Goal: Task Accomplishment & Management: Manage account settings

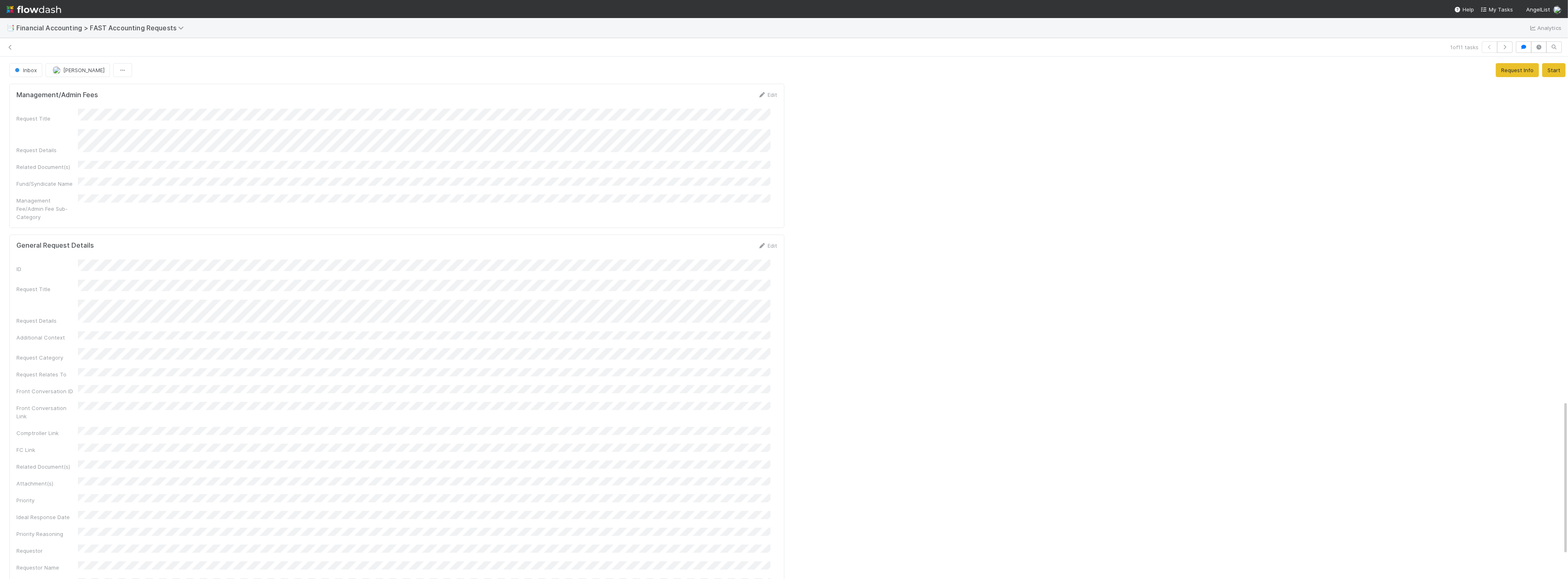
scroll to position [1163, 0]
click at [12, 45] on icon at bounding box center [10, 47] width 8 height 5
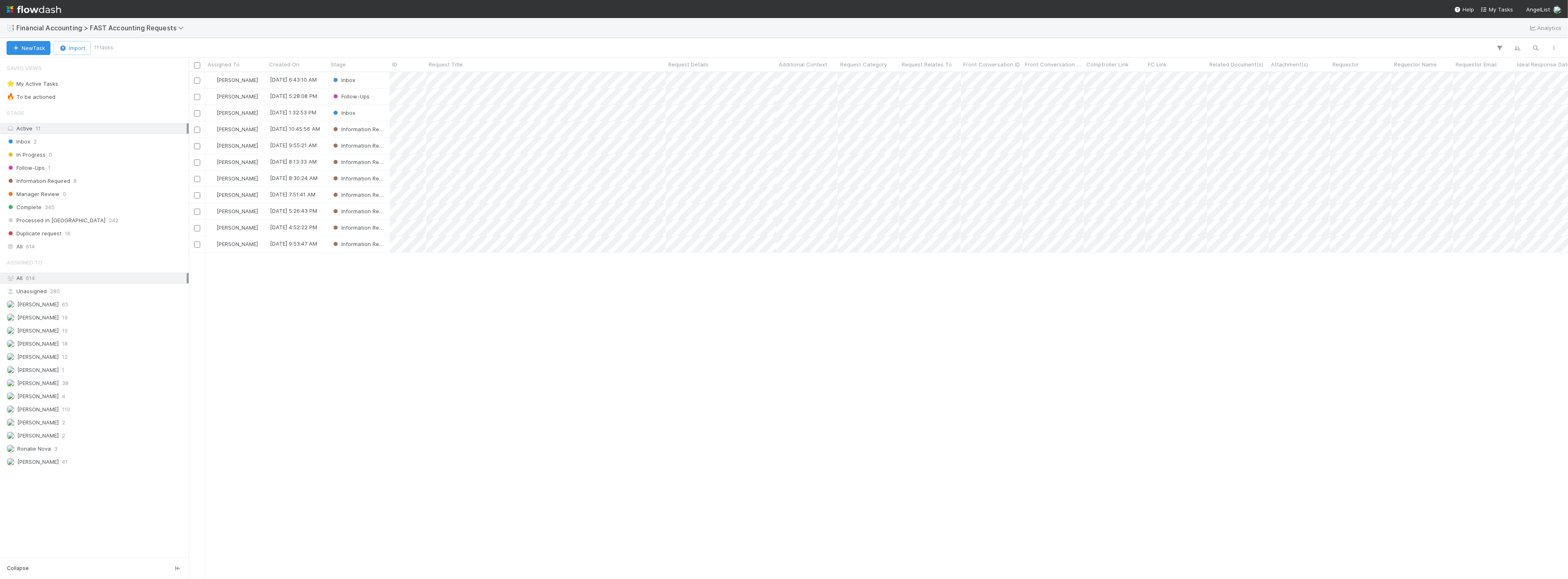
scroll to position [499, 1373]
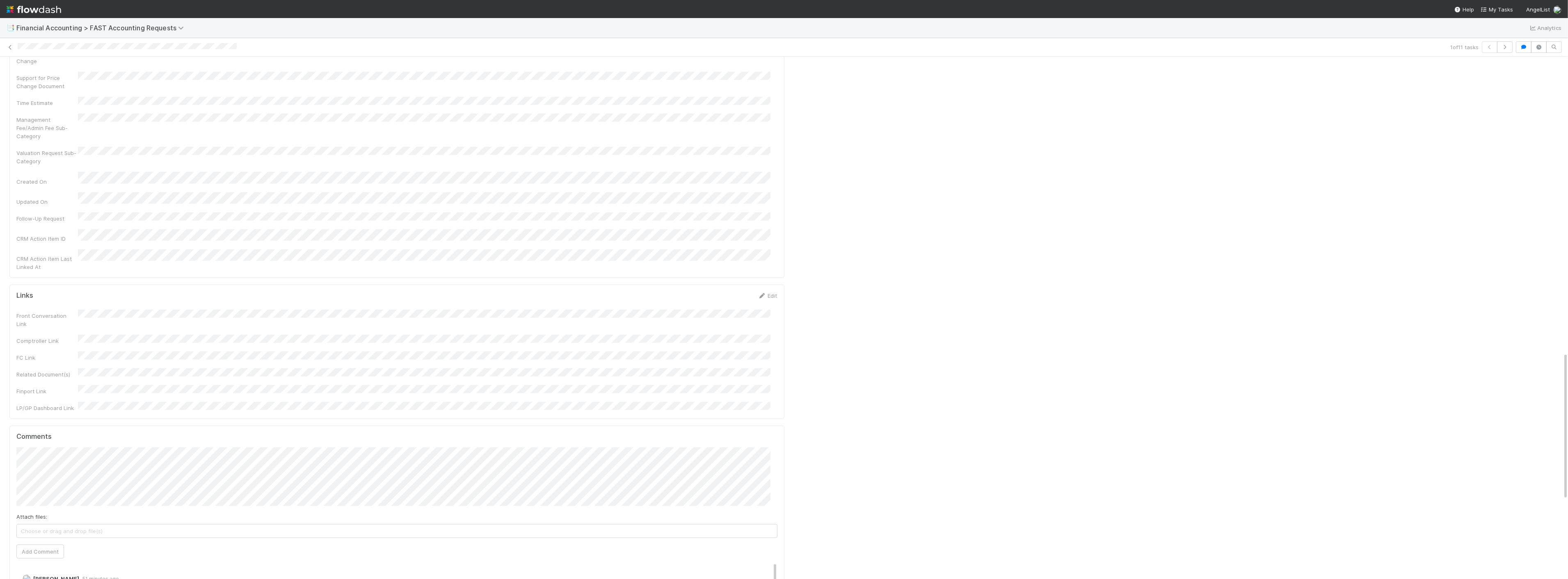
scroll to position [1047, 0]
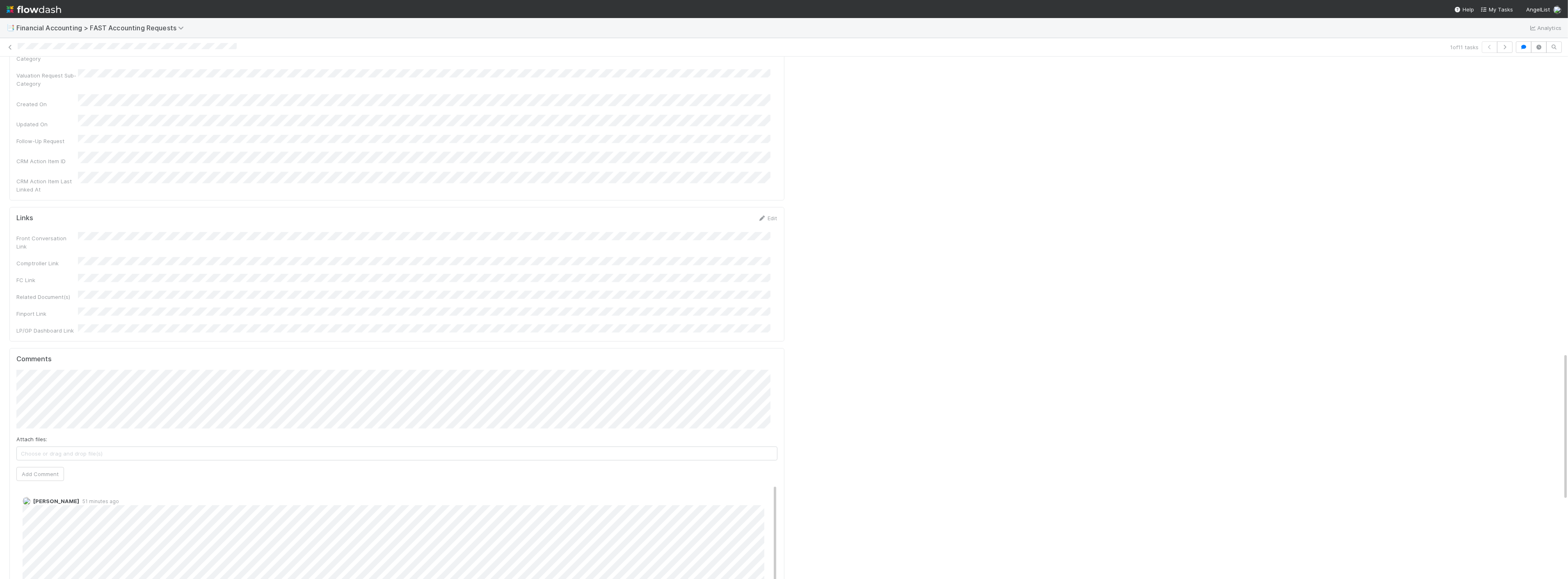
click at [362, 214] on div "Links Edit" at bounding box center [397, 218] width 761 height 8
click at [57, 467] on button "Add Comment" at bounding box center [40, 474] width 47 height 14
click at [15, 74] on button "Inbox" at bounding box center [26, 70] width 33 height 14
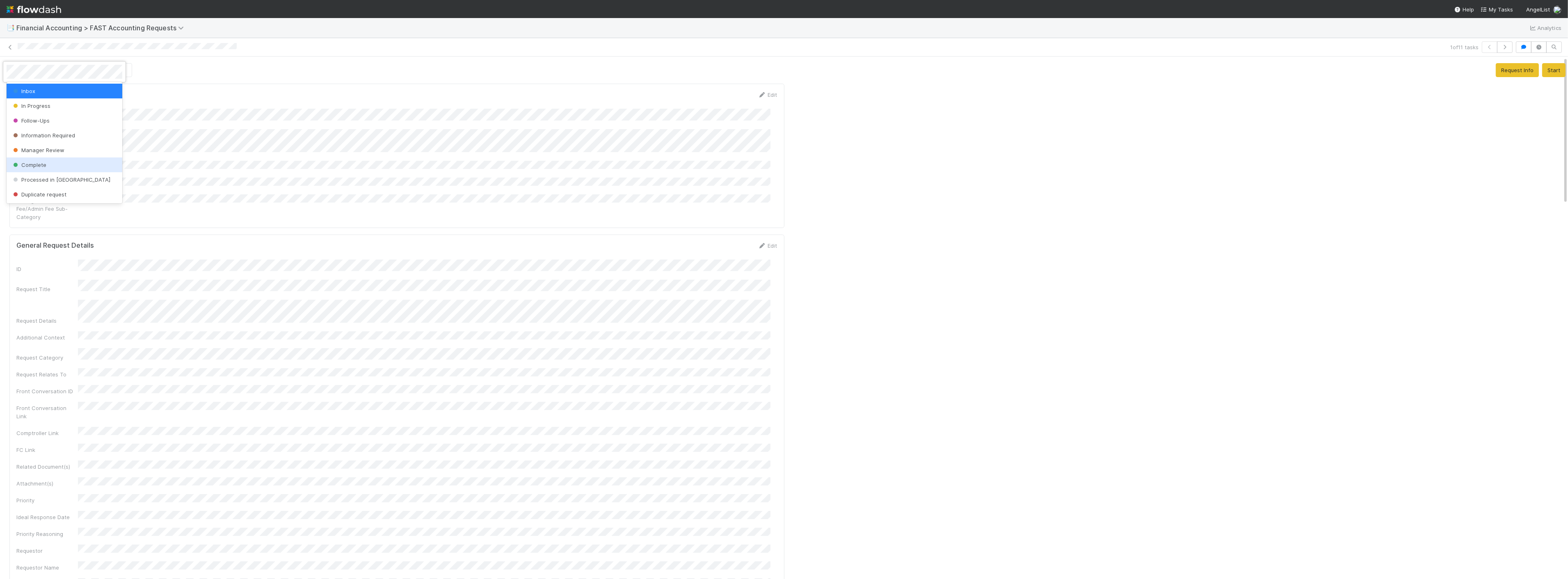
click at [390, 203] on div at bounding box center [784, 290] width 1568 height 579
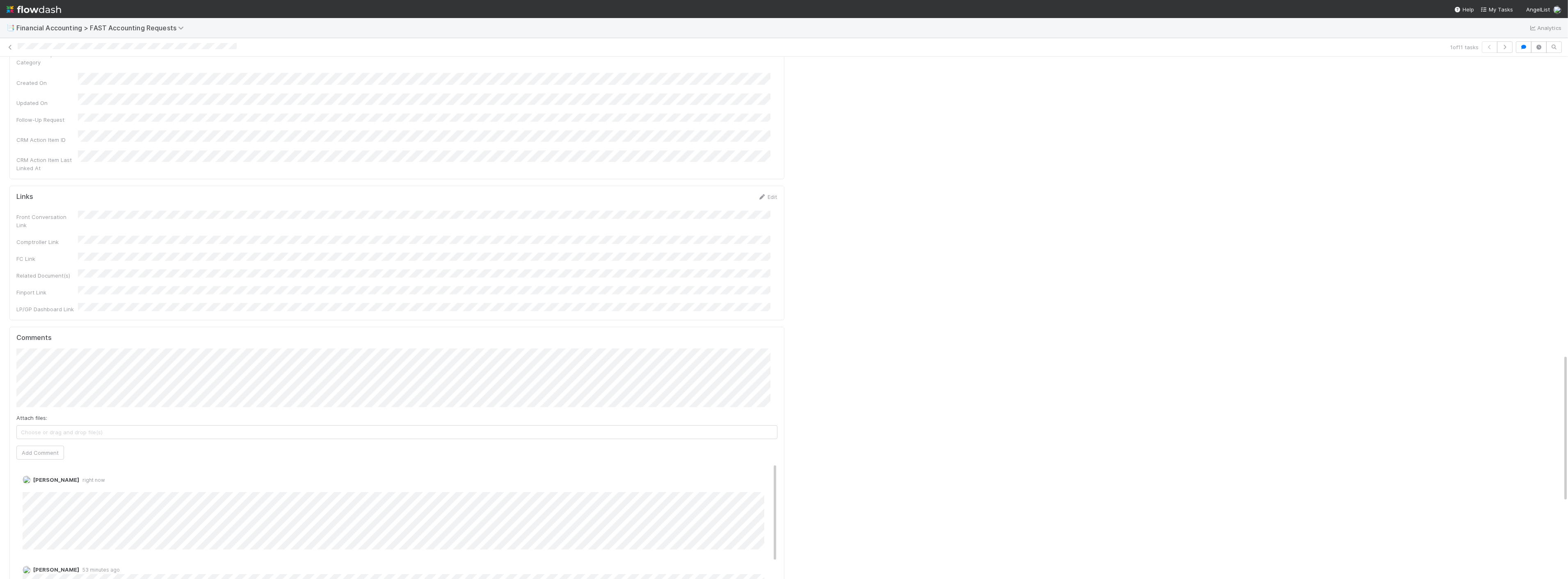
scroll to position [1054, 0]
click at [32, 499] on link "Edit" at bounding box center [34, 502] width 10 height 7
click at [24, 72] on span "Inbox" at bounding box center [25, 70] width 24 height 7
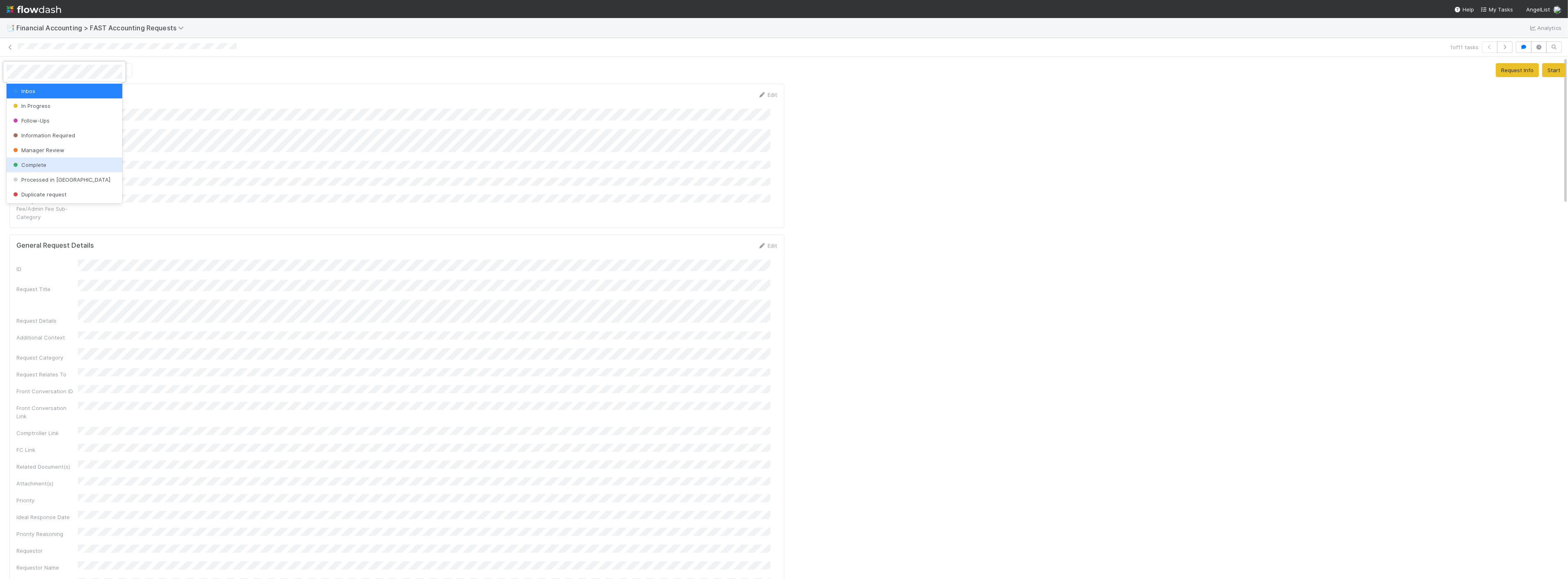
click at [48, 162] on div "Complete" at bounding box center [65, 165] width 116 height 15
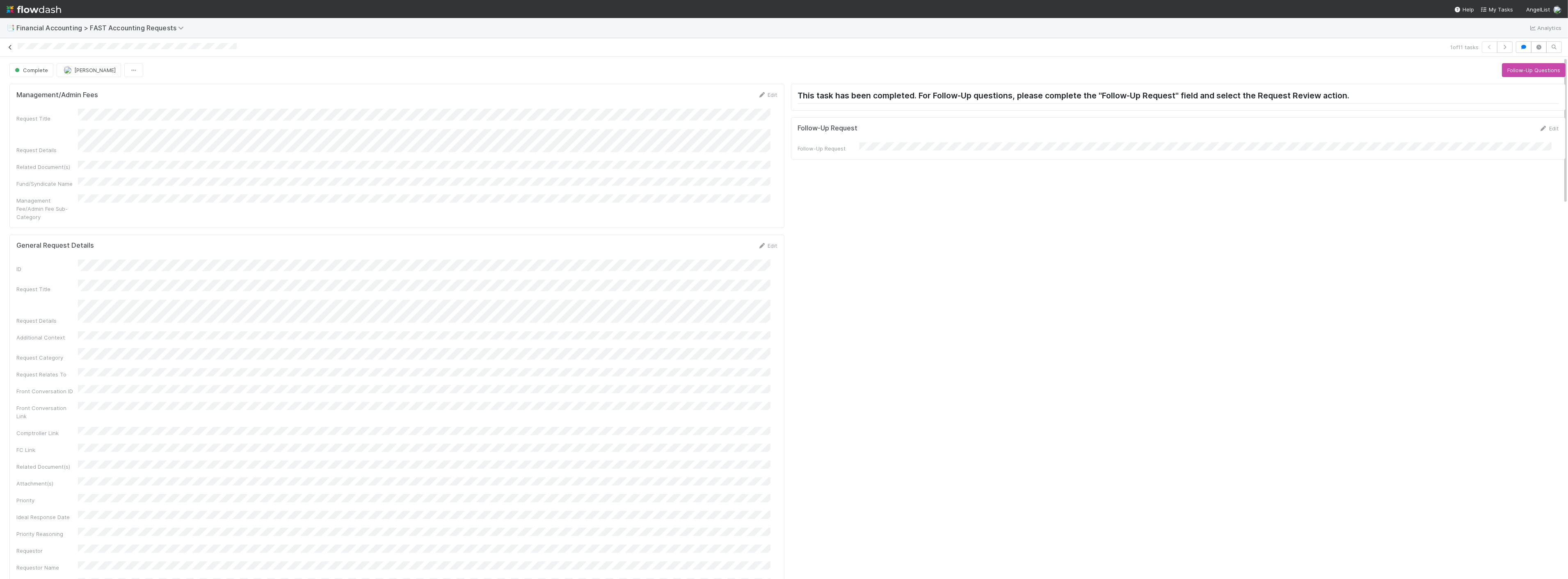
click at [10, 46] on icon at bounding box center [10, 47] width 8 height 5
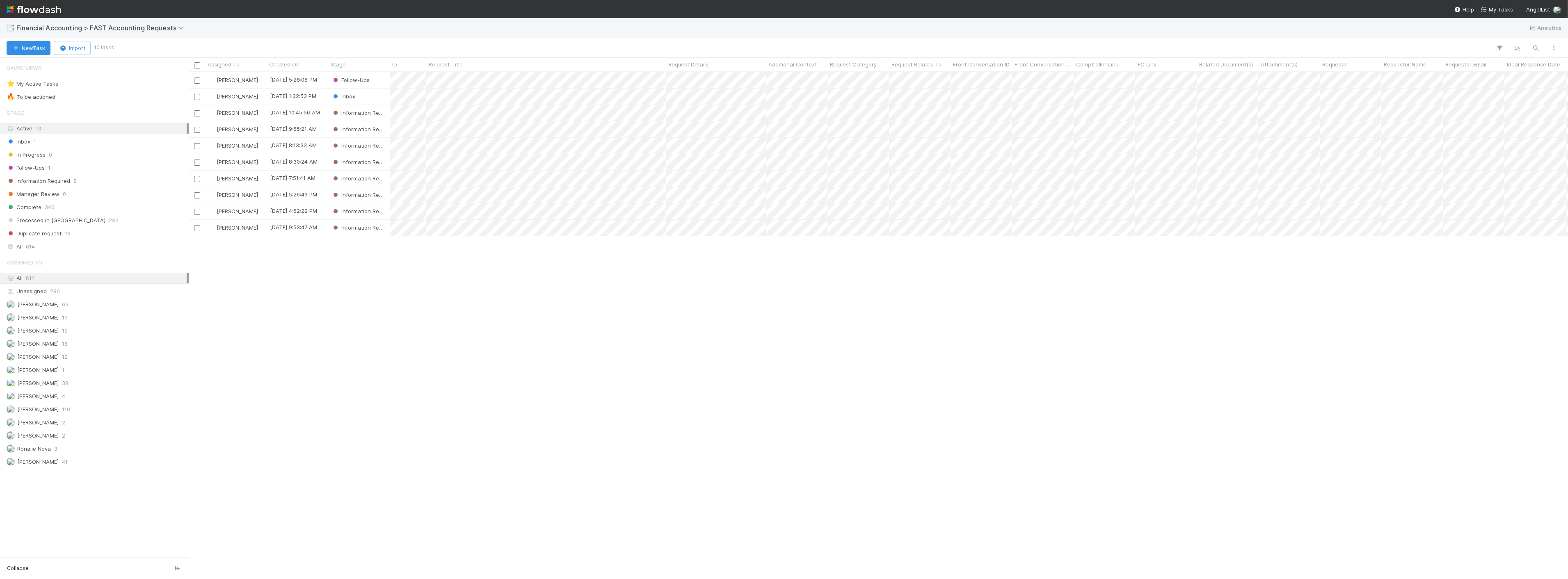
scroll to position [499, 1373]
click at [472, 316] on div "Zach Byers 8/28/25, 5:28:08 PM Follow-Ups 0 0 0 9/2/25, 8:47:02 AM Don Walker 8…" at bounding box center [878, 325] width 1379 height 506
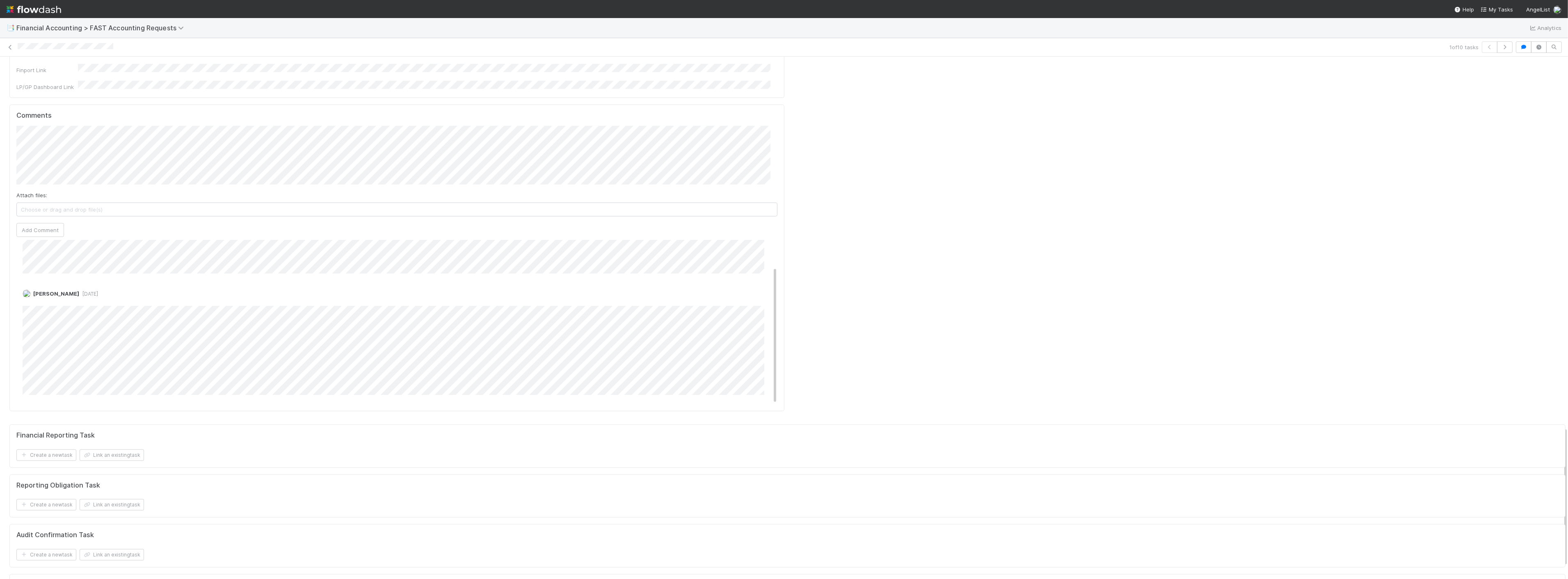
scroll to position [1311, 0]
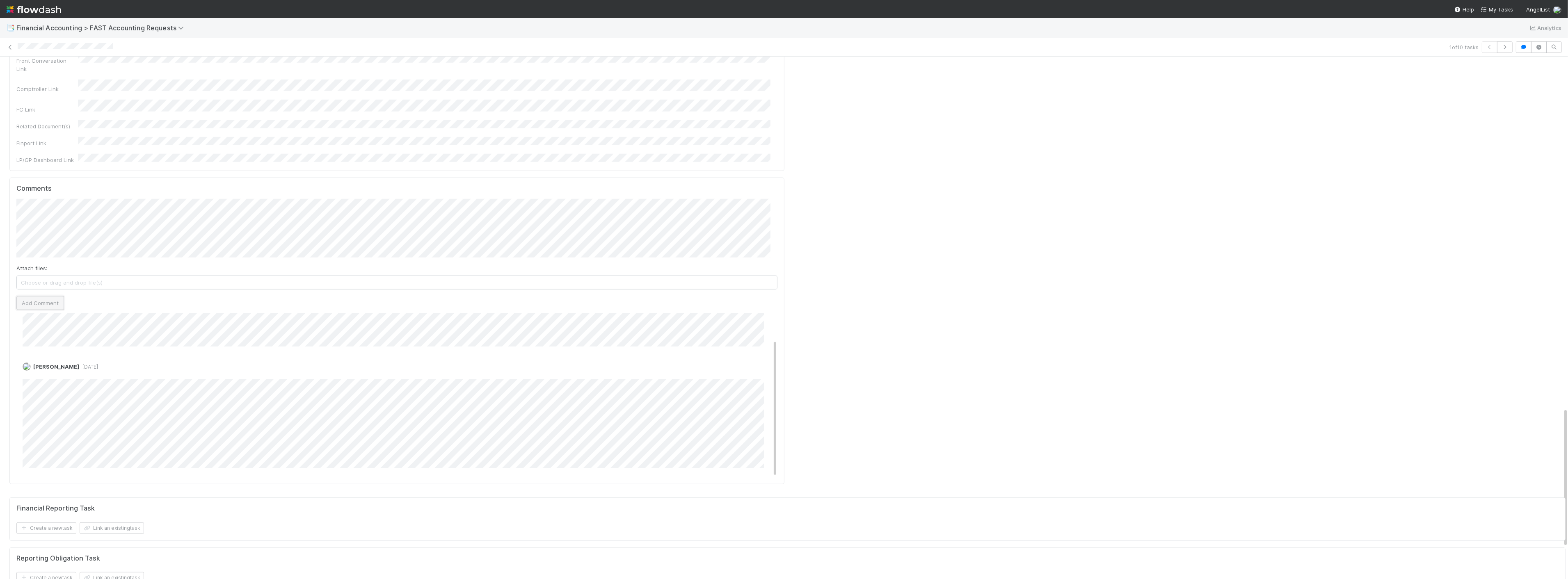
click at [55, 296] on button "Add Comment" at bounding box center [40, 303] width 47 height 14
click at [15, 46] on div "1 of 10 tasks" at bounding box center [784, 47] width 1568 height 12
click at [13, 45] on icon at bounding box center [10, 47] width 8 height 5
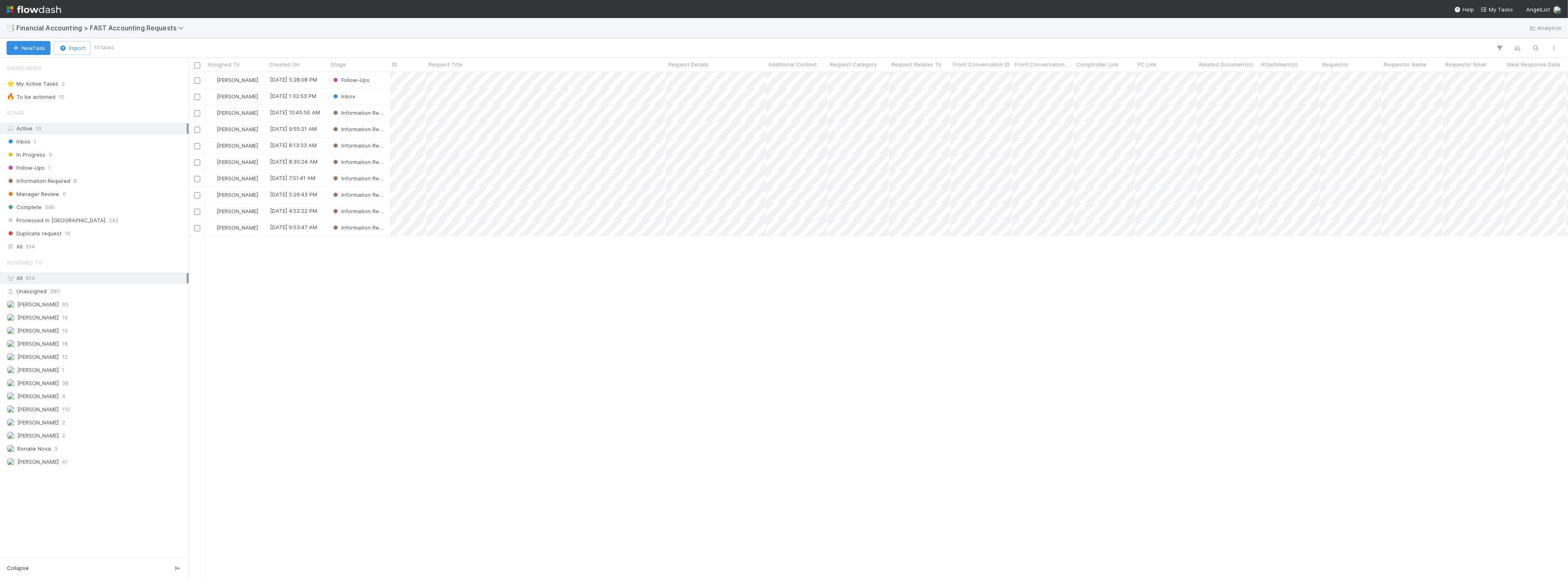
scroll to position [499, 1373]
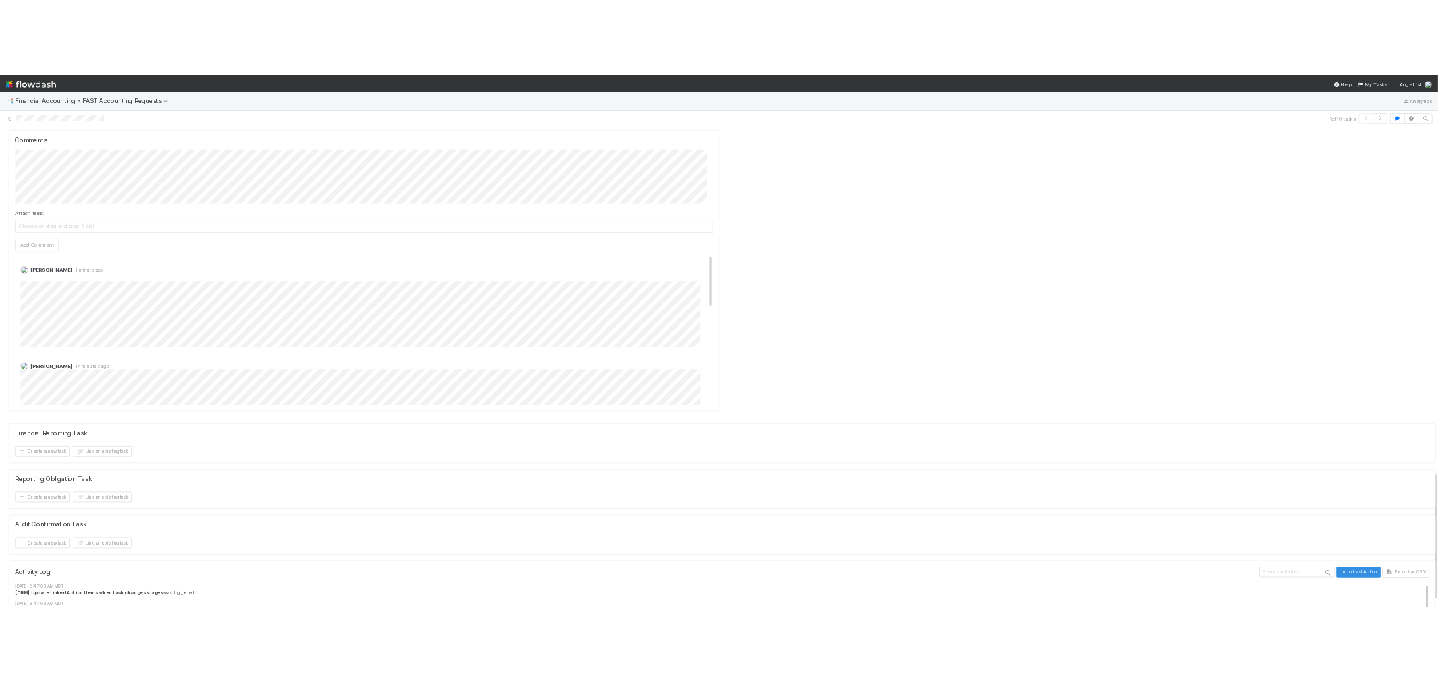
scroll to position [1975, 0]
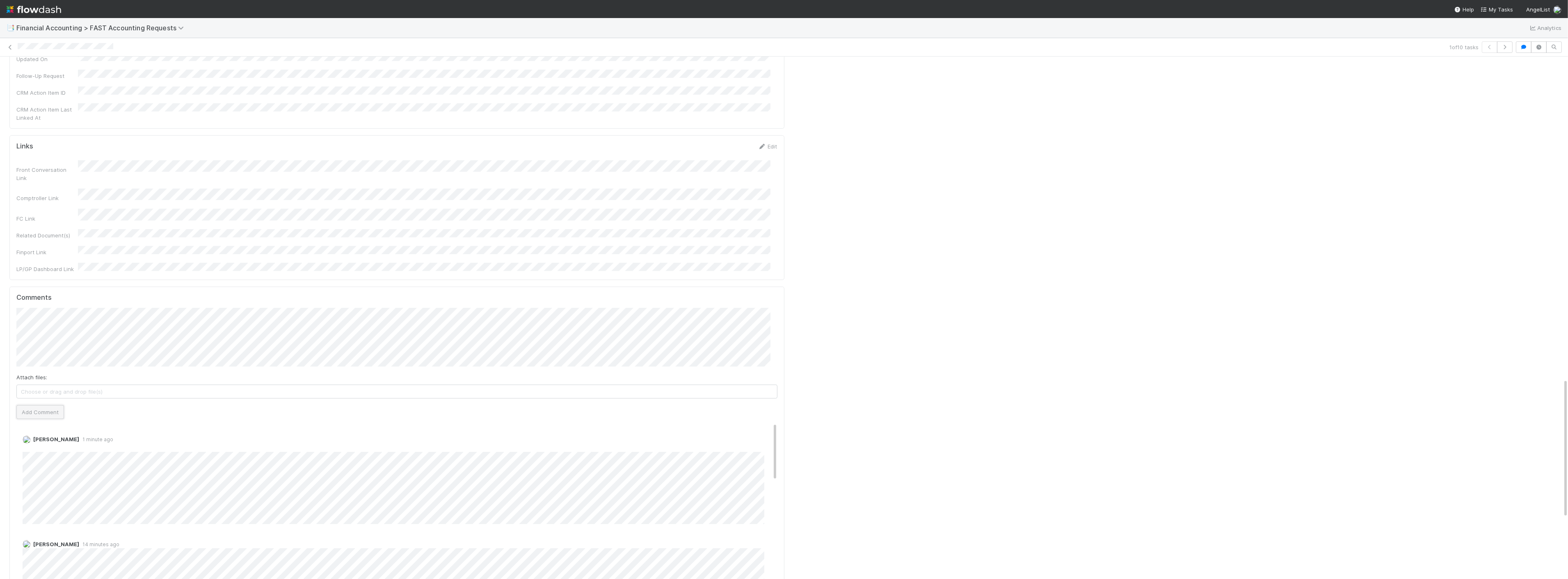
click at [27, 405] on button "Add Comment" at bounding box center [40, 412] width 47 height 14
click at [41, 406] on button "Add Comment" at bounding box center [40, 412] width 47 height 14
click at [10, 44] on link at bounding box center [10, 47] width 8 height 8
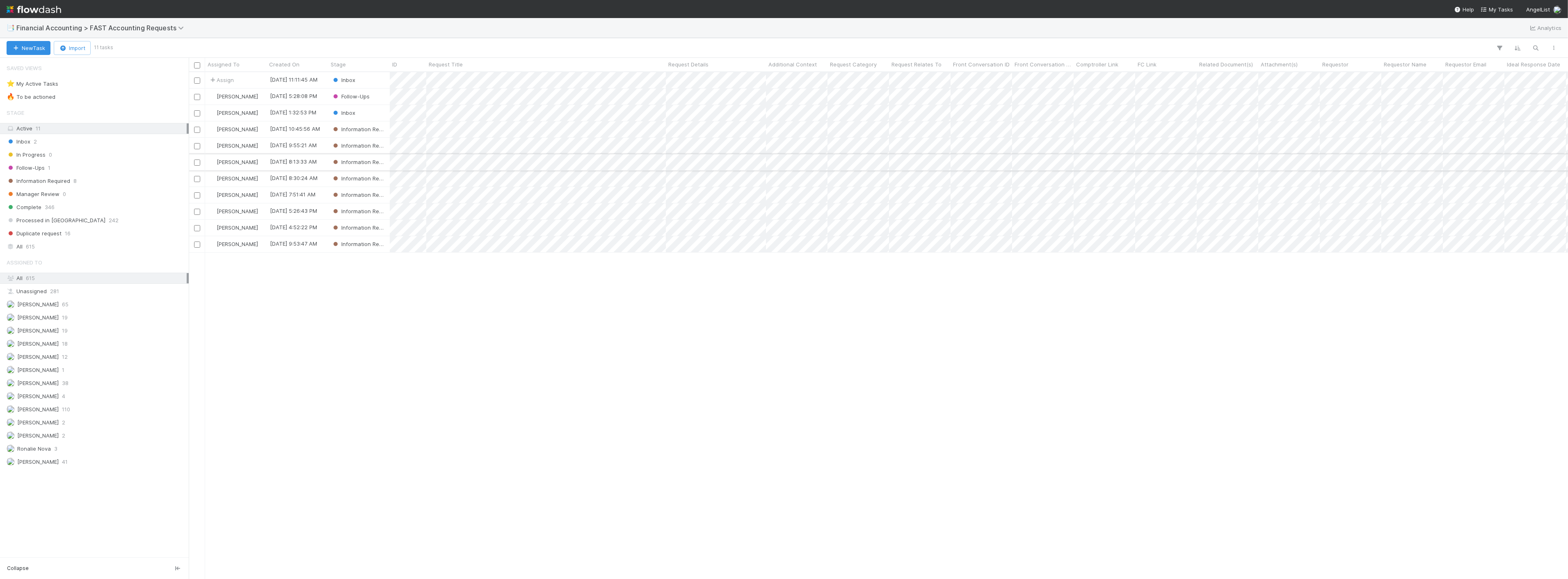
scroll to position [499, 1373]
click at [355, 307] on div "Assign 9/2/25, 11:11:45 AM Inbox 0 0 0 9/2/25, 11:11:45 AM Zach Byers 8/28/25, …" at bounding box center [878, 325] width 1379 height 506
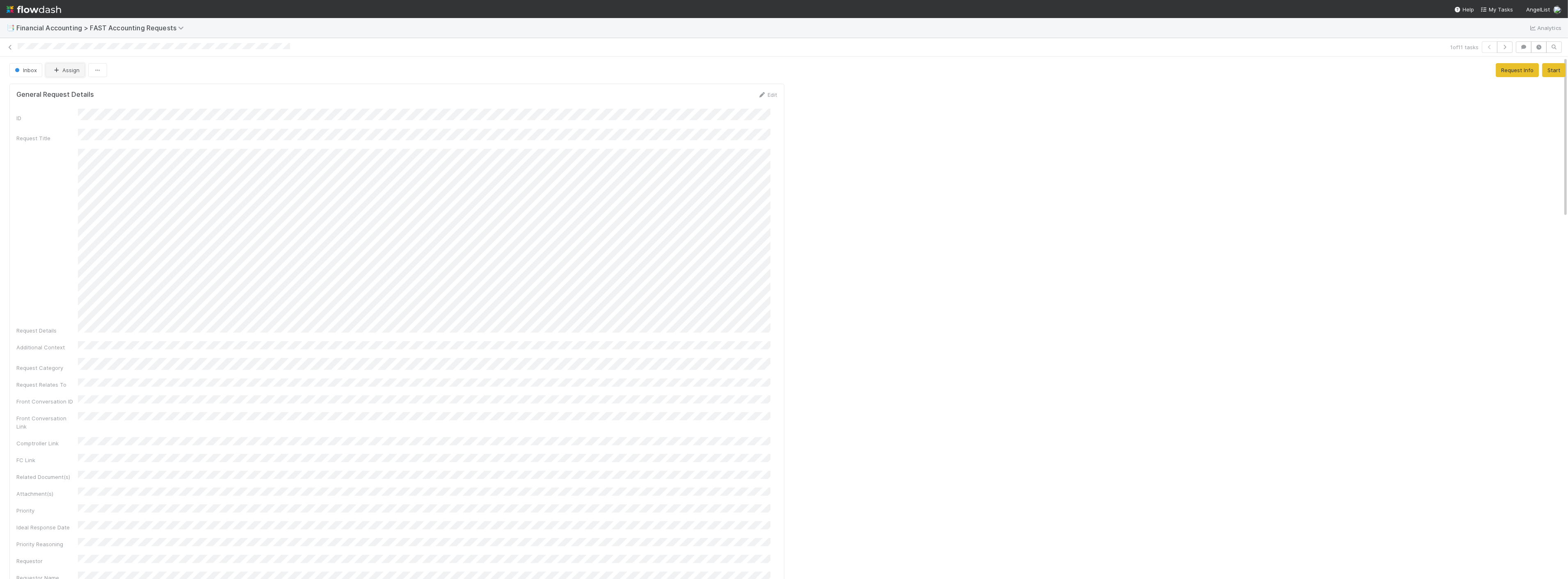
click at [63, 72] on button "Assign" at bounding box center [65, 70] width 40 height 14
click at [119, 92] on div "Kevin Fawcett" at bounding box center [100, 91] width 116 height 15
click at [11, 46] on icon at bounding box center [10, 47] width 8 height 5
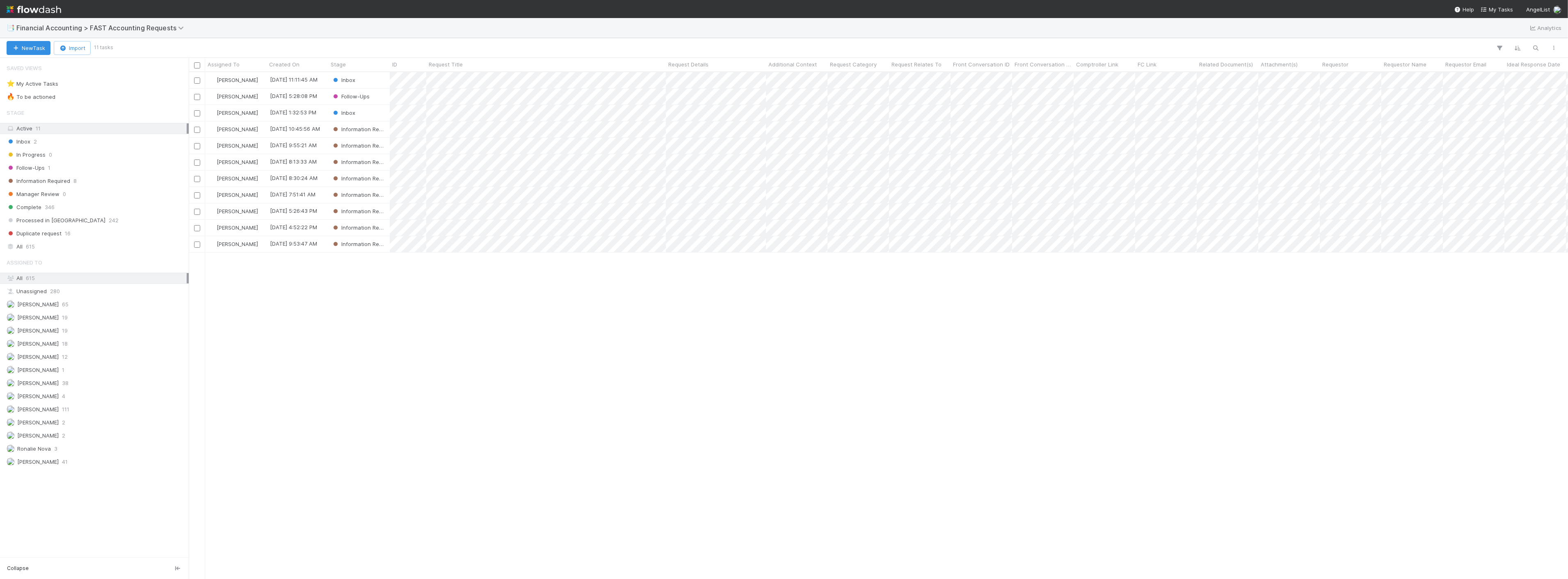
scroll to position [499, 1373]
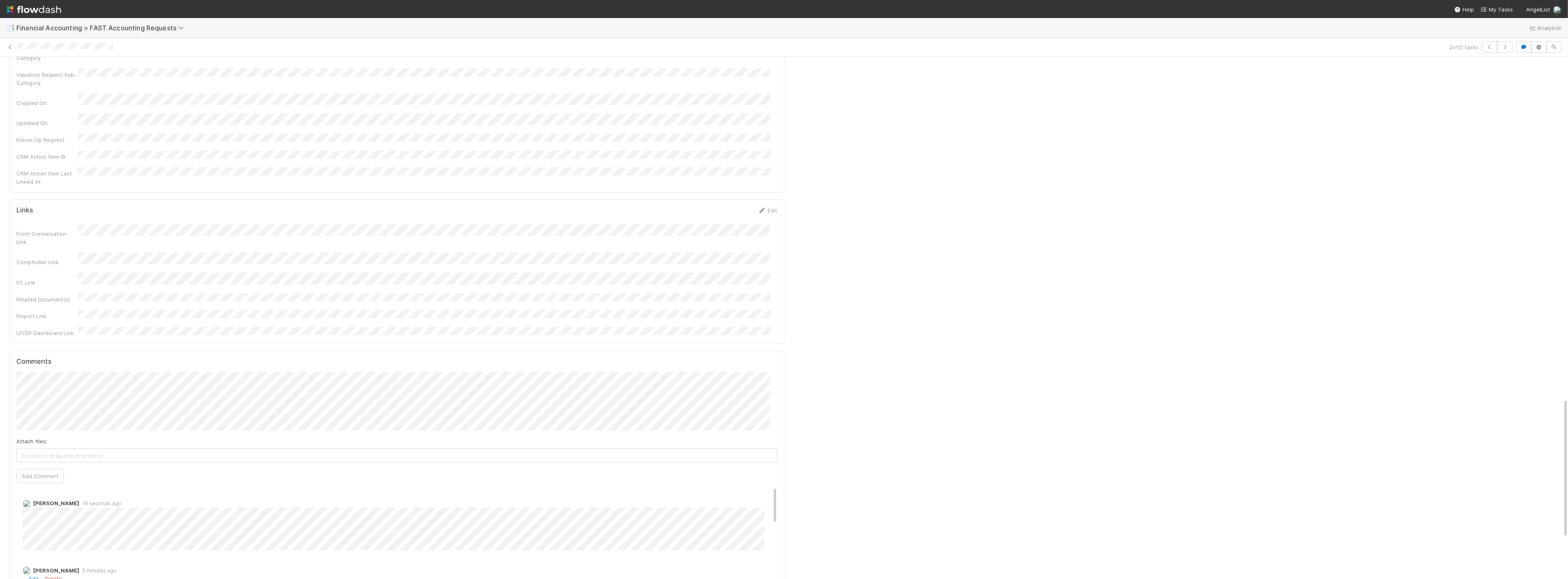
scroll to position [1275, 0]
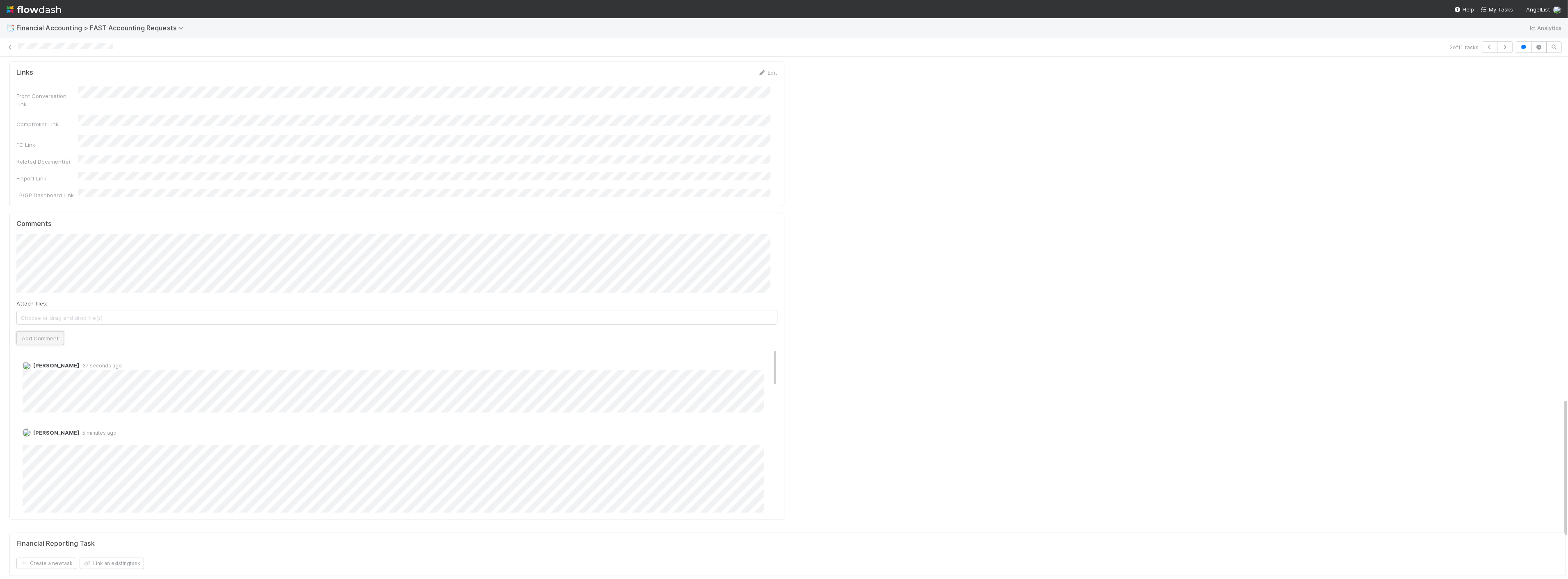
click at [35, 331] on button "Add Comment" at bounding box center [40, 338] width 47 height 14
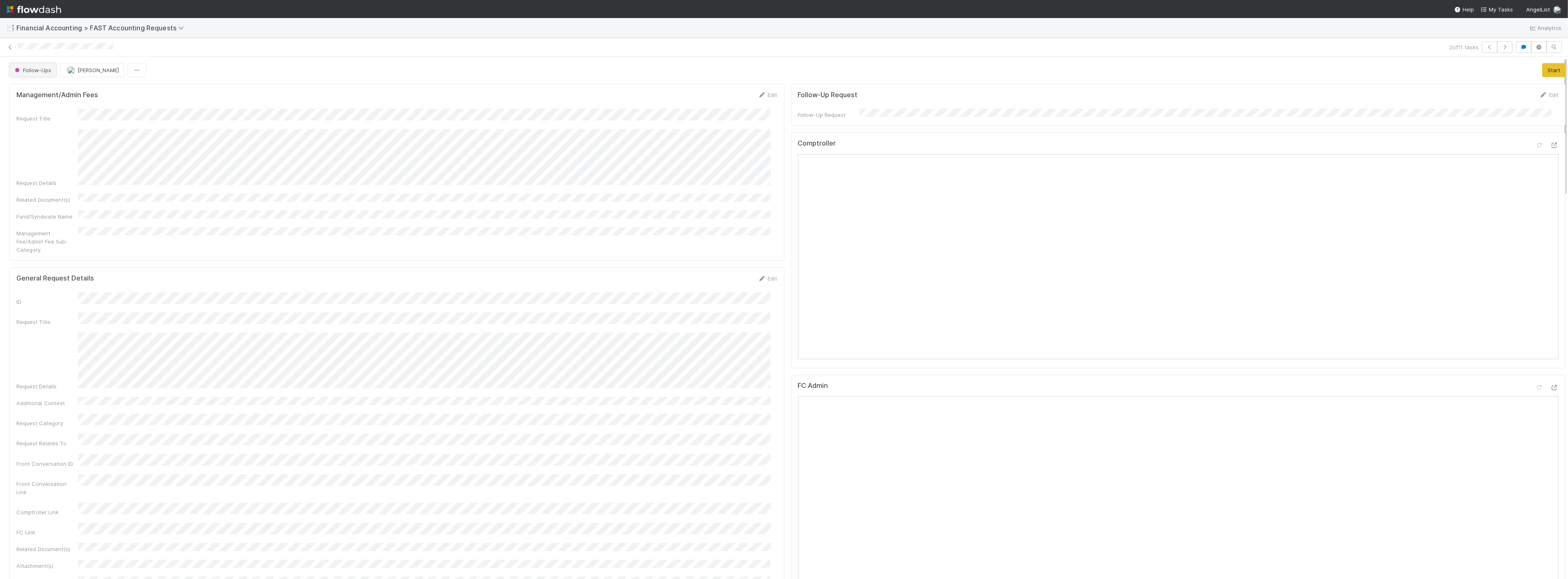
click at [45, 69] on span "Follow-Ups" at bounding box center [32, 70] width 38 height 7
click at [41, 161] on div "Complete" at bounding box center [65, 165] width 116 height 15
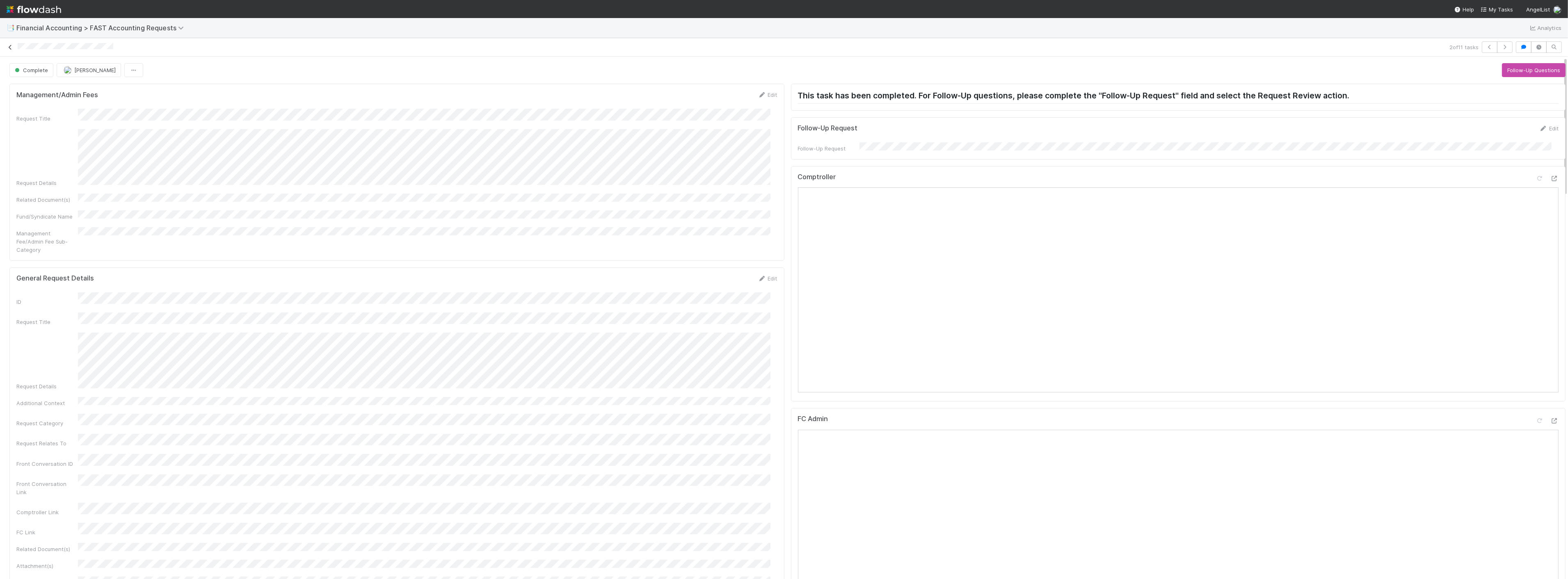
click at [8, 46] on icon at bounding box center [10, 47] width 8 height 5
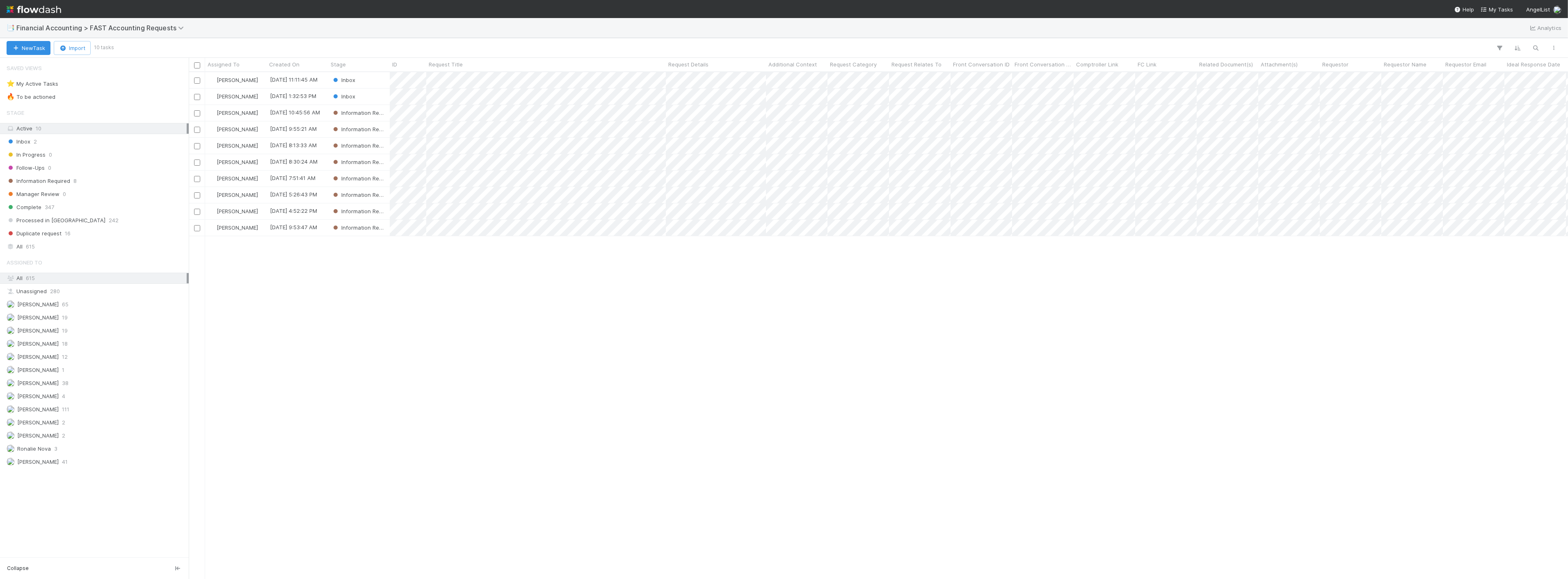
scroll to position [499, 1373]
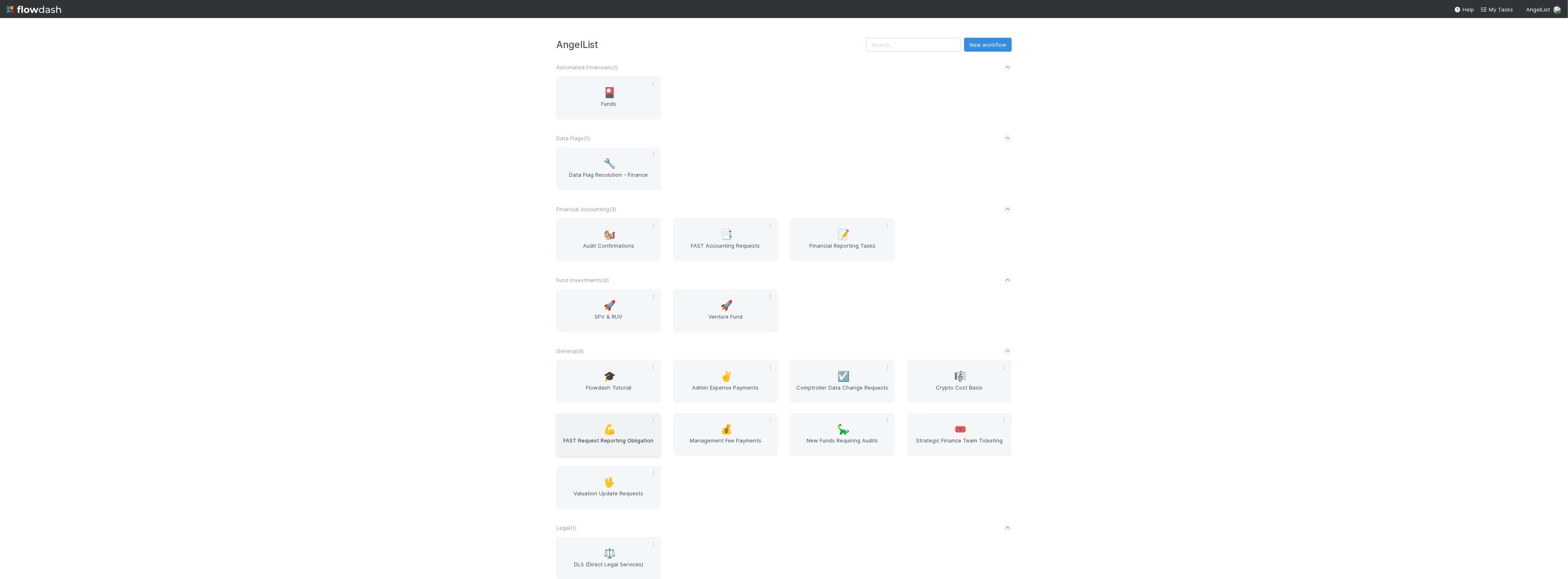
click at [628, 442] on span "FAST Request Reporting Obligation" at bounding box center [608, 444] width 98 height 16
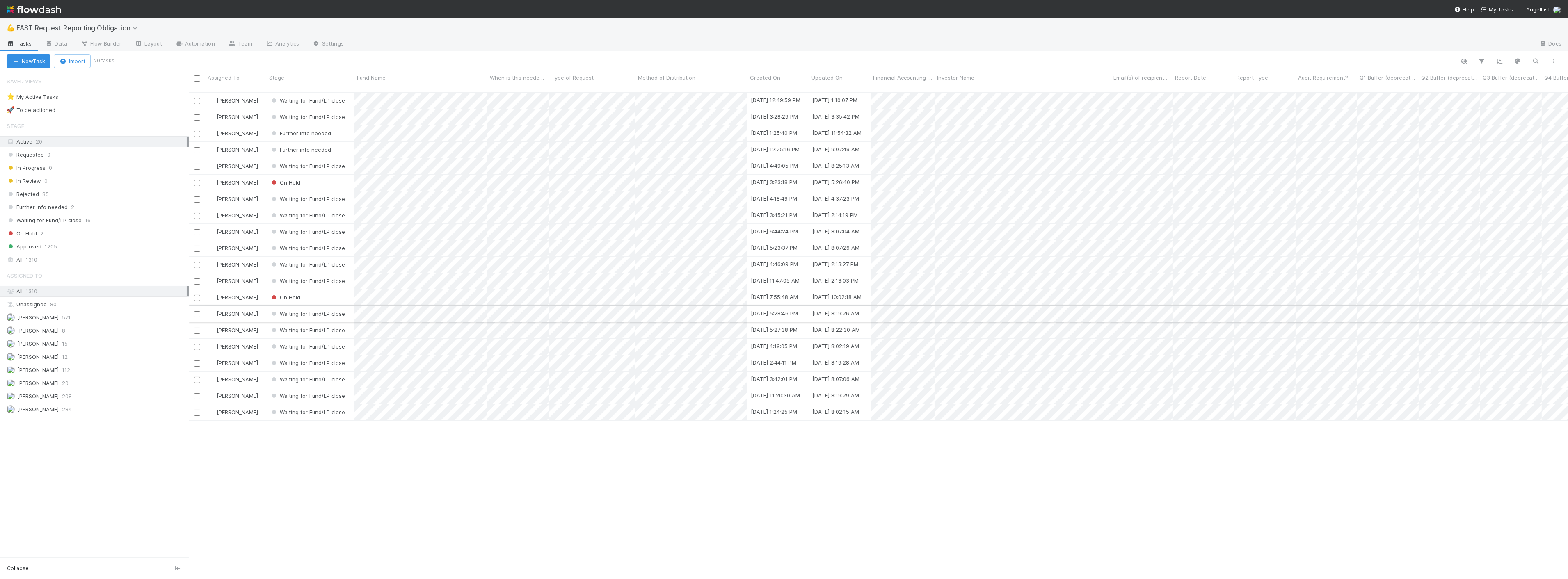
scroll to position [487, 1373]
click at [46, 31] on span "FAST Request Reporting Obligation" at bounding box center [79, 27] width 125 height 8
click at [112, 111] on div "📑 Financial Accounting > FAST Accounting Requests" at bounding box center [107, 106] width 205 height 15
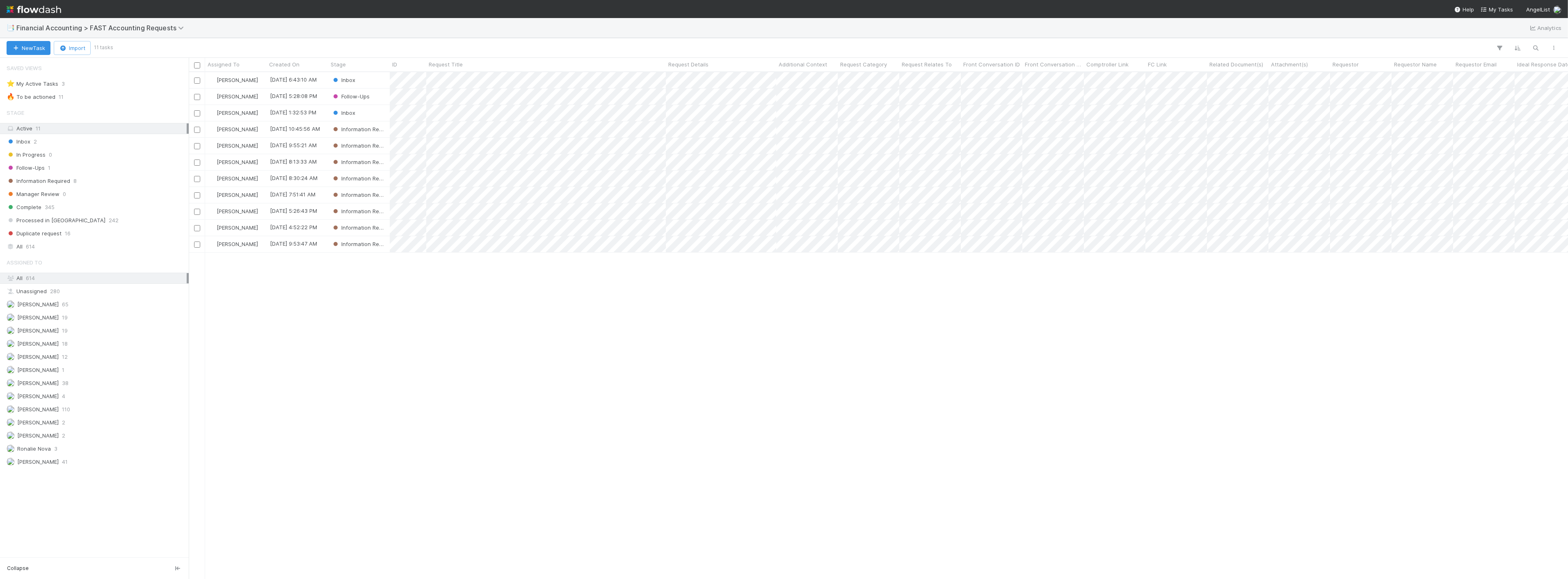
scroll to position [499, 1373]
click at [46, 246] on div "All 614" at bounding box center [97, 246] width 180 height 10
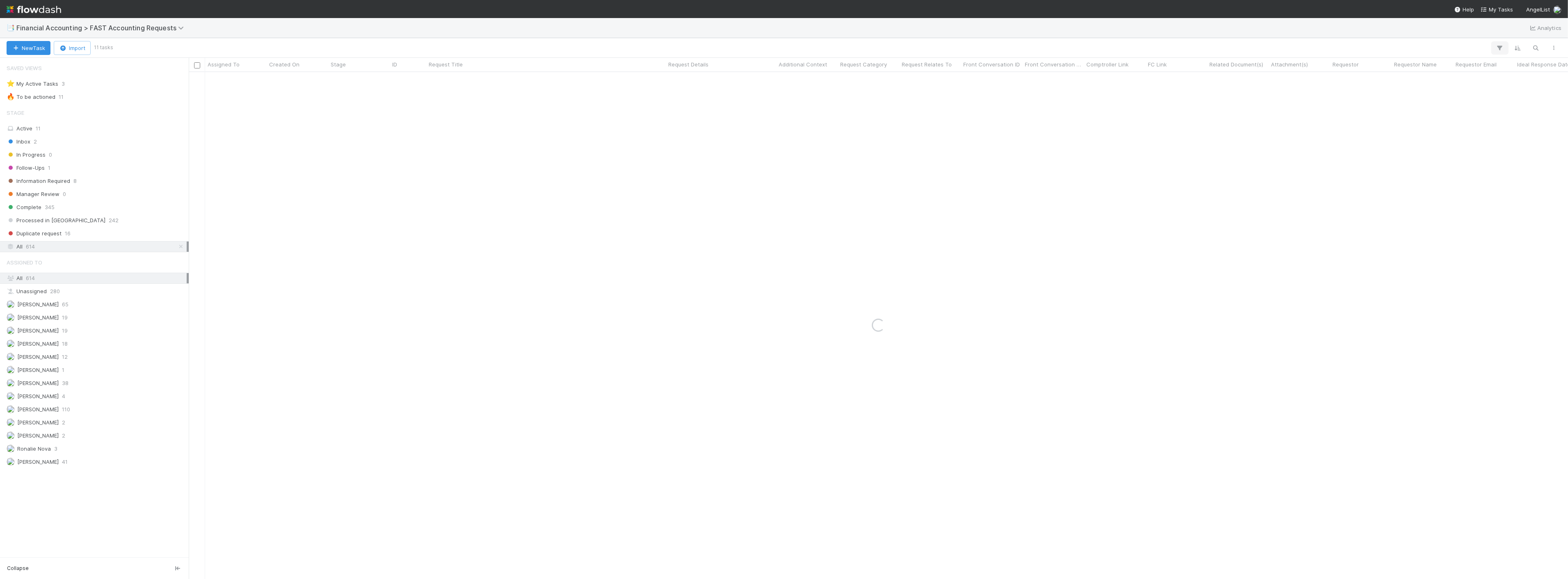
click at [1500, 46] on icon "button" at bounding box center [1499, 48] width 8 height 7
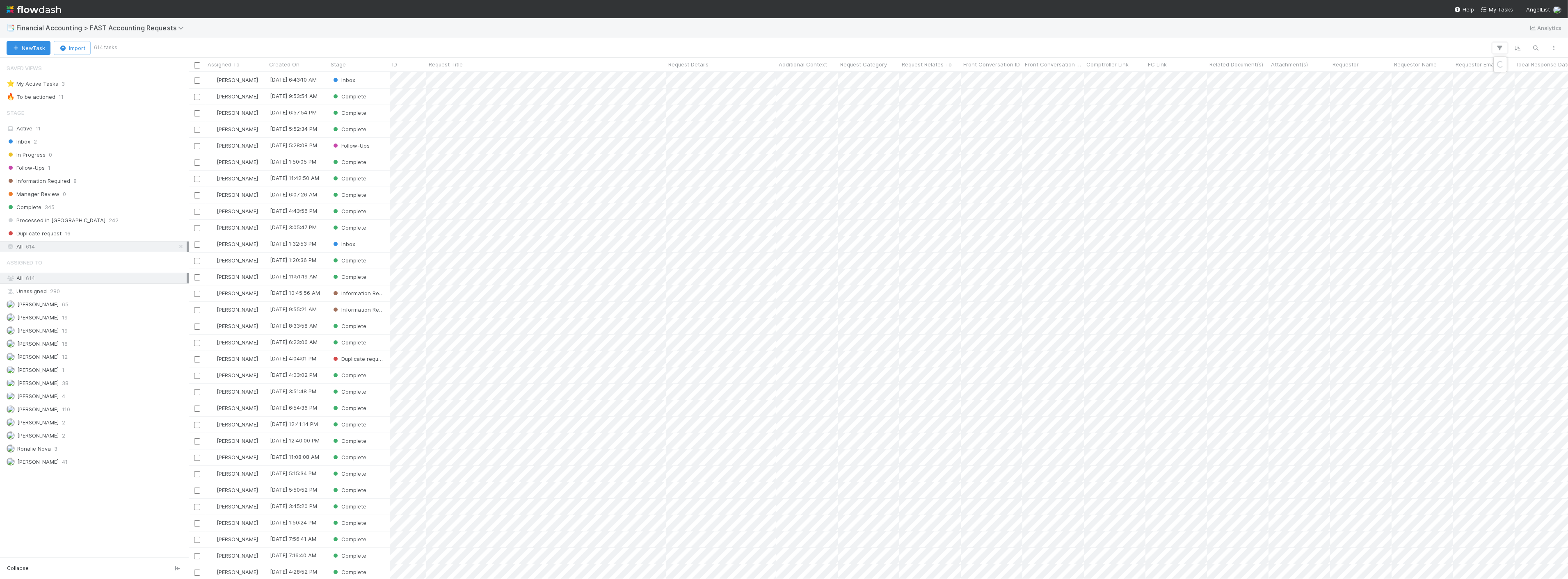
scroll to position [499, 1373]
click at [1413, 76] on button "Add Filter" at bounding box center [1374, 73] width 246 height 12
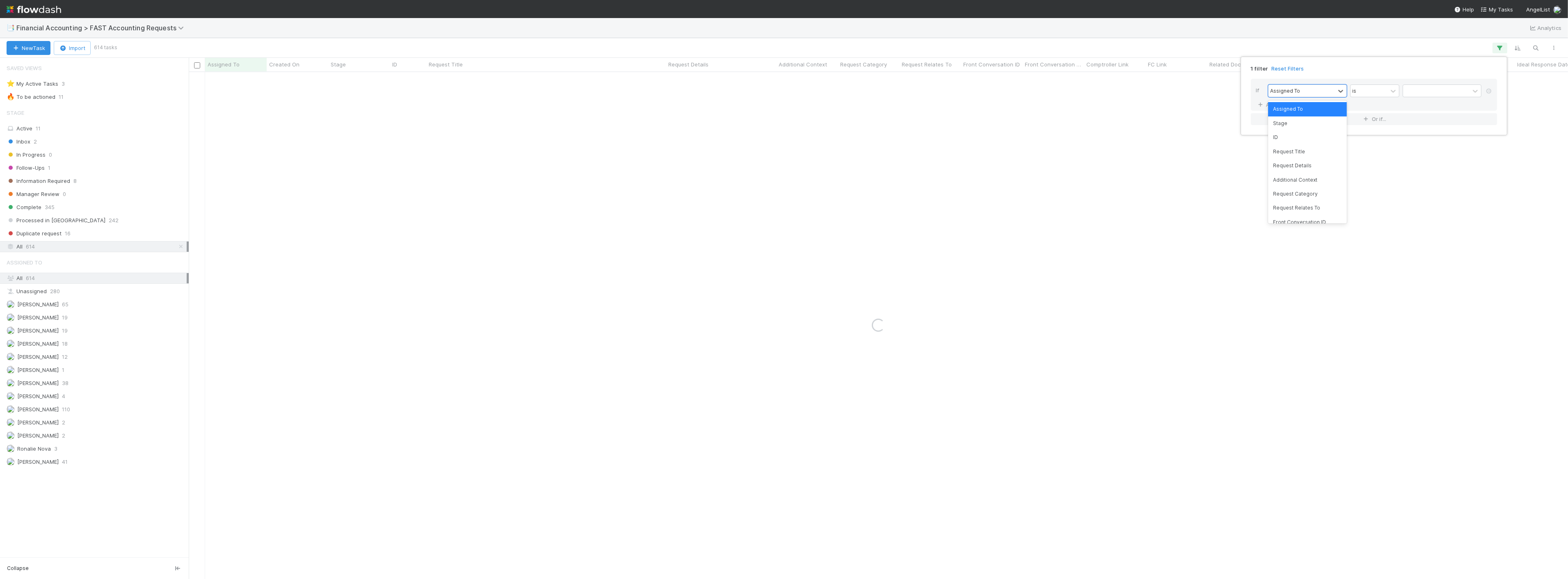
drag, startPoint x: 1333, startPoint y: 89, endPoint x: 1325, endPoint y: 113, distance: 25.3
click at [1333, 89] on div "Assigned To" at bounding box center [1301, 91] width 66 height 12
click at [1336, 39] on div "1 filter Reset Filters If option Assigned To focused, 1 of 197. 197 results ava…" at bounding box center [784, 290] width 1568 height 579
click at [1496, 47] on button "button" at bounding box center [1500, 48] width 15 height 11
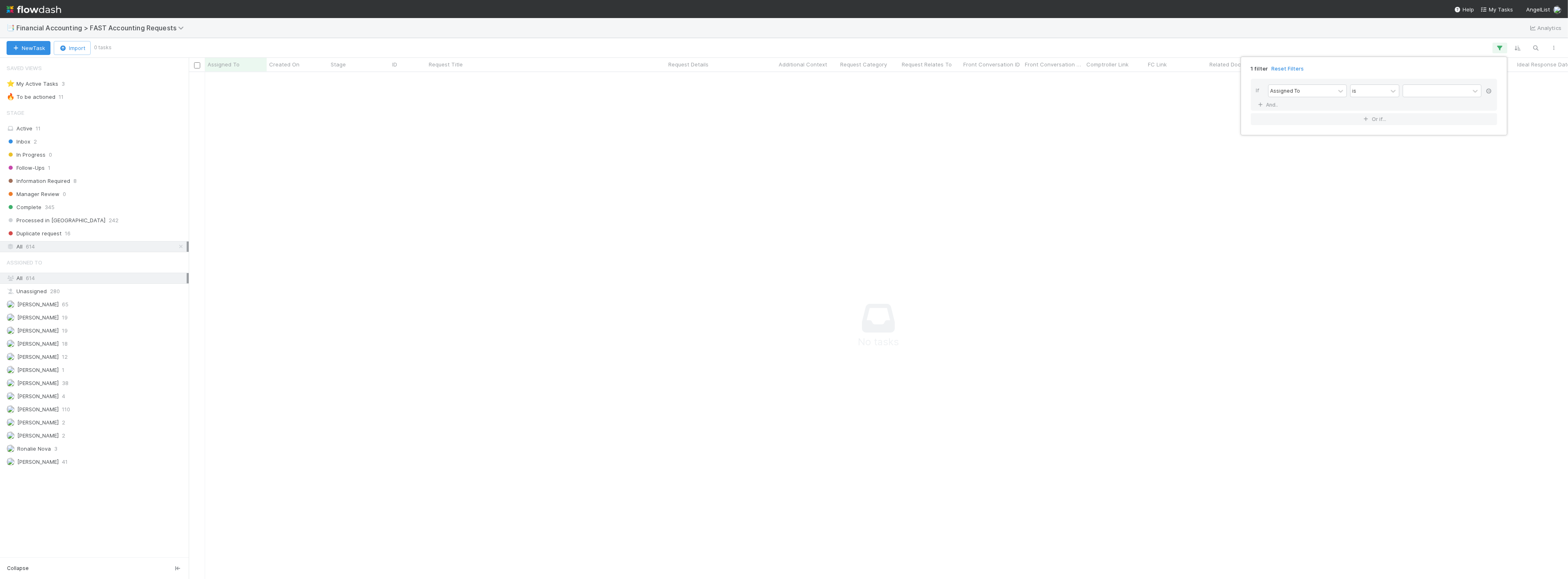
click at [1487, 91] on icon at bounding box center [1488, 91] width 8 height 5
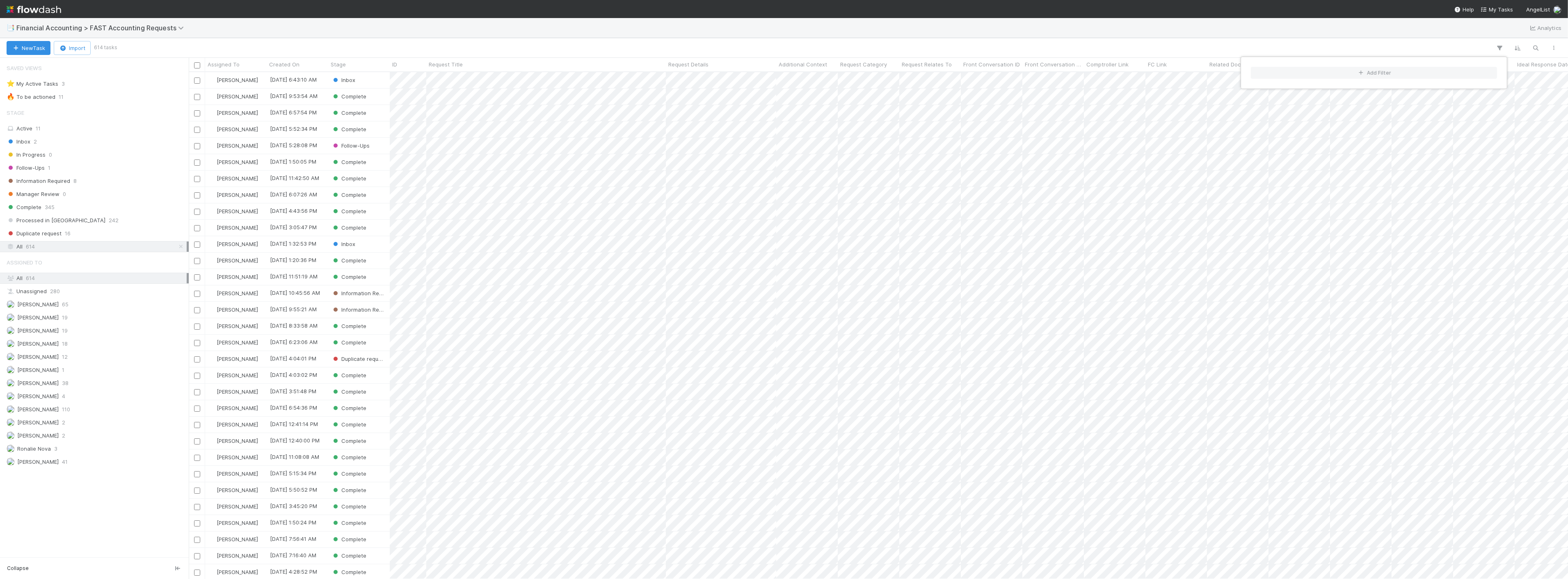
scroll to position [499, 1373]
click at [1502, 47] on div "Add Filter" at bounding box center [784, 290] width 1568 height 579
click at [1396, 78] on button "Add Filter" at bounding box center [1374, 73] width 246 height 12
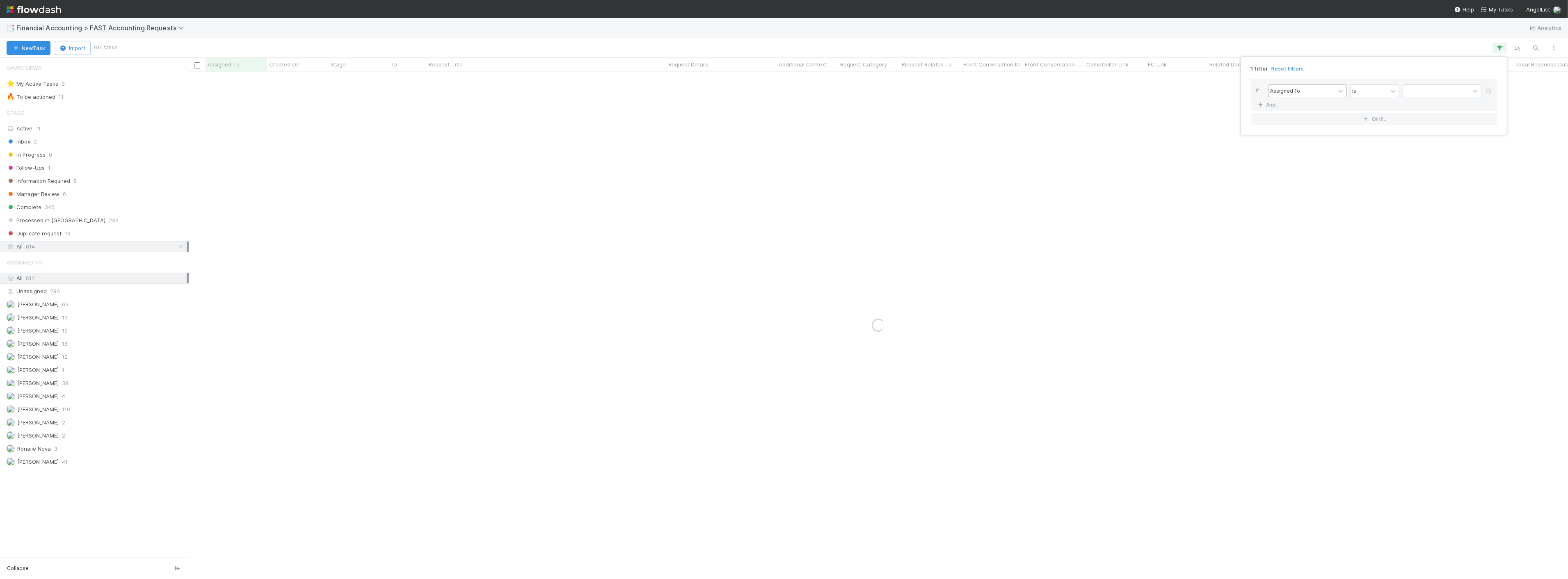
click at [1326, 94] on div "Assigned To" at bounding box center [1301, 91] width 66 height 12
click at [1317, 157] on div "Request Title" at bounding box center [1307, 151] width 79 height 14
click at [1413, 91] on input "text" at bounding box center [1441, 91] width 79 height 12
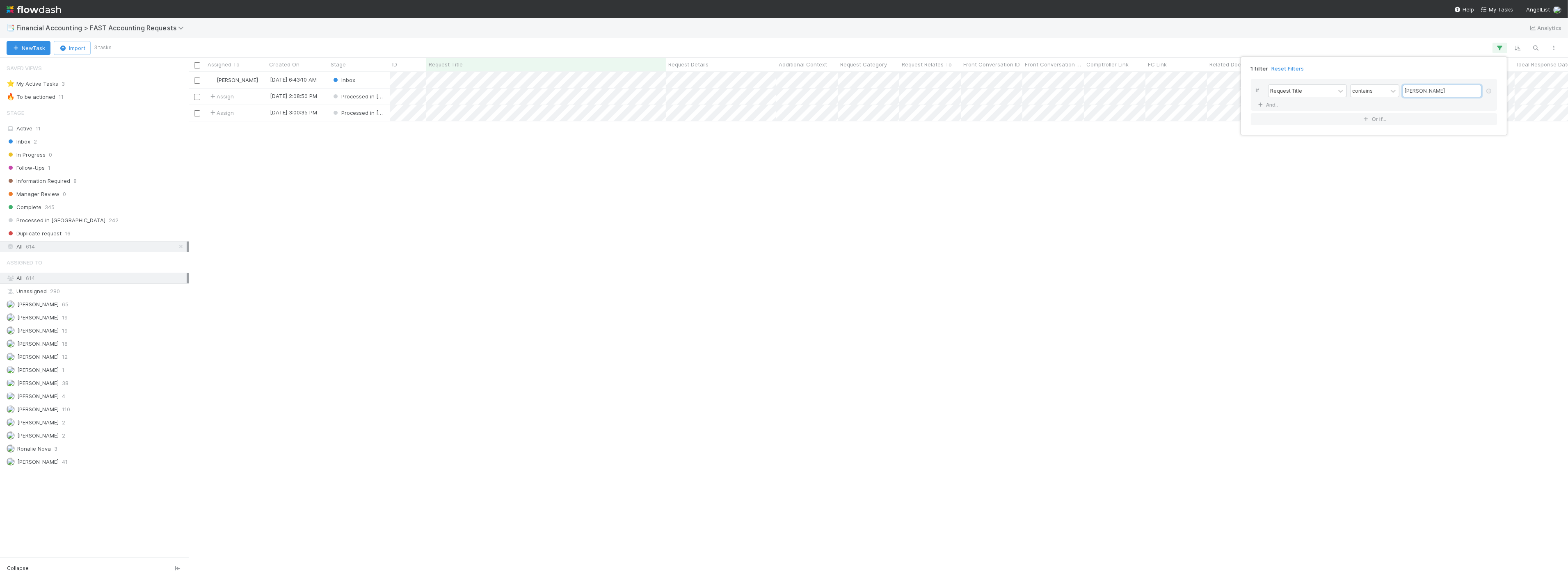
scroll to position [499, 1373]
type input "ron bo"
click at [556, 136] on div "1 filter Reset Filters If Request Title contains ron bo And.. Or if..." at bounding box center [784, 290] width 1568 height 579
drag, startPoint x: 775, startPoint y: 63, endPoint x: 764, endPoint y: 64, distance: 11.0
click at [768, 64] on div at bounding box center [769, 65] width 2 height 8
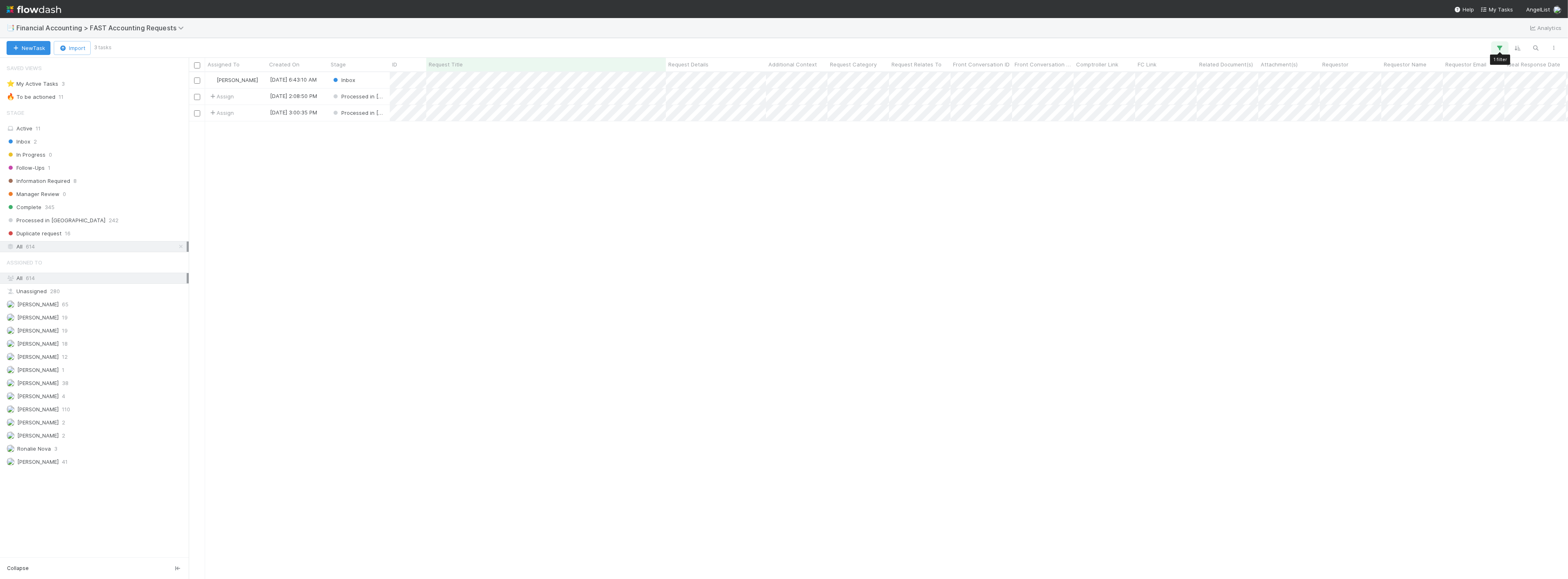
click at [1503, 50] on icon "button" at bounding box center [1499, 48] width 8 height 7
drag, startPoint x: 1453, startPoint y: 90, endPoint x: 1360, endPoint y: 89, distance: 93.0
click at [1370, 88] on div "Request Title contains ron bo" at bounding box center [1376, 92] width 217 height 15
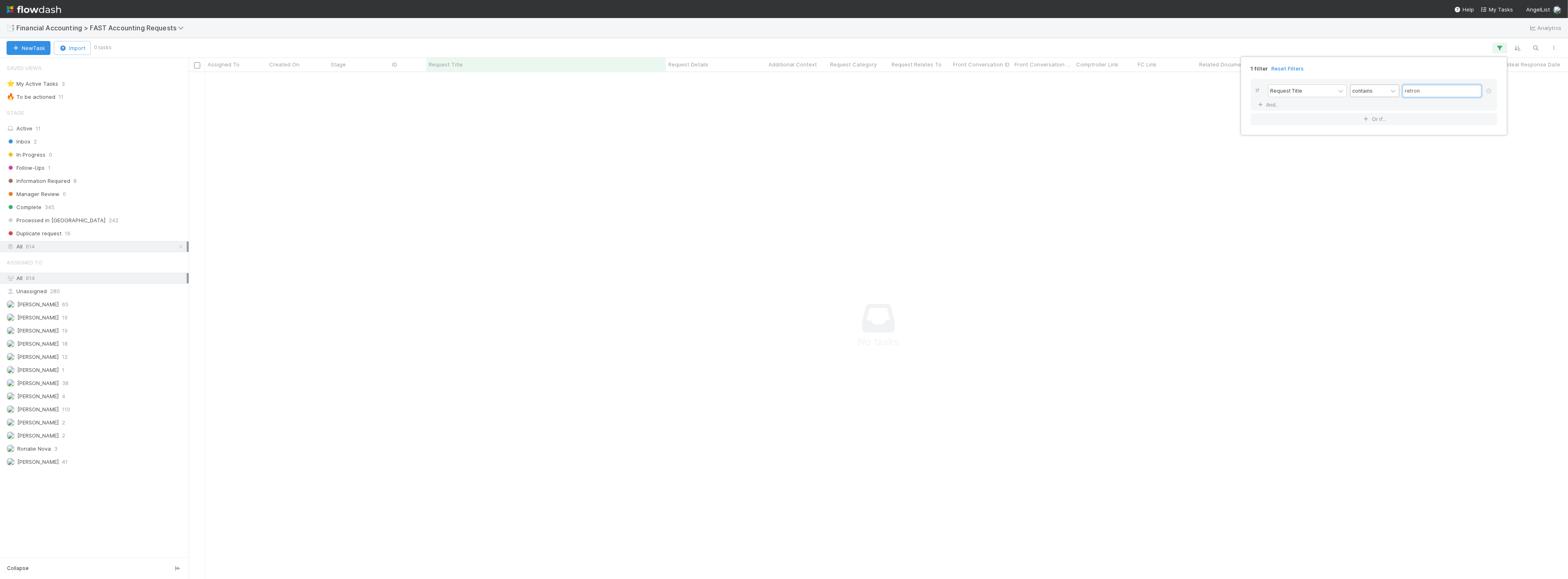
scroll to position [493, 1365]
type input "retron"
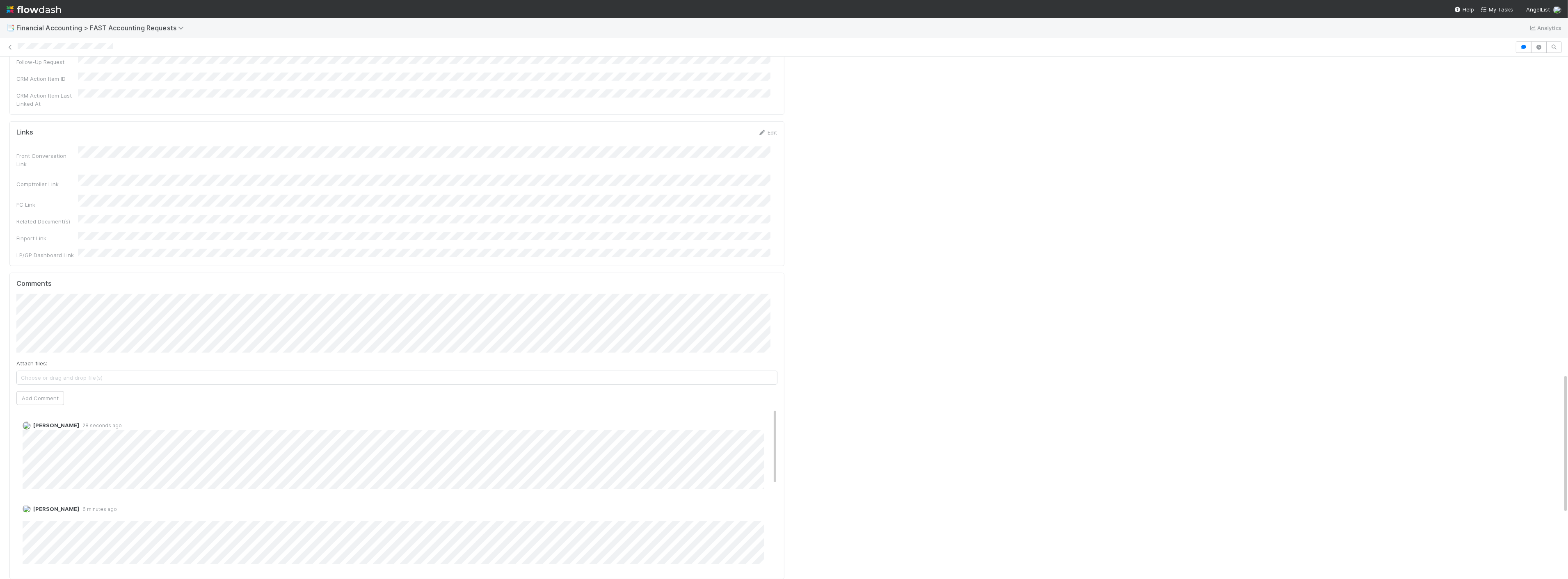
scroll to position [1230, 0]
click at [38, 376] on button "Add Comment" at bounding box center [40, 383] width 47 height 14
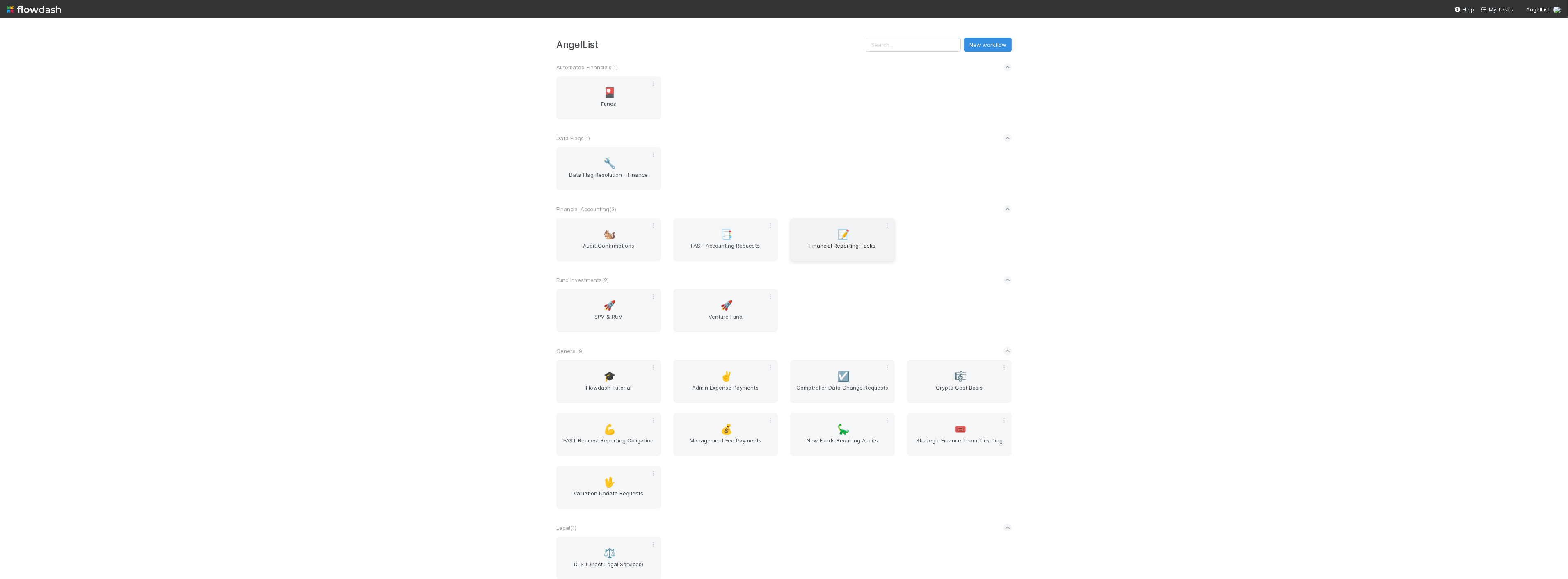
click at [833, 247] on span "Financial Reporting Tasks" at bounding box center [842, 249] width 98 height 16
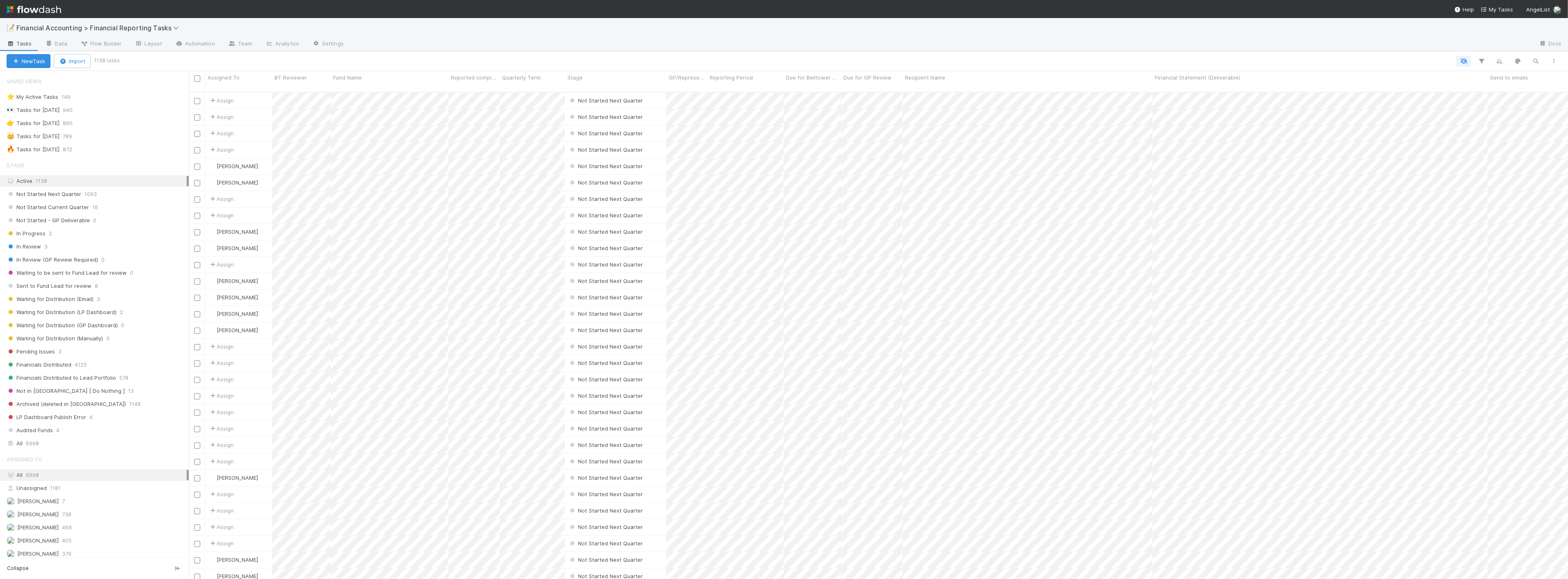
scroll to position [487, 1373]
click at [117, 311] on div "Waiting for Distribution (LP Dashboard) 2" at bounding box center [97, 312] width 182 height 10
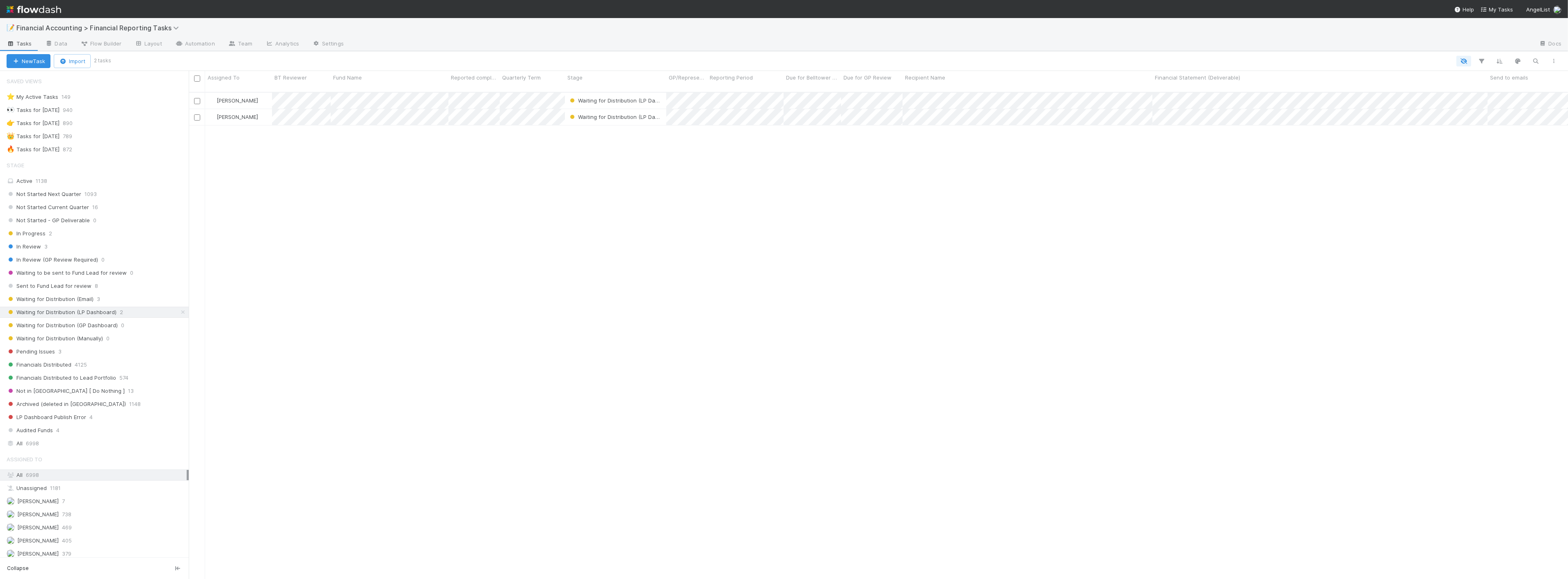
scroll to position [487, 1373]
click at [111, 303] on div "Waiting for Distribution (Email) 3" at bounding box center [97, 299] width 182 height 10
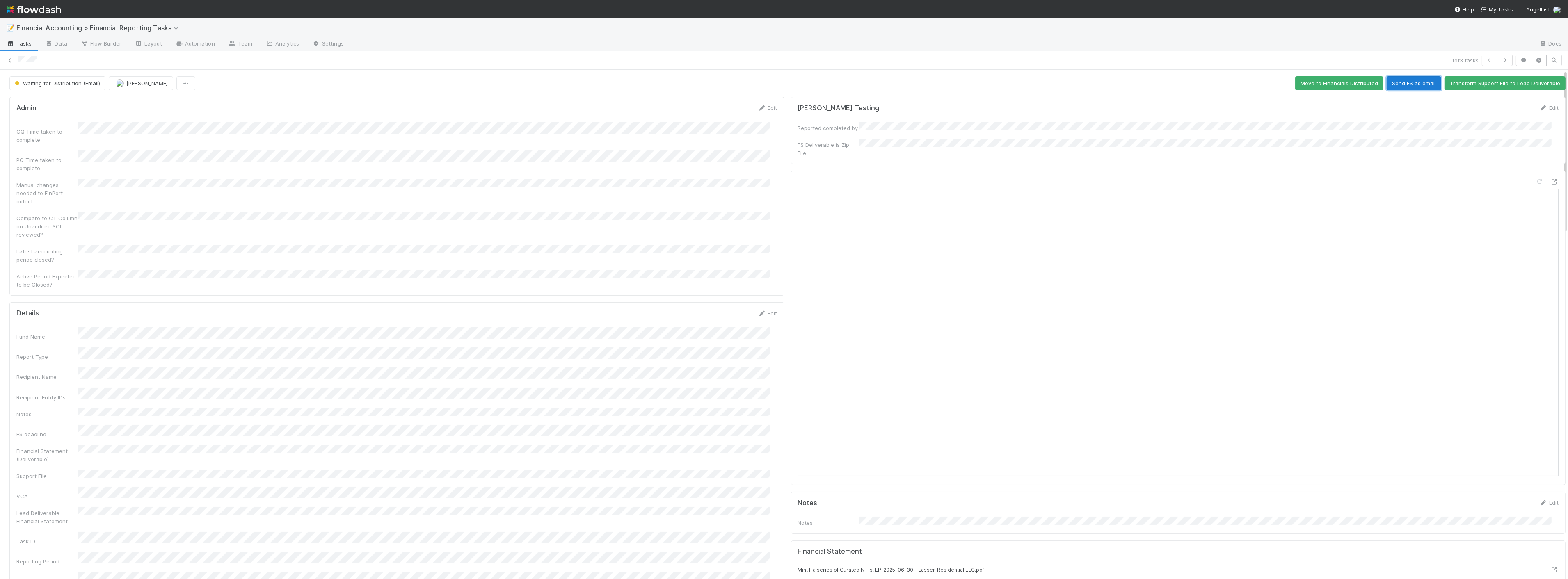
click at [1387, 84] on button "Send FS as email" at bounding box center [1414, 83] width 55 height 14
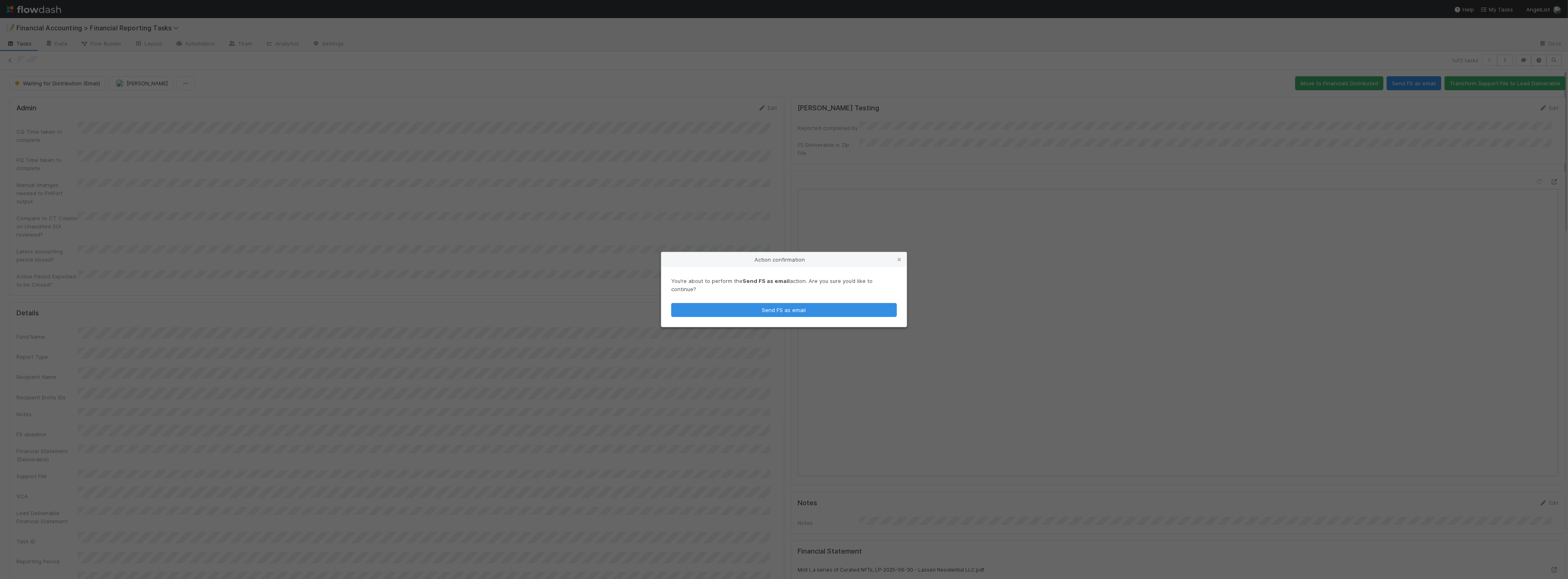
click at [449, 315] on div "Action confirmation You’re about to perform the Send FS as email action. Are yo…" at bounding box center [784, 290] width 1568 height 579
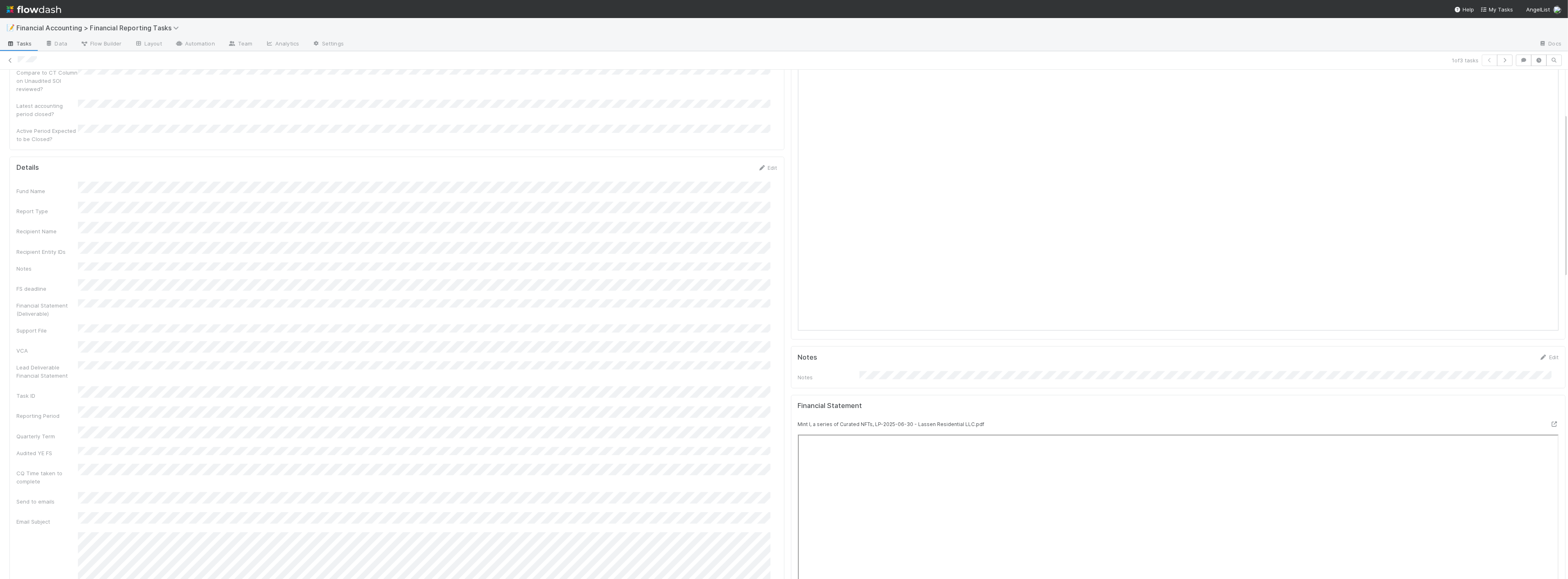
scroll to position [136, 0]
click at [772, 173] on div "Details Edit" at bounding box center [397, 176] width 773 height 8
click at [759, 174] on icon at bounding box center [762, 176] width 8 height 5
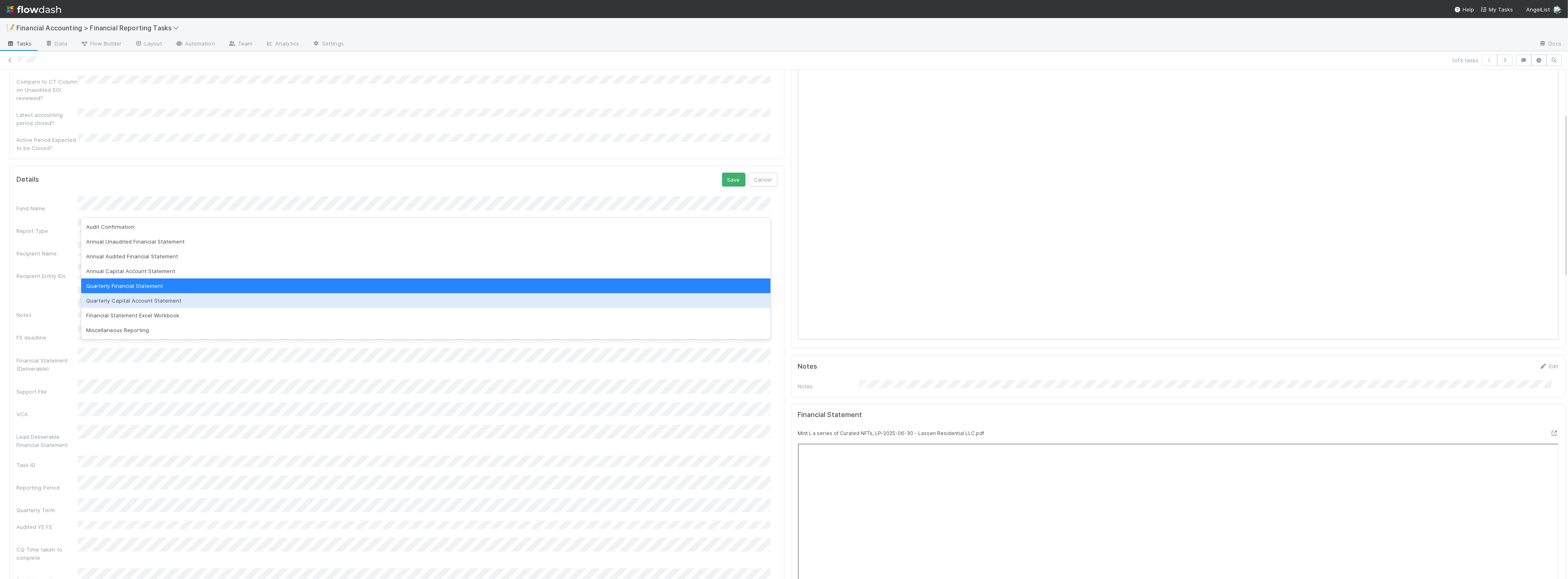
click at [153, 304] on div "Quarterly Capital Account Statement" at bounding box center [425, 300] width 689 height 15
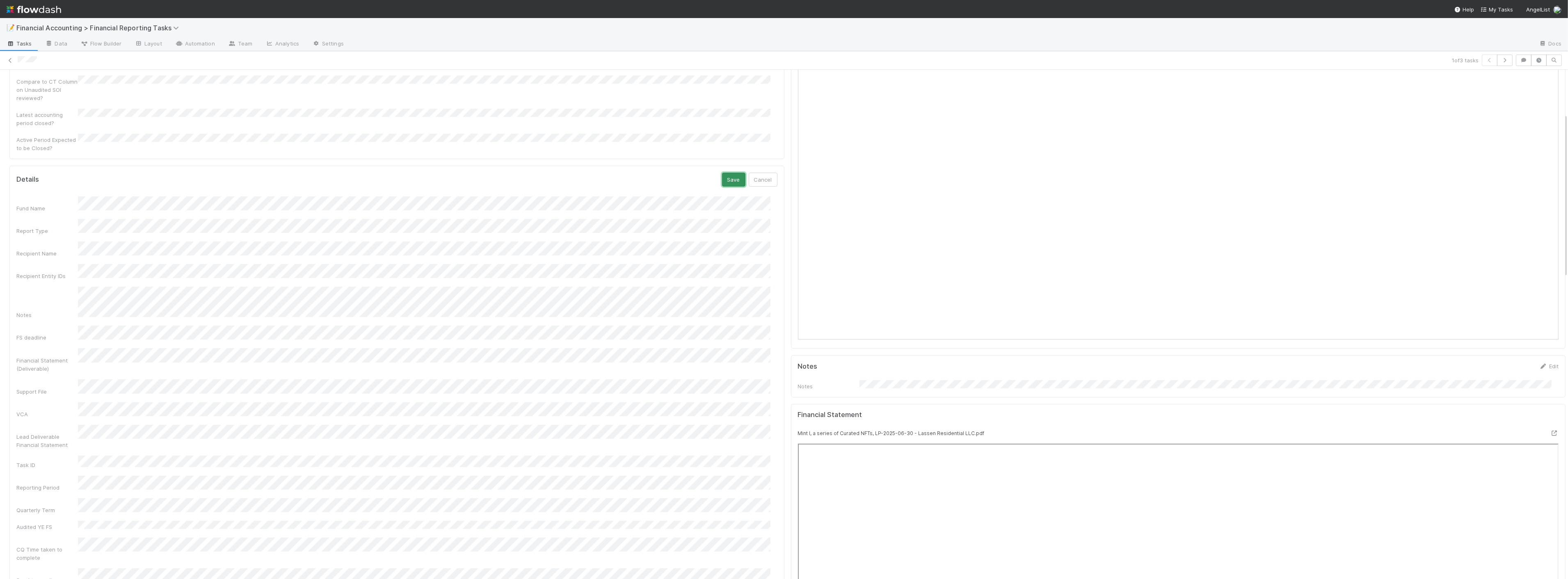
click at [722, 173] on button "Save" at bounding box center [733, 179] width 23 height 14
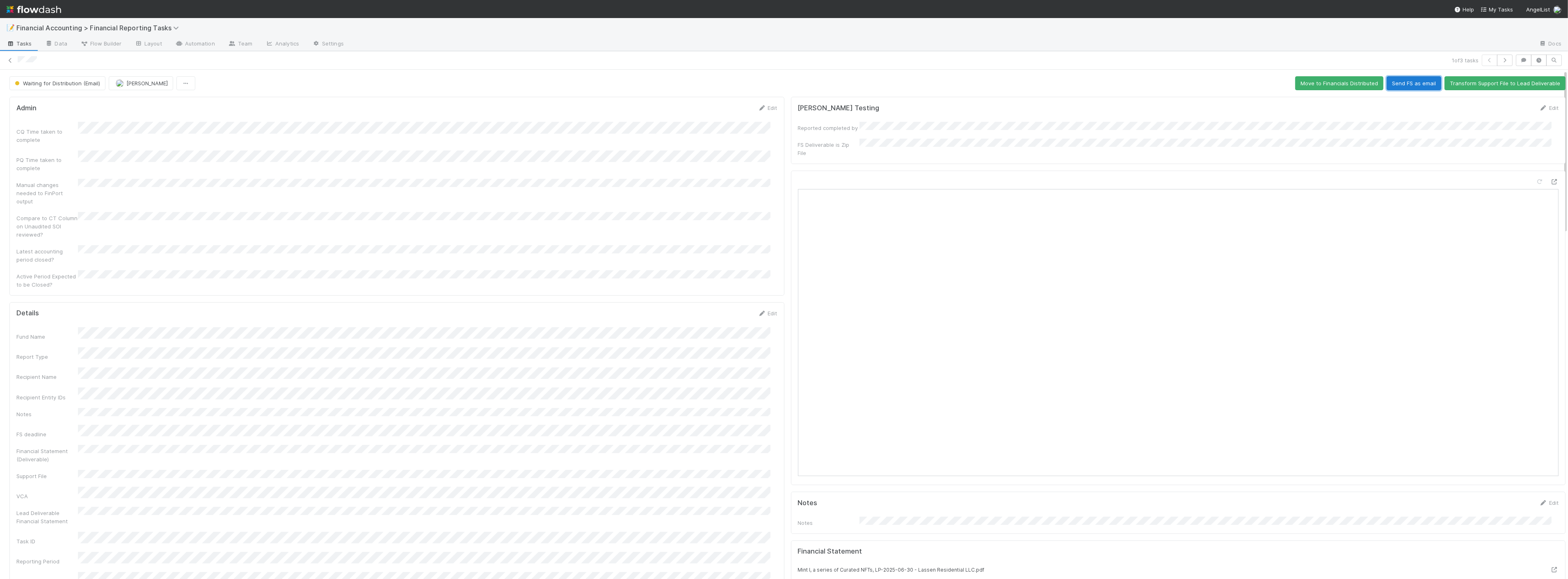
click at [1393, 82] on button "Send FS as email" at bounding box center [1414, 83] width 55 height 14
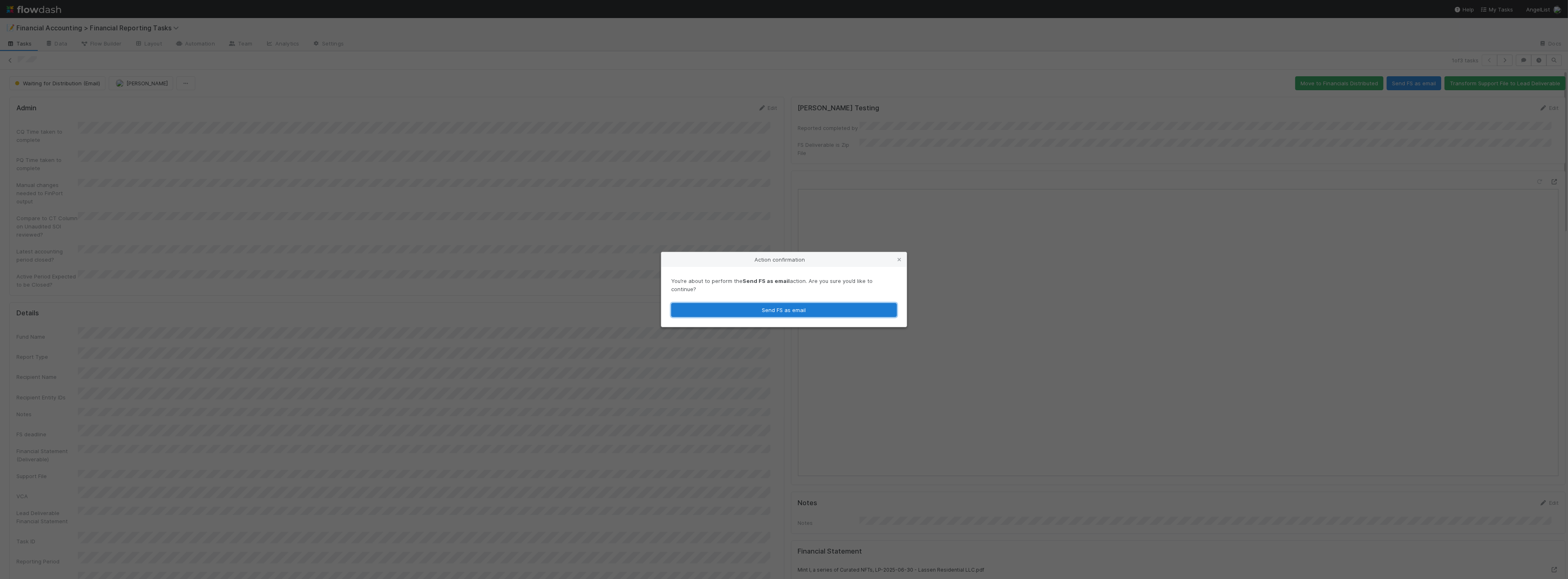
click at [768, 308] on button "Send FS as email" at bounding box center [784, 310] width 226 height 14
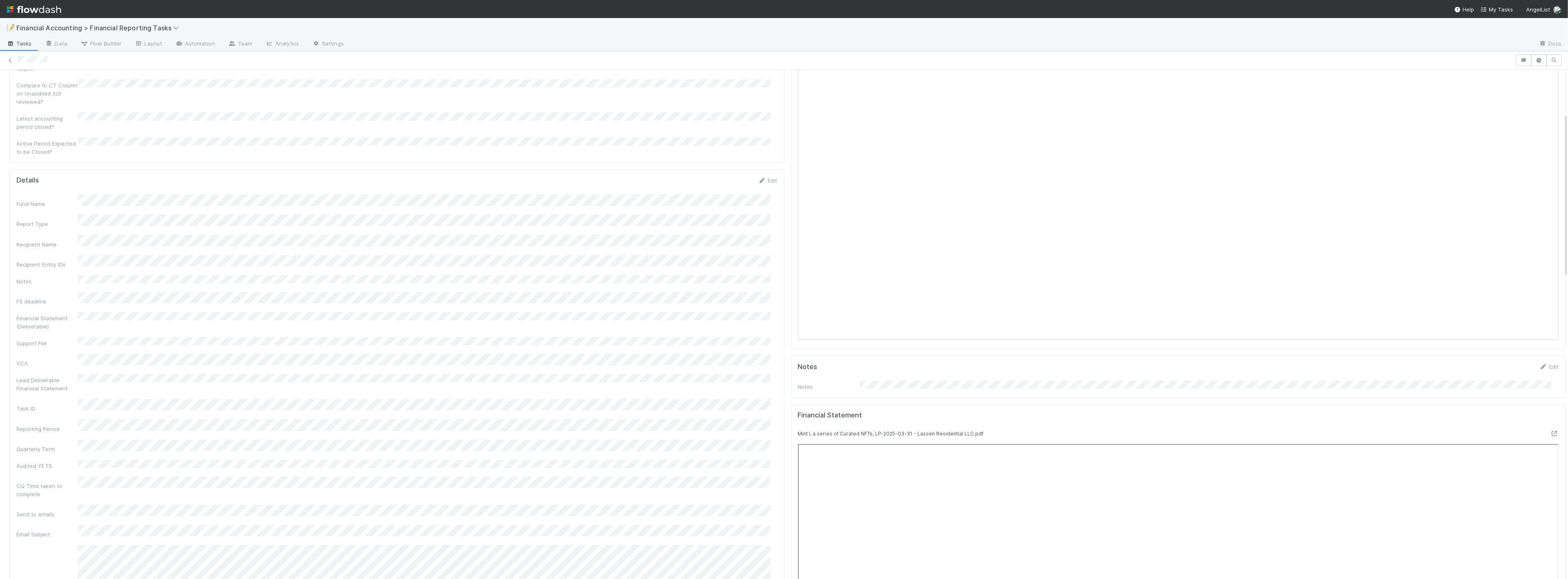
scroll to position [136, 0]
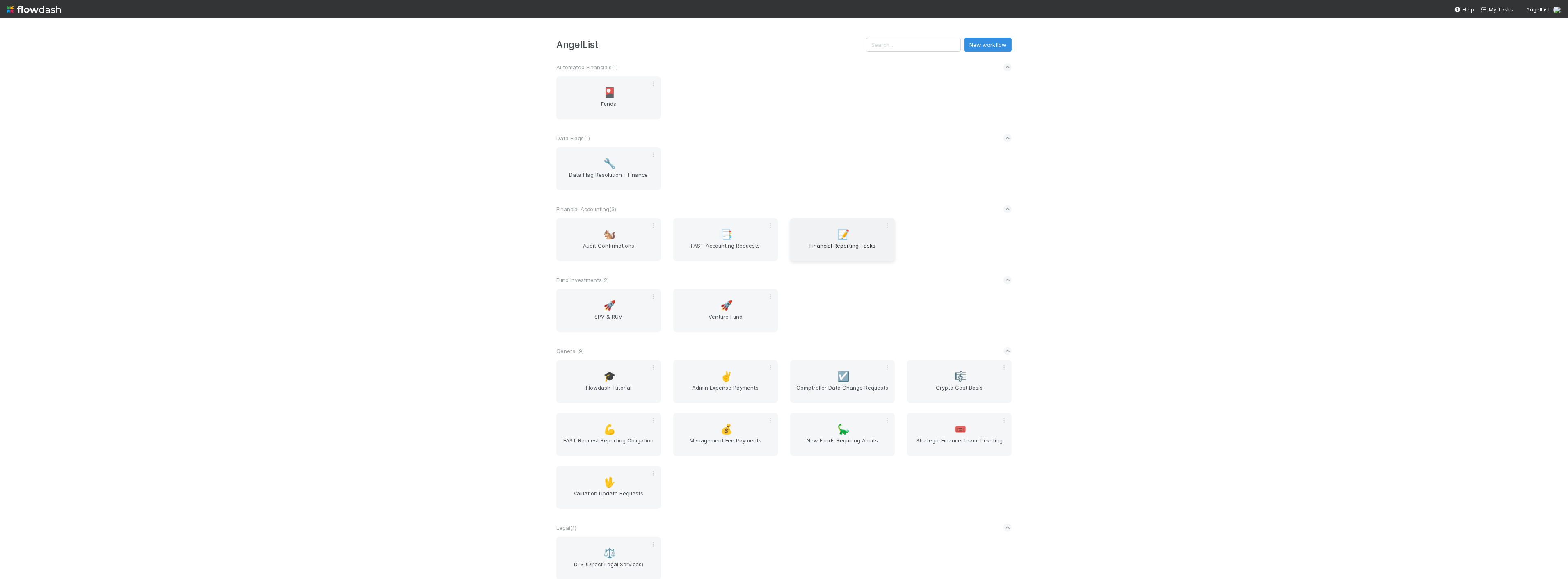
click at [839, 235] on span "📝" at bounding box center [844, 235] width 12 height 11
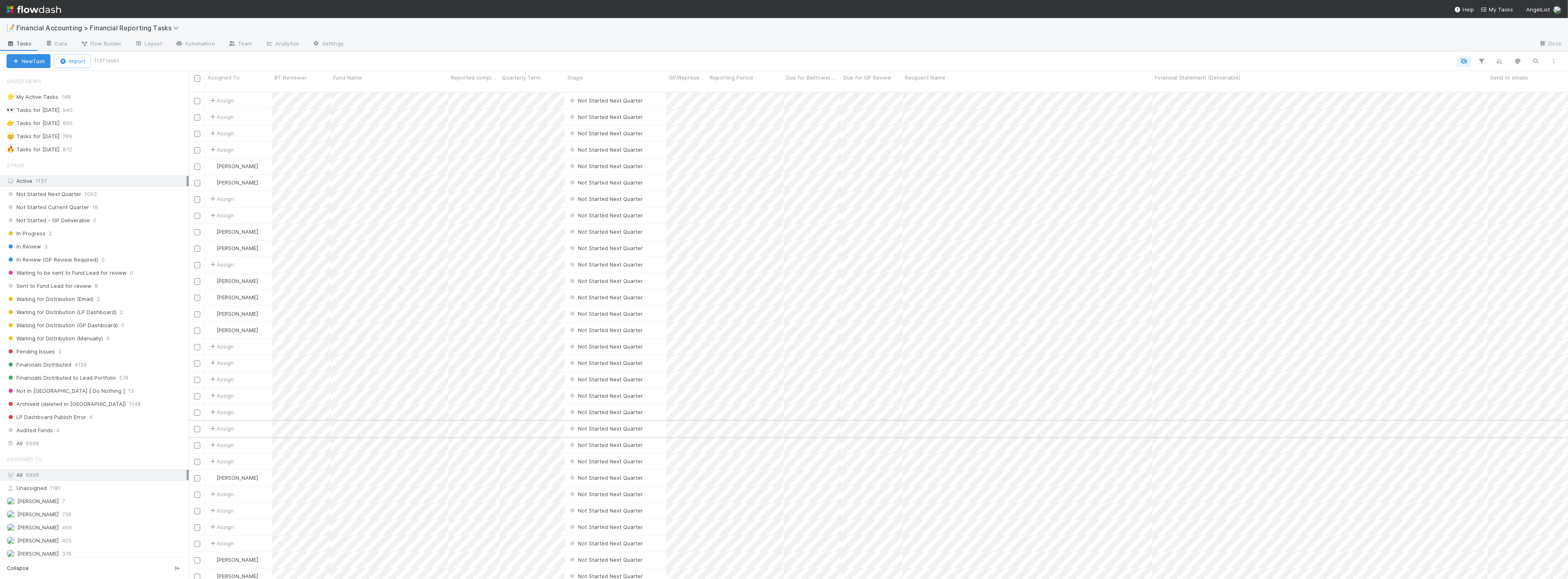
scroll to position [487, 1373]
click at [107, 316] on span "Waiting for Distribution (LP Dashboard)" at bounding box center [61, 312] width 110 height 10
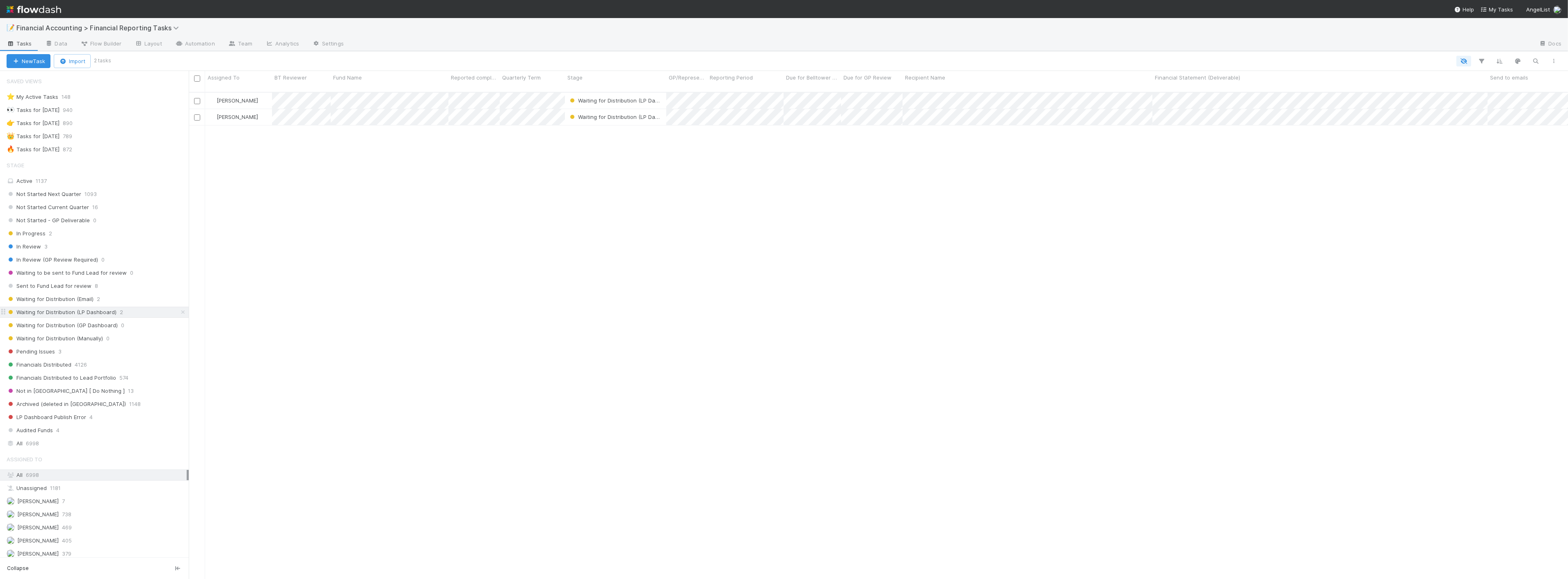
scroll to position [487, 1373]
click at [103, 304] on div "Waiting for Distribution (Email) 2" at bounding box center [97, 299] width 182 height 10
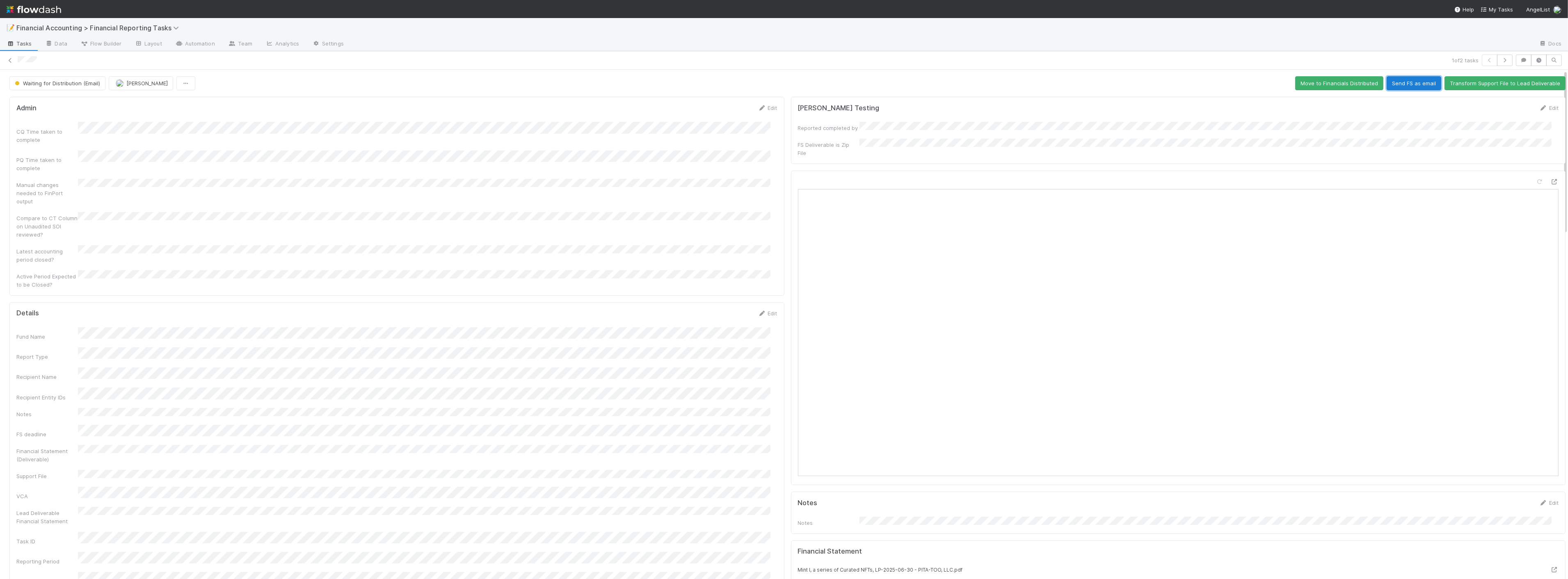
click at [1400, 85] on button "Send FS as email" at bounding box center [1414, 83] width 55 height 14
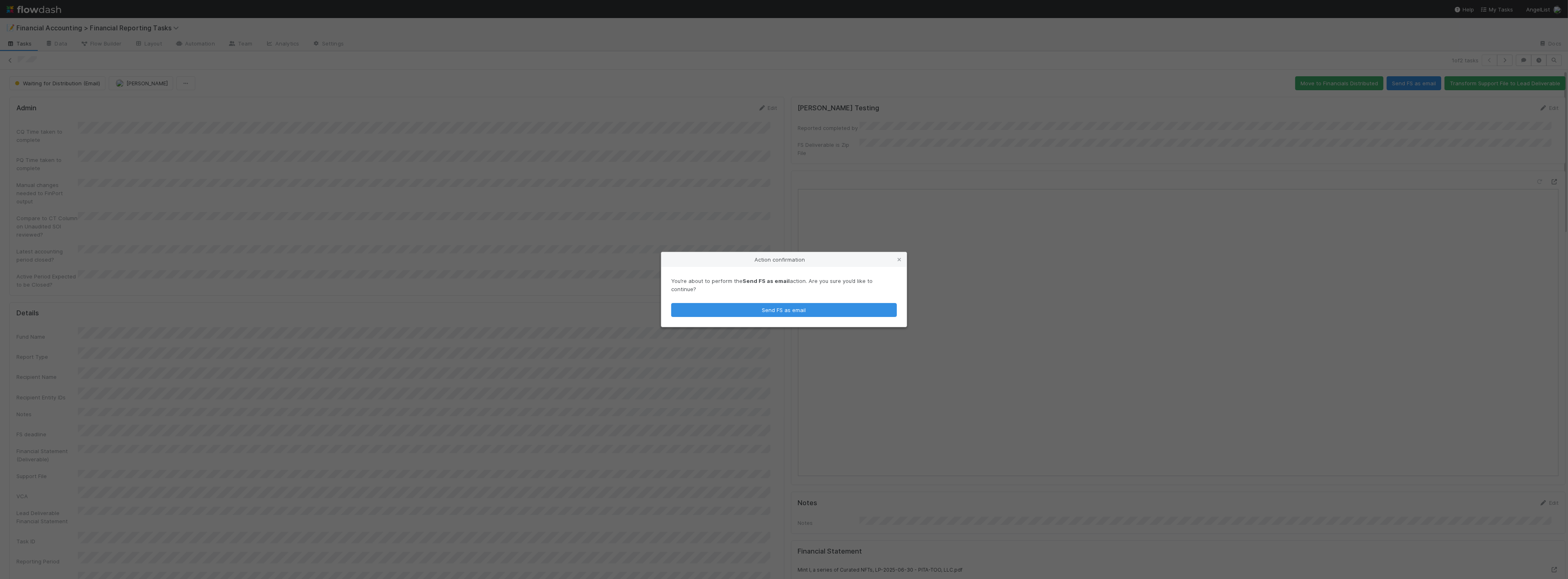
click at [719, 356] on div "Action confirmation You’re about to perform the Send FS as email action. Are yo…" at bounding box center [784, 290] width 1568 height 579
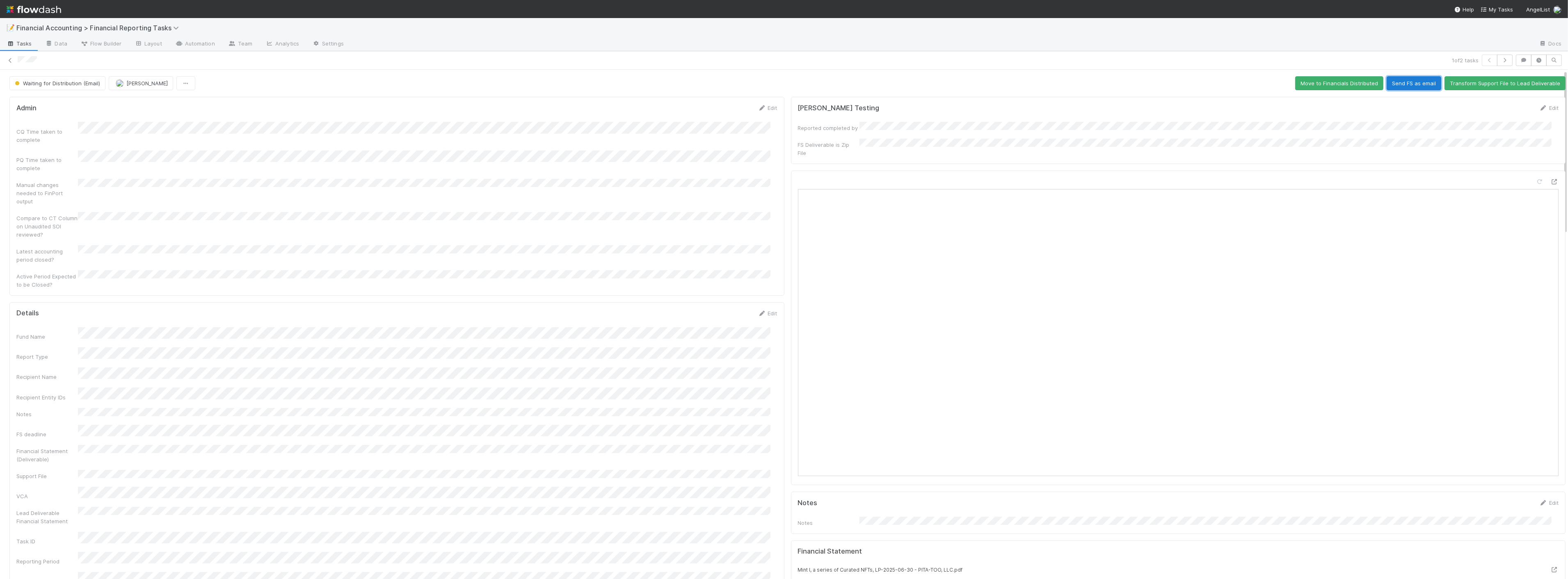
click at [1398, 85] on button "Send FS as email" at bounding box center [1414, 83] width 55 height 14
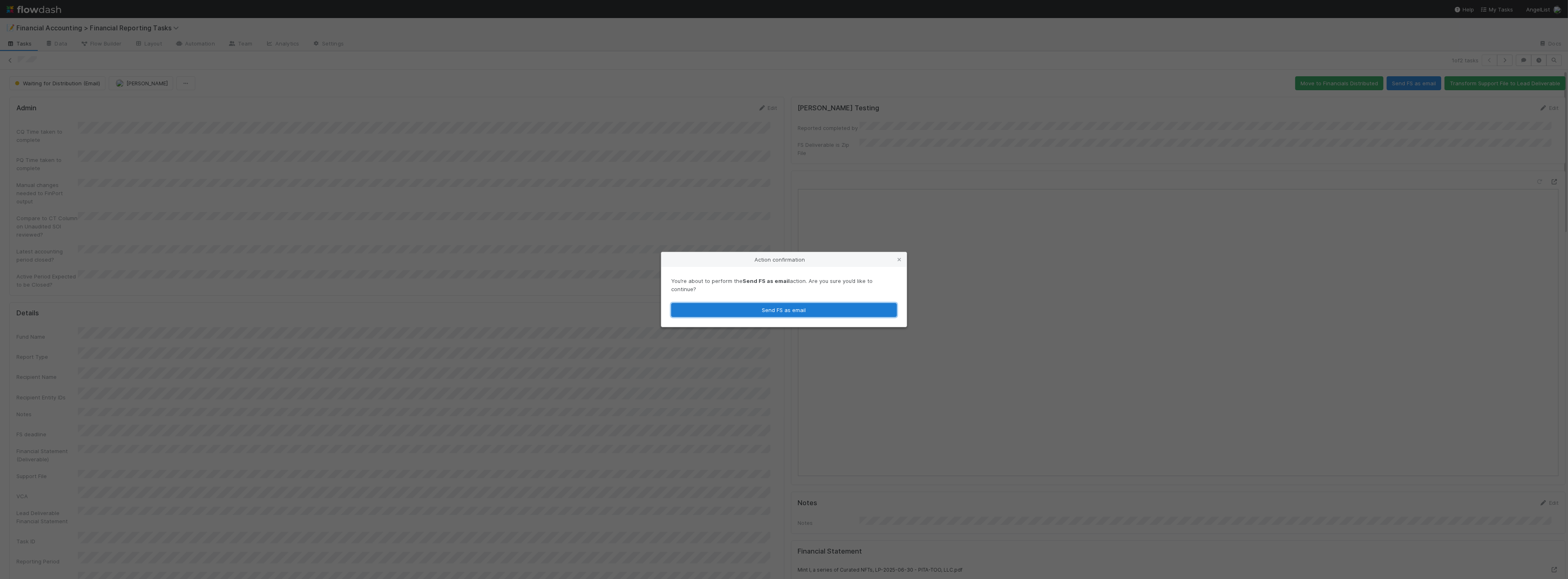
click at [735, 305] on button "Send FS as email" at bounding box center [784, 310] width 226 height 14
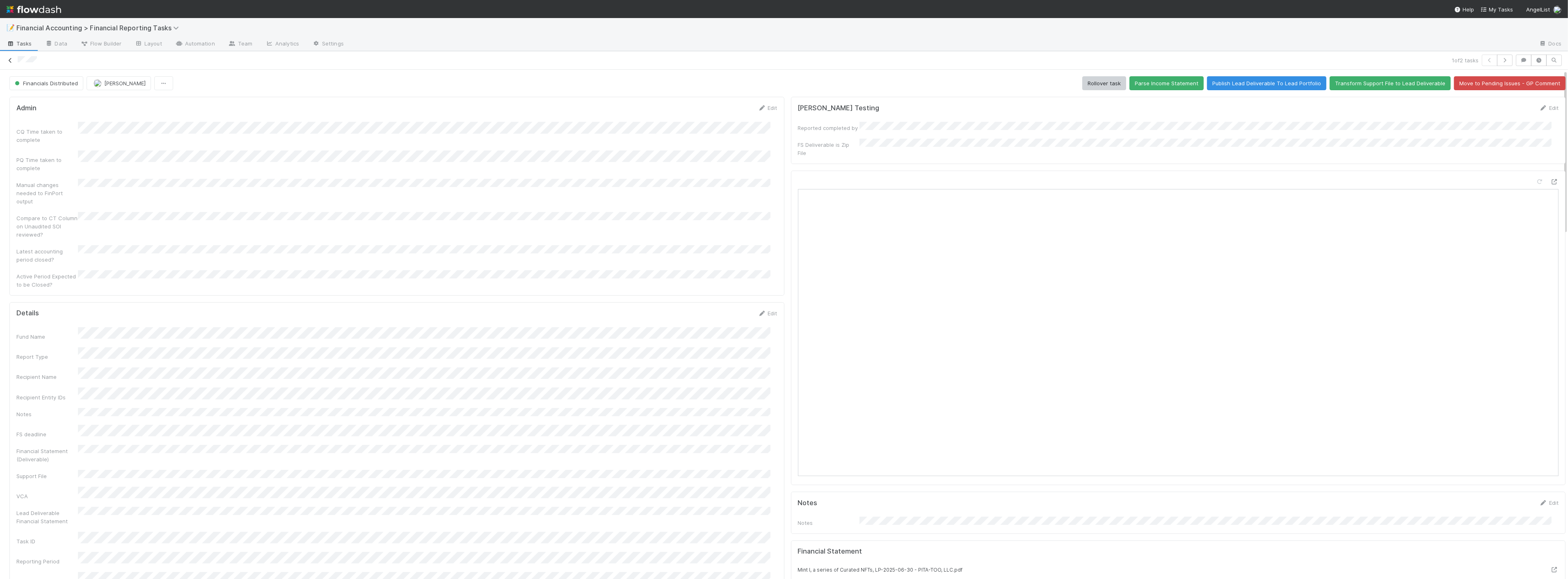
click at [10, 60] on icon at bounding box center [10, 60] width 8 height 5
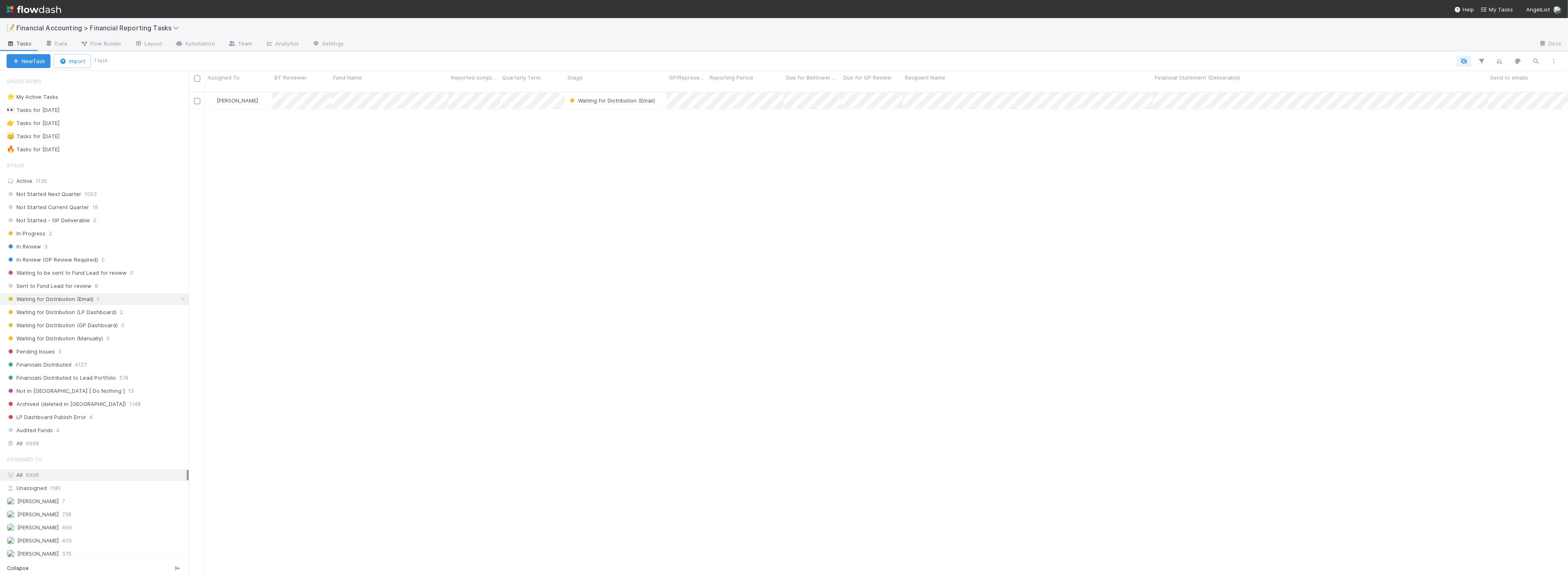
scroll to position [487, 1373]
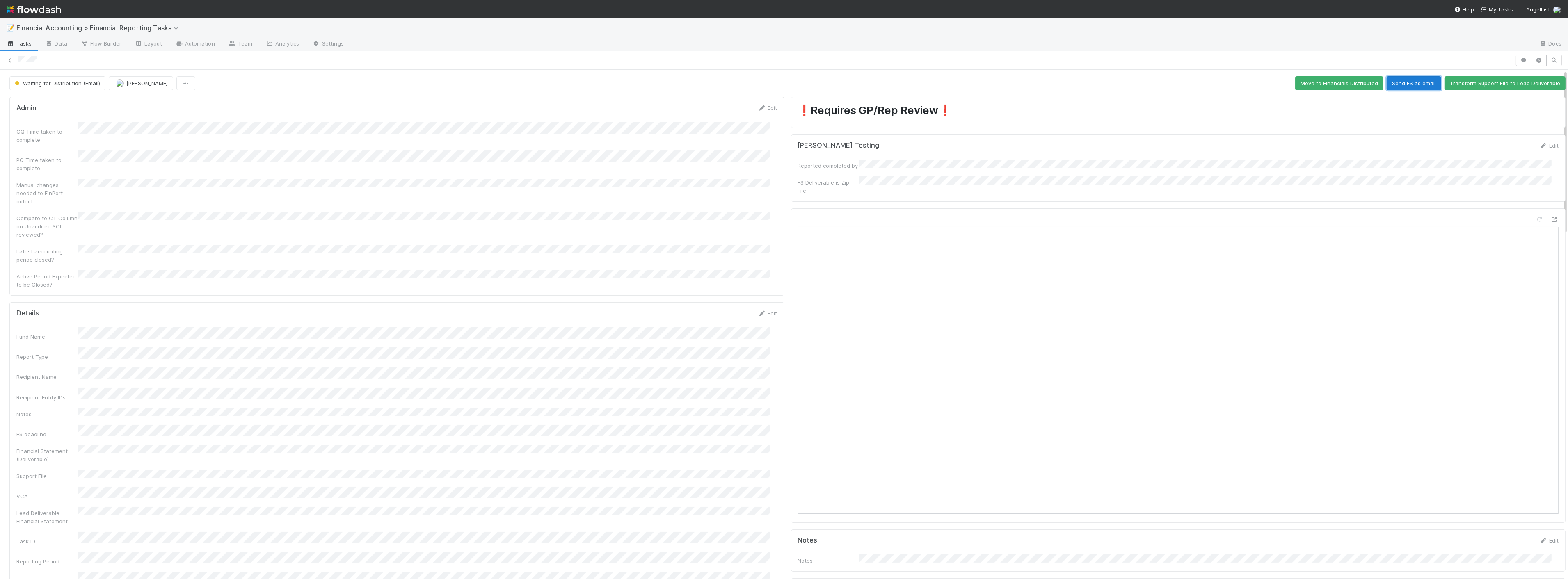
click at [1407, 86] on button "Send FS as email" at bounding box center [1414, 83] width 55 height 14
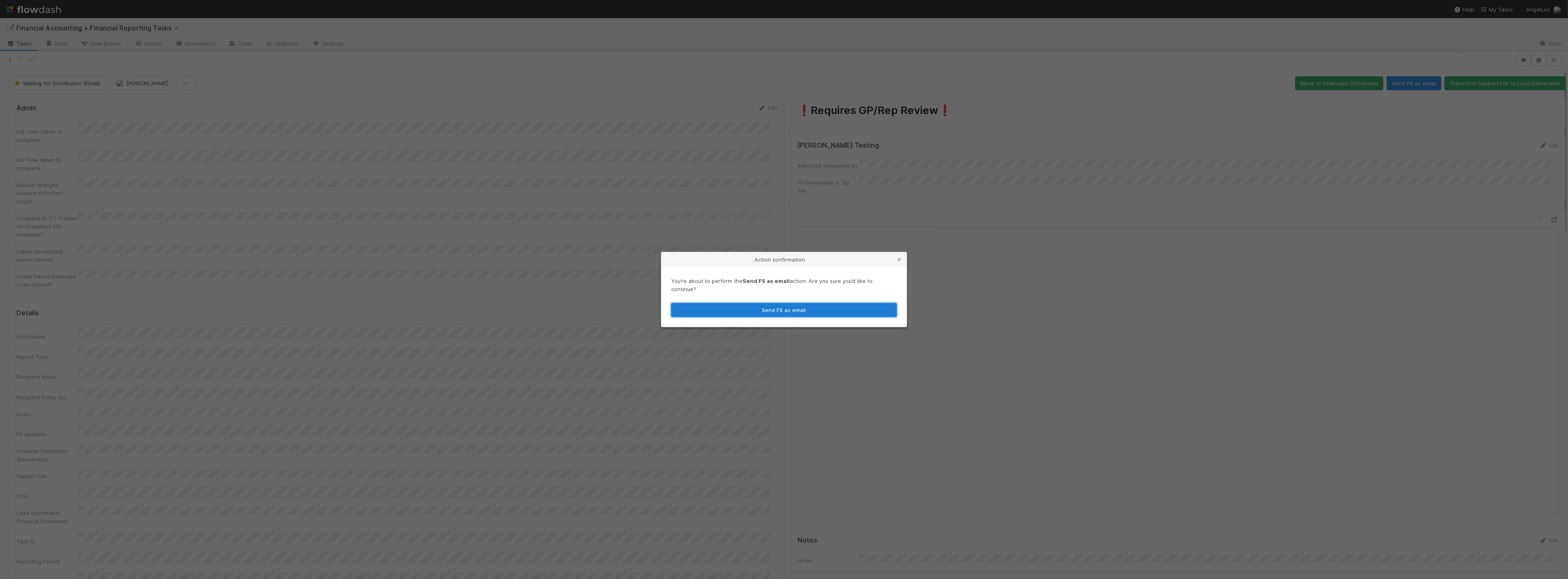
click at [839, 305] on button "Send FS as email" at bounding box center [784, 310] width 226 height 14
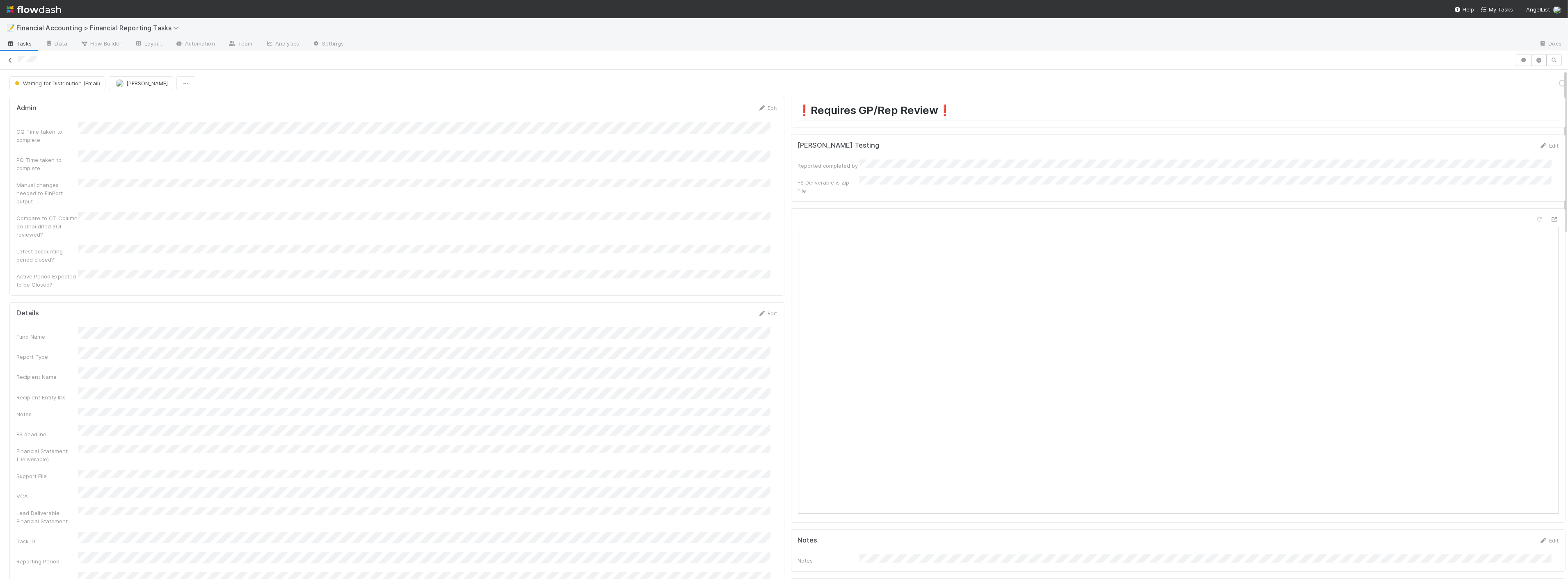
click at [10, 60] on icon at bounding box center [10, 60] width 8 height 5
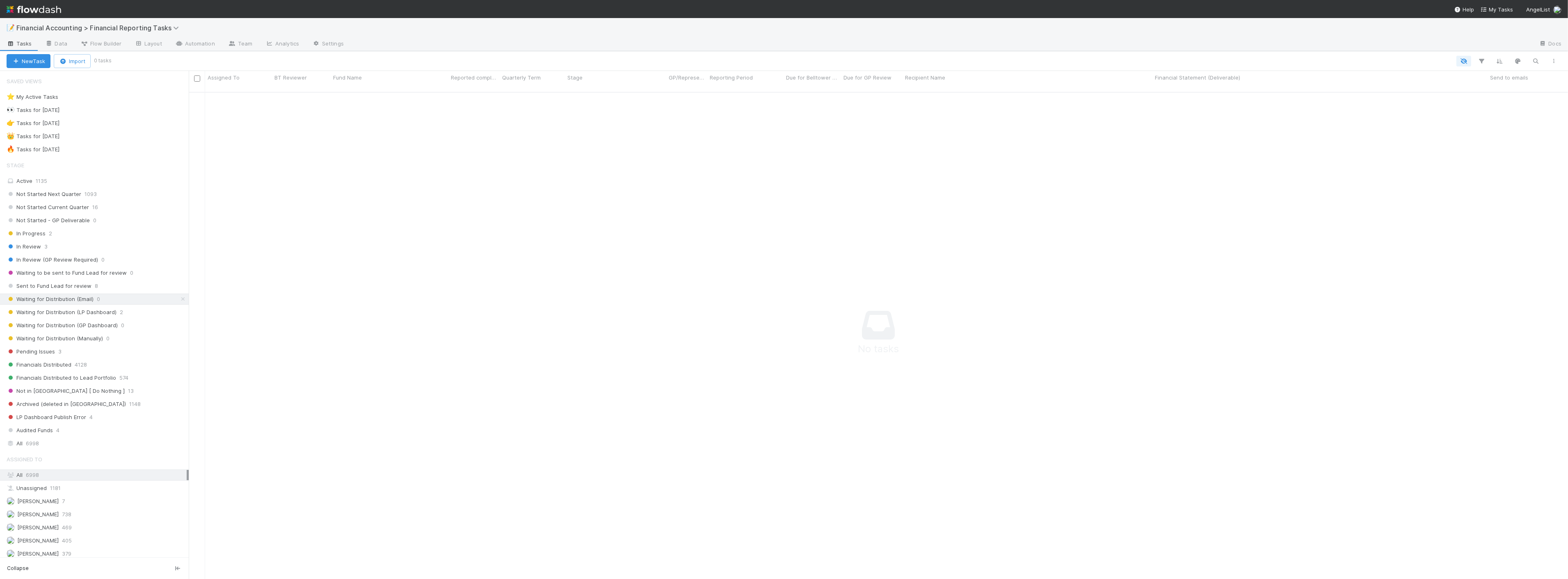
scroll to position [480, 1365]
drag, startPoint x: 750, startPoint y: 27, endPoint x: 210, endPoint y: 123, distance: 548.5
click at [750, 27] on div "📝 Financial Accounting > Financial Reporting Tasks" at bounding box center [784, 28] width 1568 height 19
click at [99, 313] on span "Waiting for Distribution (LP Dashboard)" at bounding box center [61, 312] width 110 height 10
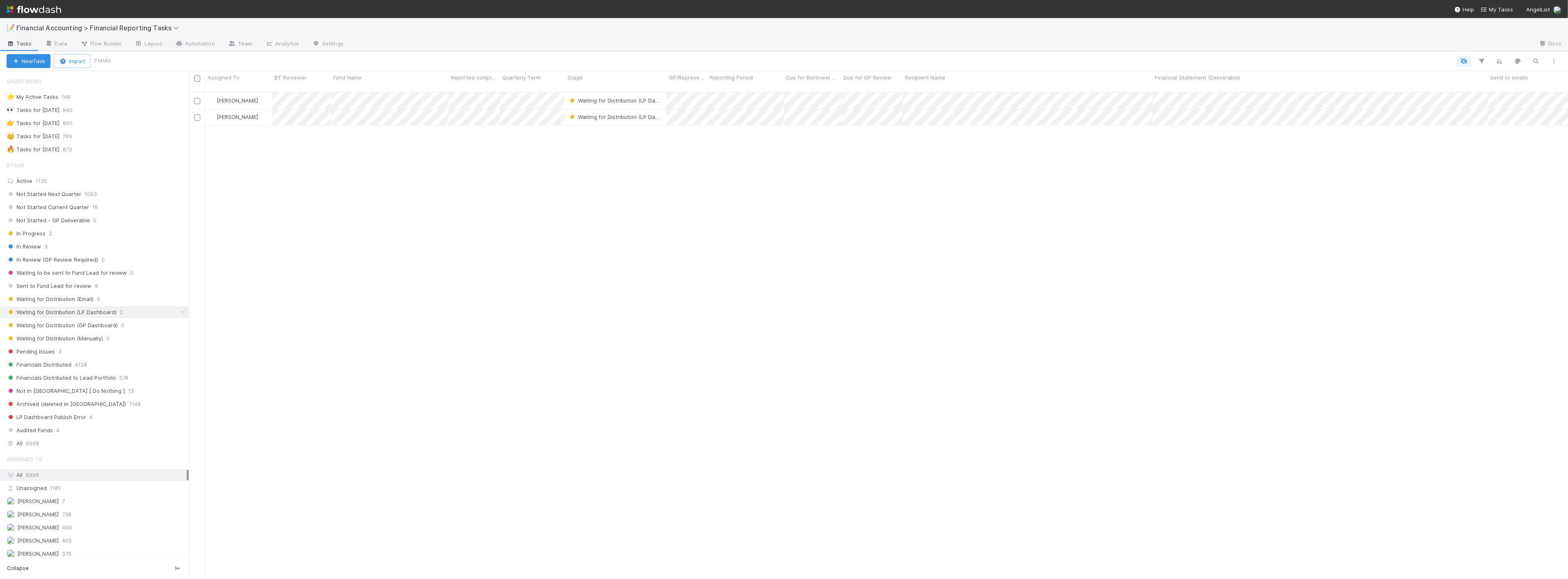
scroll to position [487, 1373]
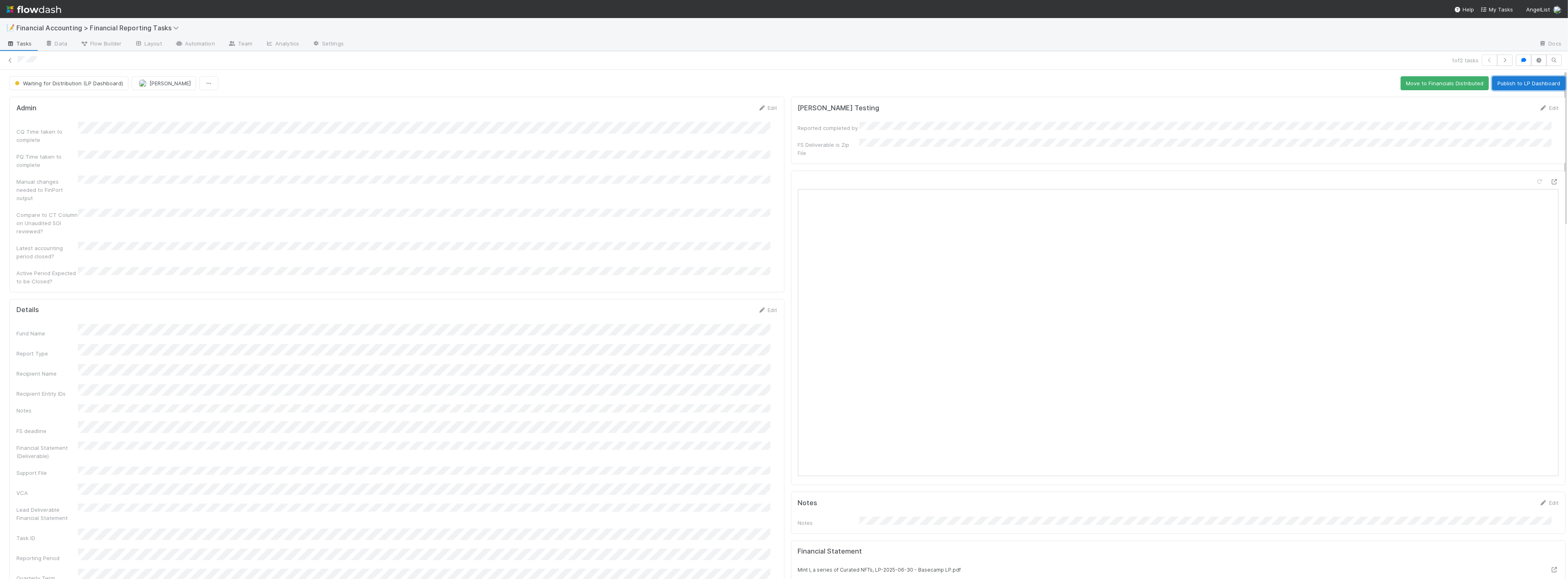
click at [1517, 89] on button "Publish to LP Dashboard" at bounding box center [1528, 83] width 74 height 14
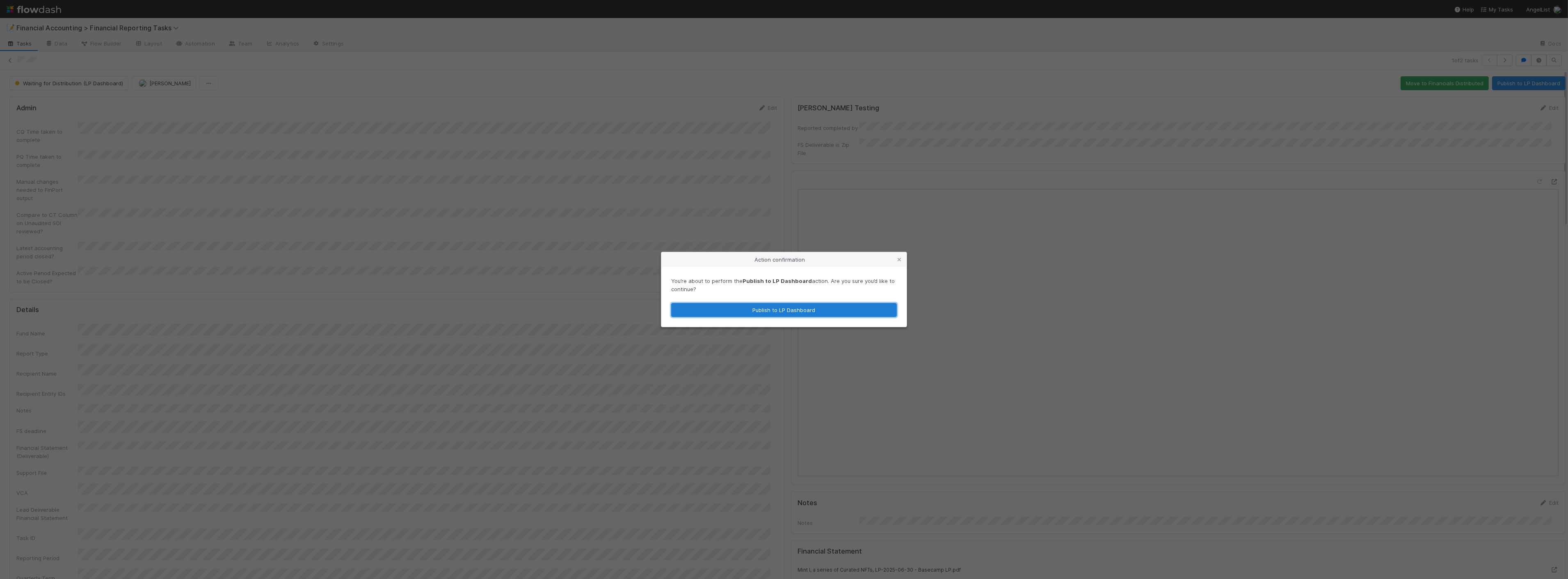
click at [813, 313] on button "Publish to LP Dashboard" at bounding box center [784, 310] width 226 height 14
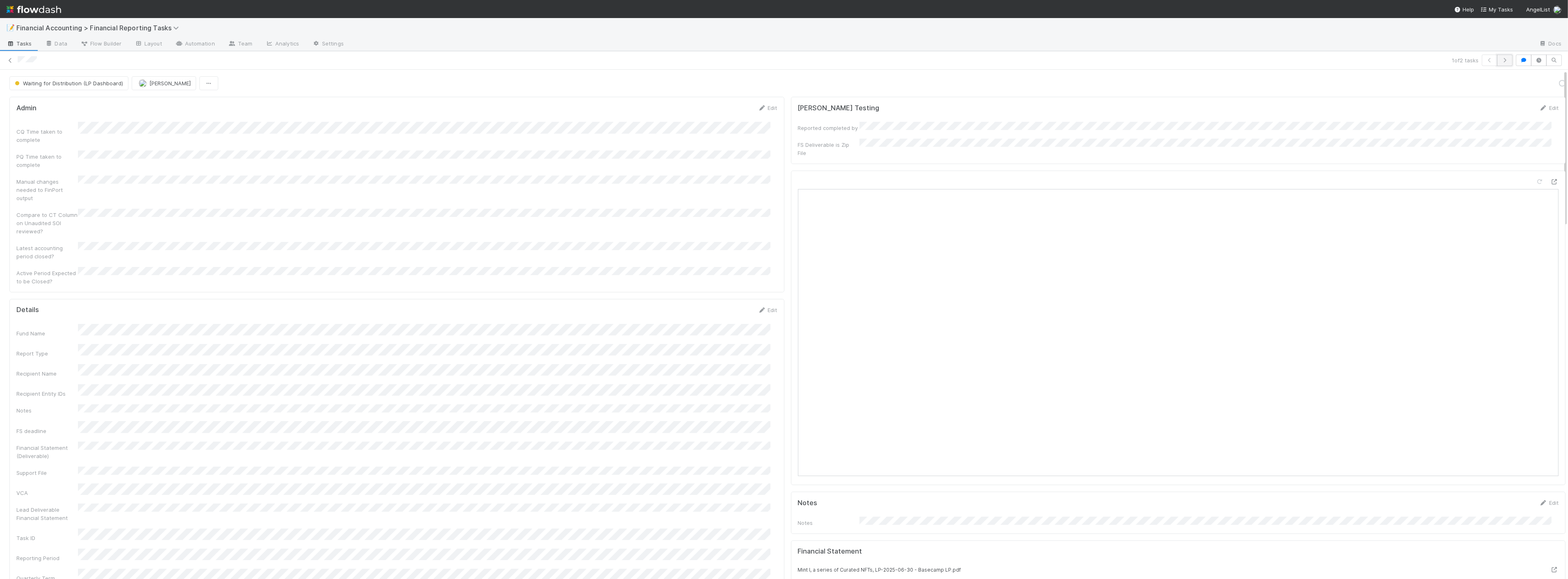
click at [1502, 60] on button "button" at bounding box center [1505, 60] width 16 height 12
click at [1508, 80] on button "Publish to LP Dashboard" at bounding box center [1528, 83] width 74 height 14
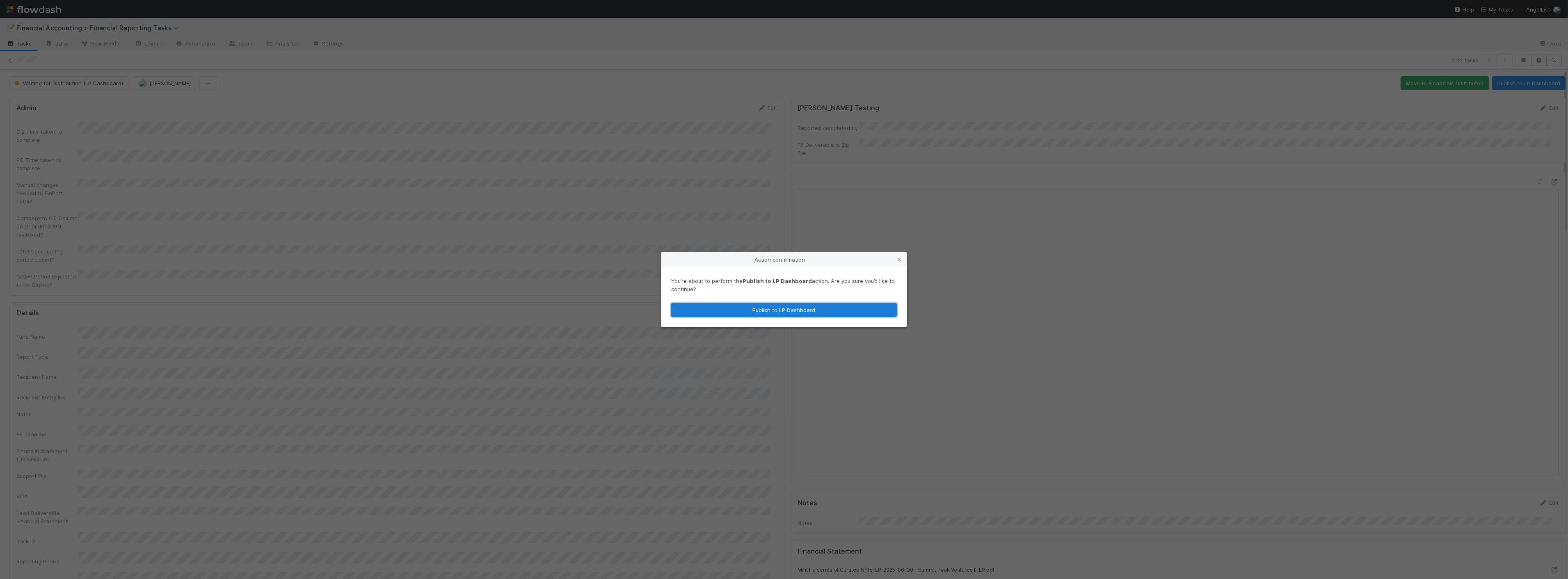
click at [806, 313] on button "Publish to LP Dashboard" at bounding box center [784, 310] width 226 height 14
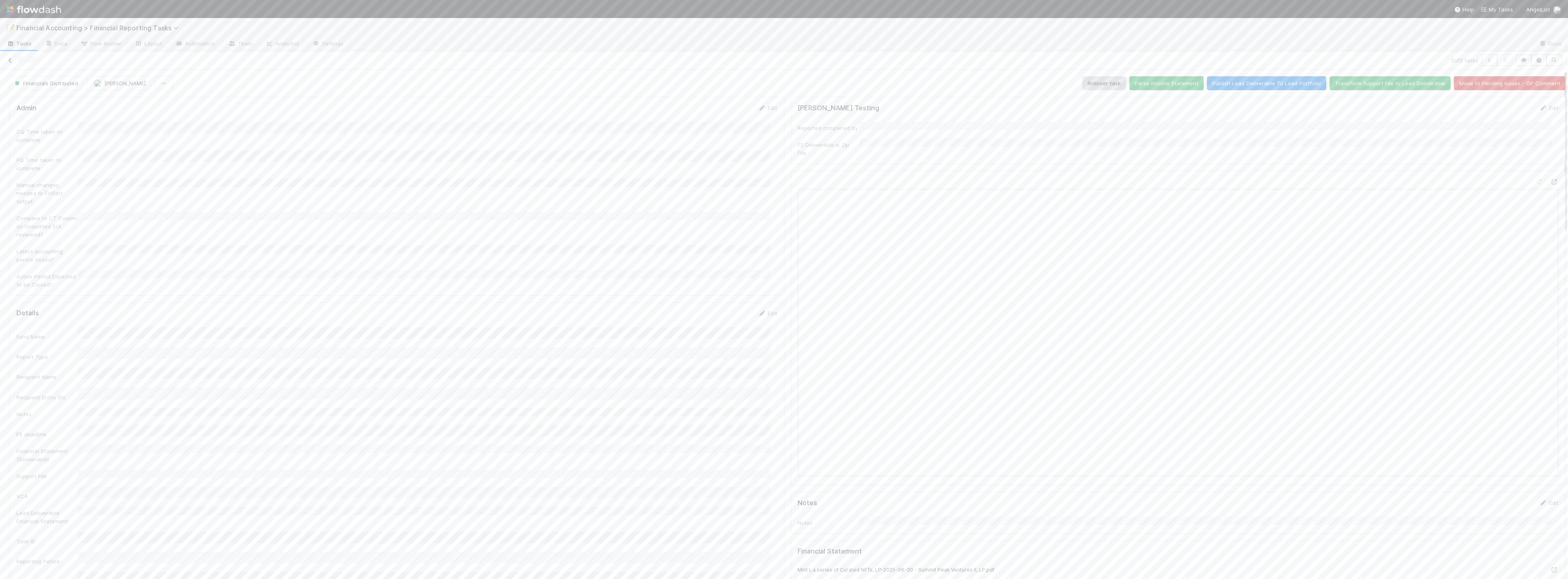
click at [10, 58] on icon at bounding box center [10, 60] width 8 height 5
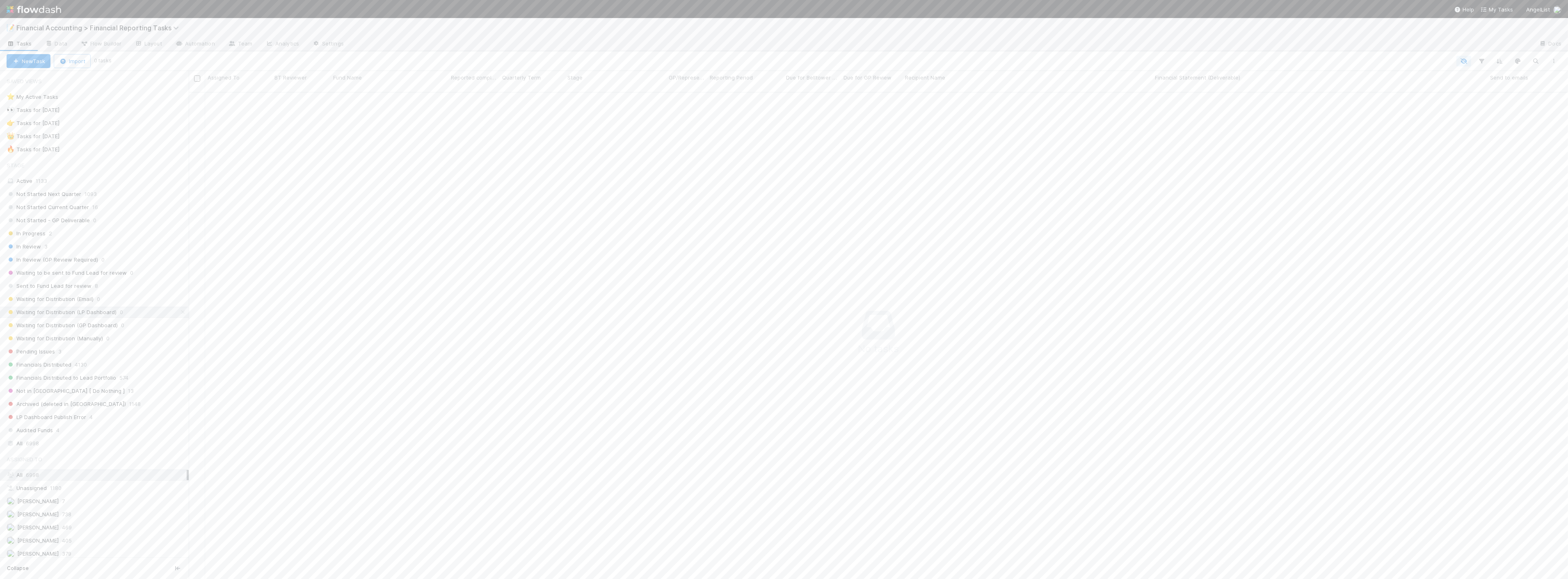
scroll to position [480, 1365]
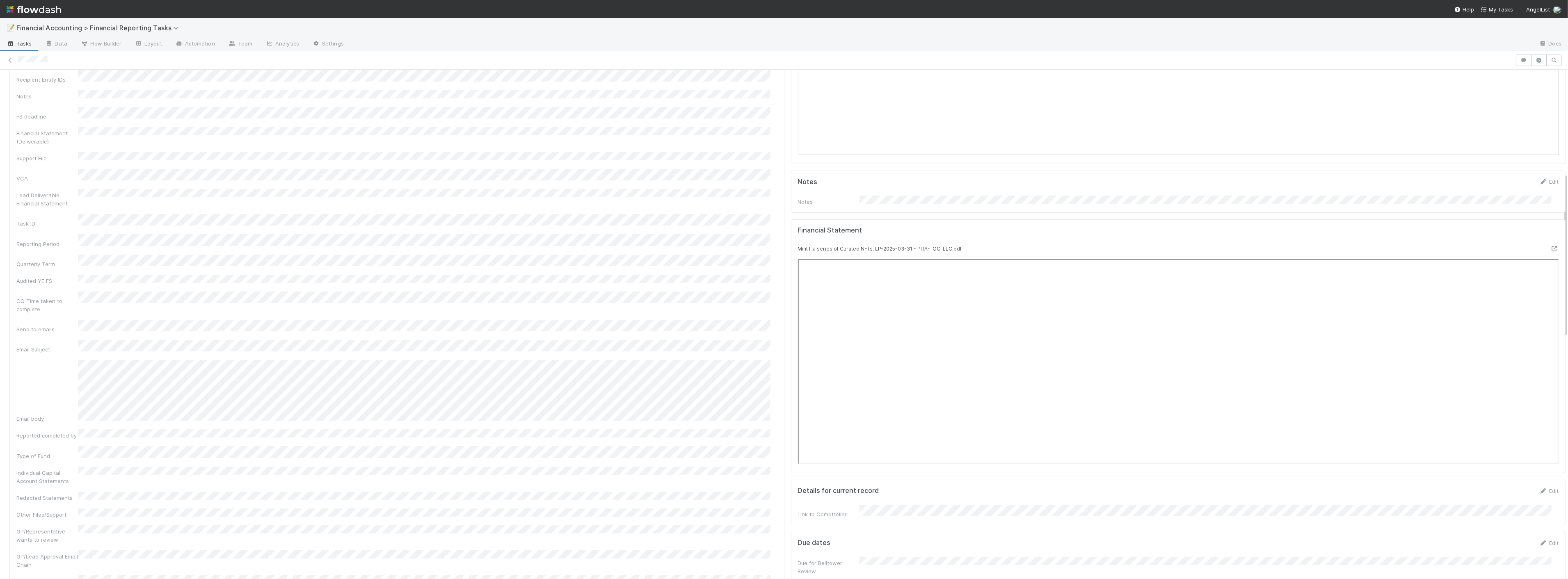
scroll to position [319, 0]
click at [6, 60] on icon at bounding box center [10, 60] width 8 height 5
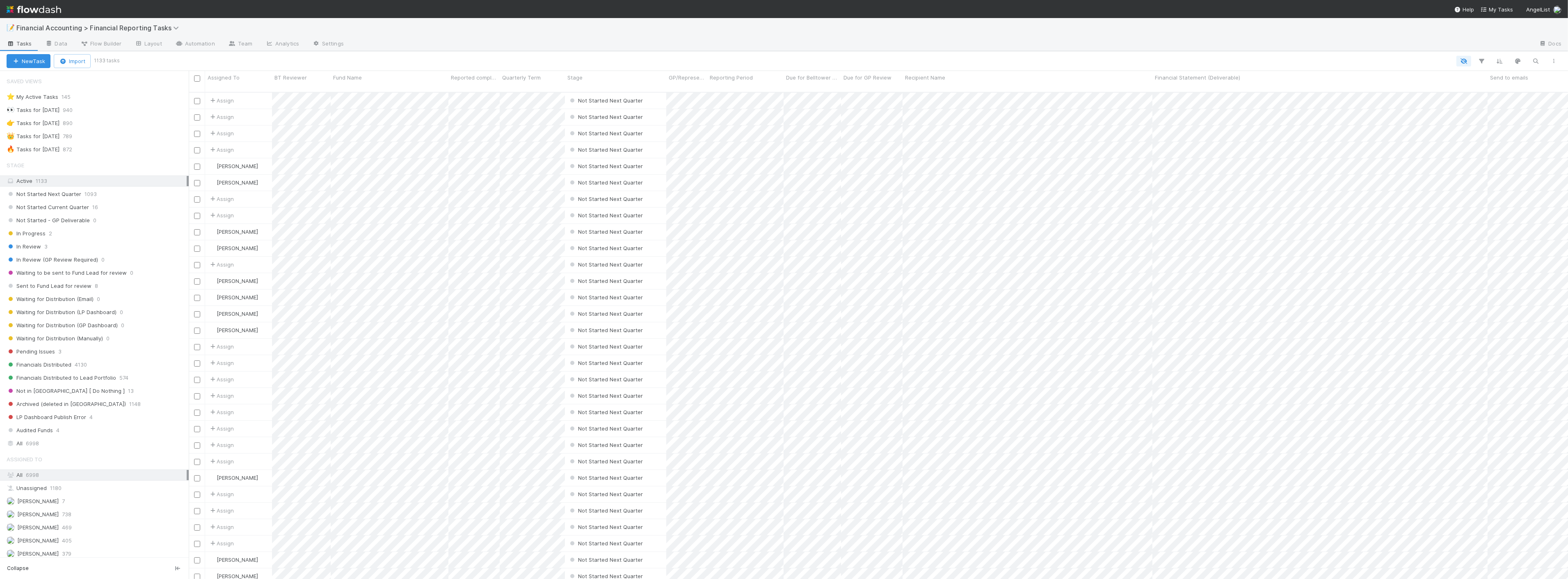
scroll to position [487, 1373]
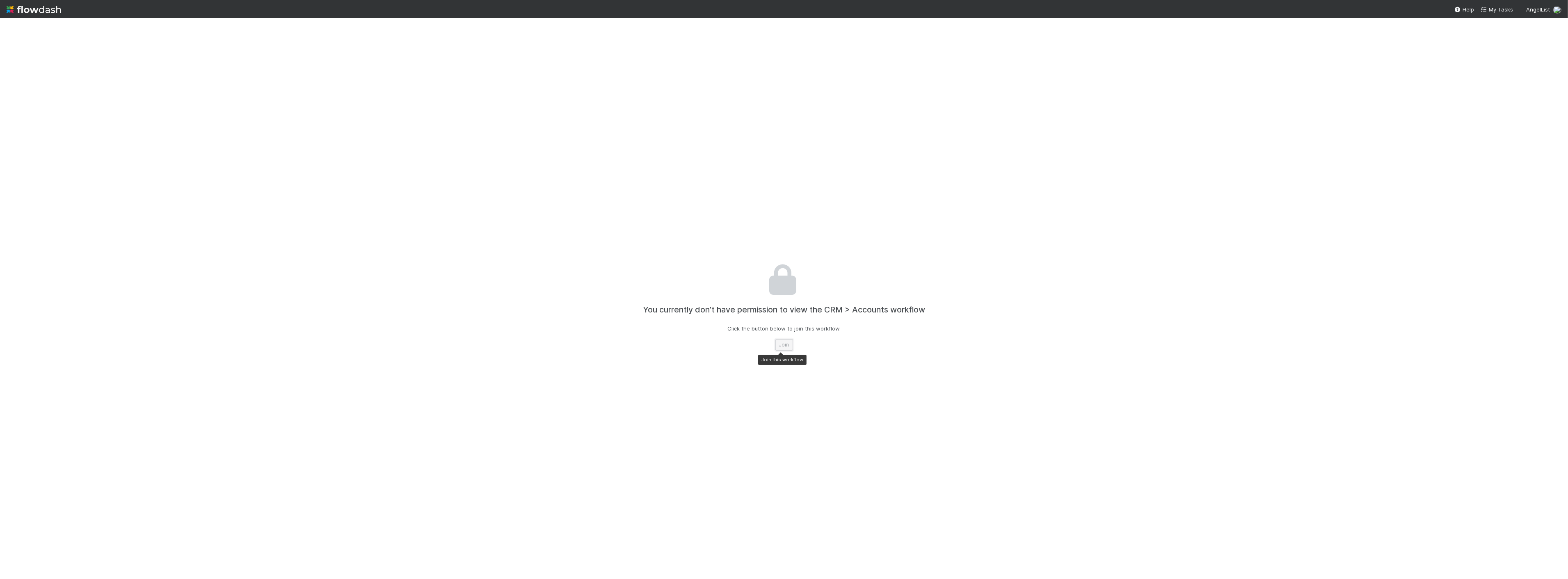
click at [785, 345] on button "Join" at bounding box center [784, 344] width 18 height 12
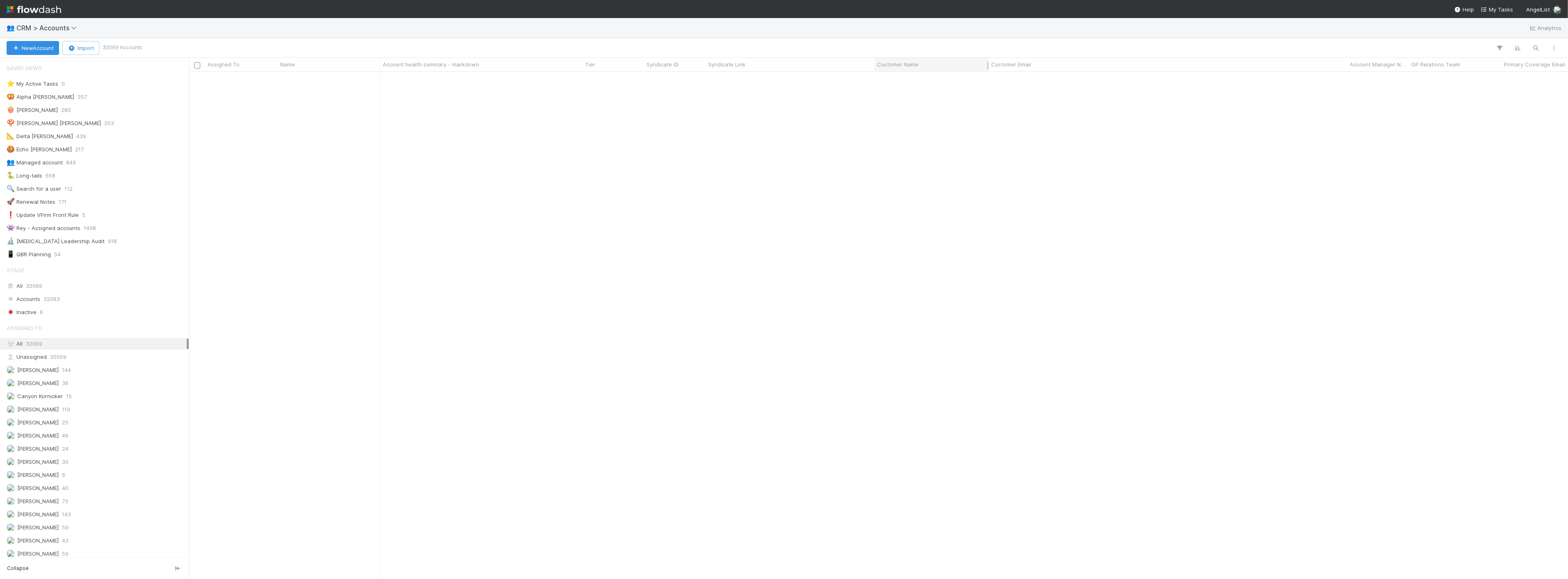
scroll to position [1, 0]
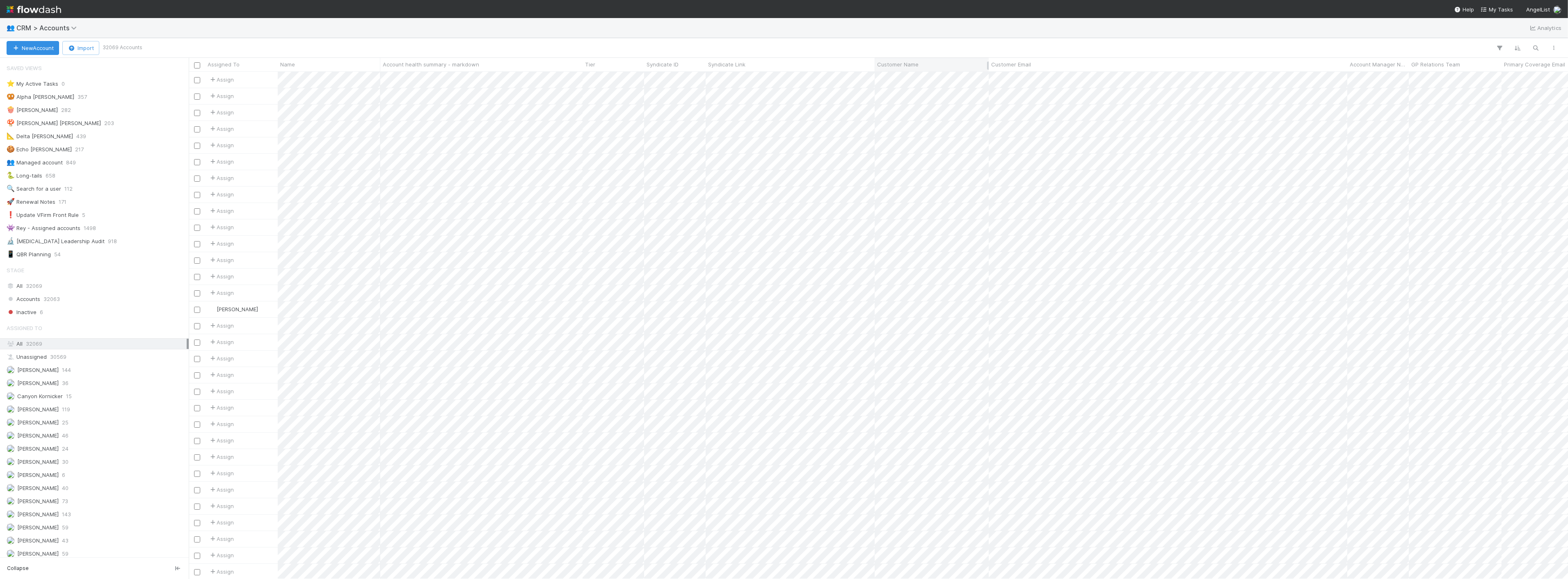
click at [906, 62] on span "Customer Name" at bounding box center [898, 64] width 41 height 8
click at [929, 72] on div "Sort A → Z Sort Z → A Synced 5 hours ago Sync" at bounding box center [925, 96] width 94 height 51
click at [923, 78] on div "Sort A → Z" at bounding box center [925, 80] width 94 height 12
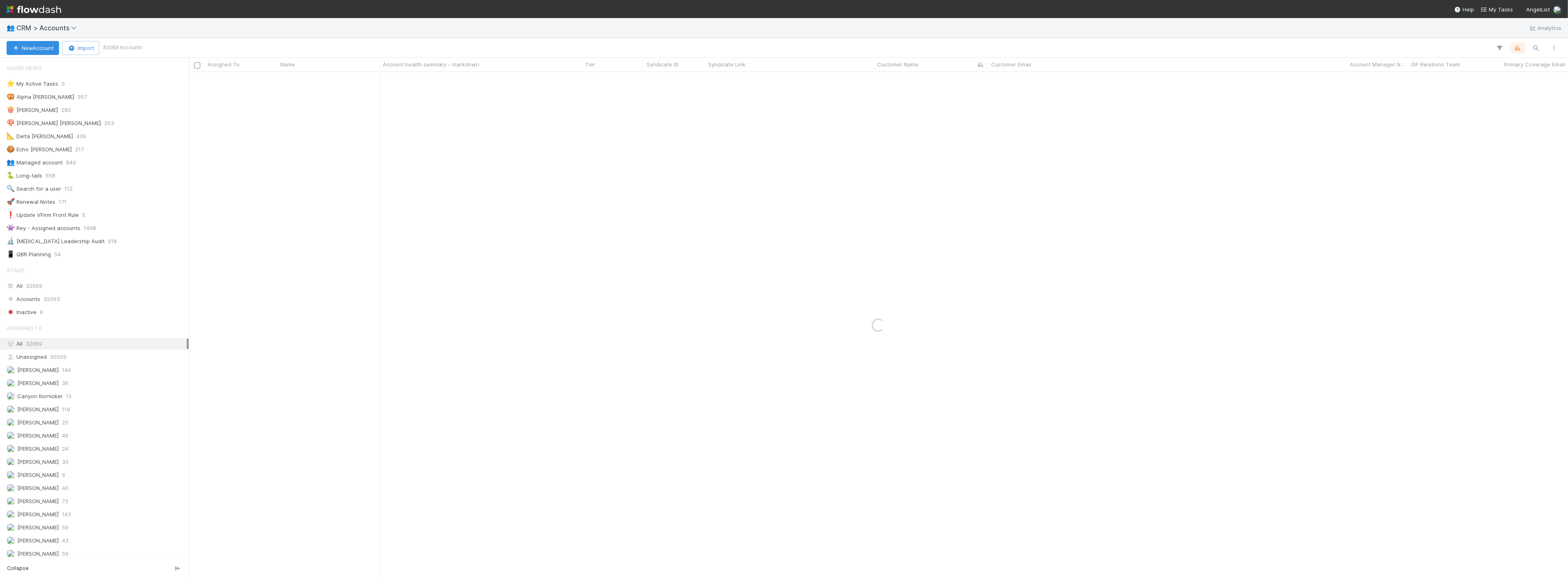
click at [912, 46] on div at bounding box center [852, 48] width 1423 height 11
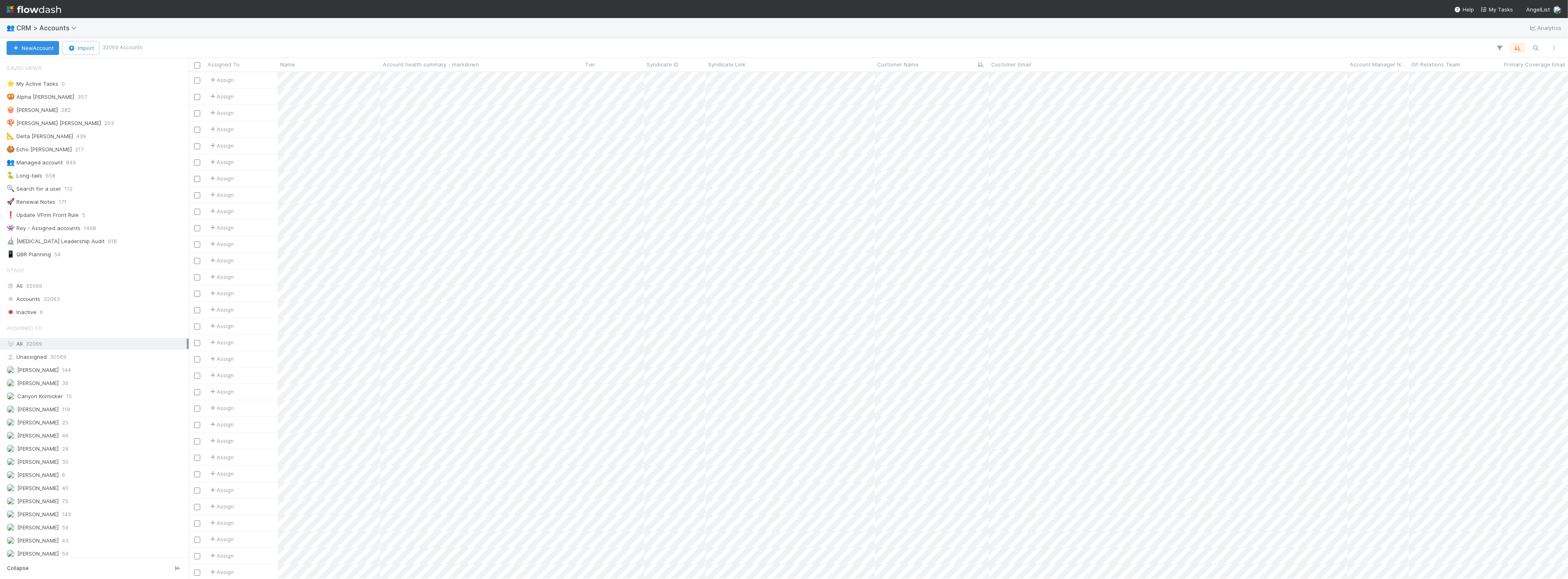
scroll to position [499, 1373]
click at [1536, 47] on icon "button" at bounding box center [1536, 48] width 8 height 7
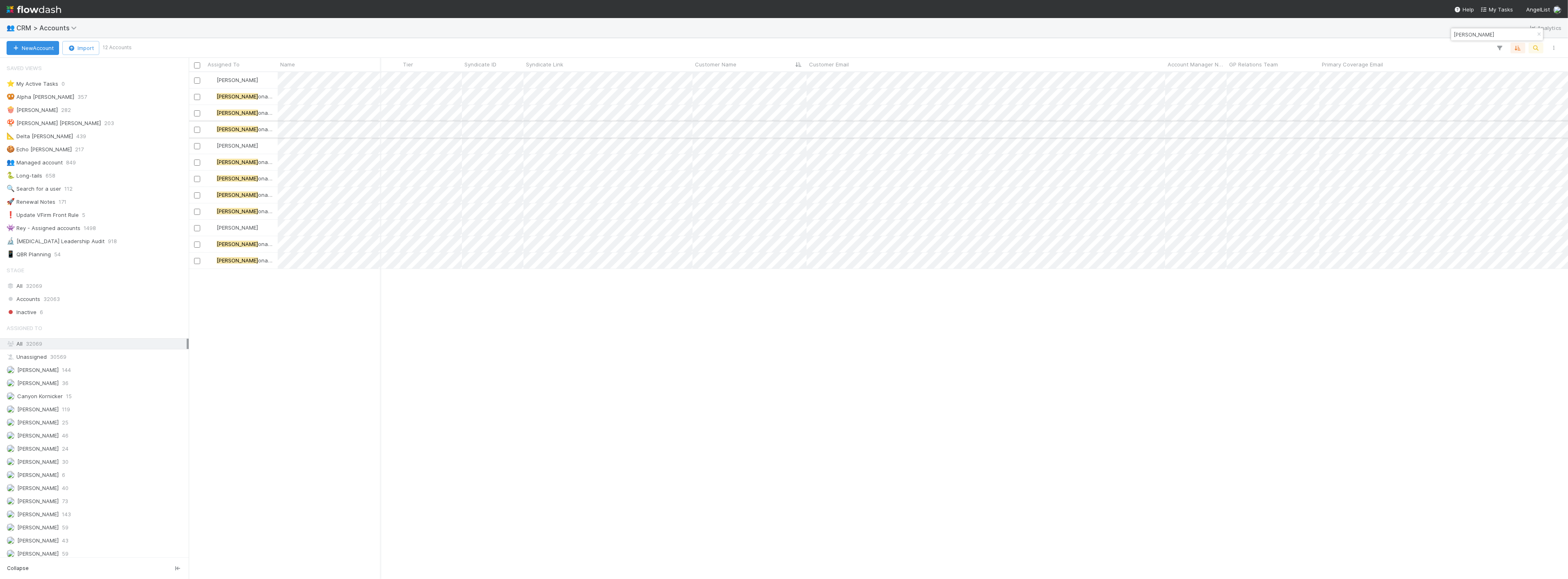
scroll to position [0, 46]
type input "cody mald"
drag, startPoint x: 494, startPoint y: 421, endPoint x: 618, endPoint y: 282, distance: 186.3
click at [494, 421] on div "Nora Hafez 0 0 0 0 14 Cody Mald onado 0 0 1 0 0 Cody Mald onado 0 0 0 0 0 Cody …" at bounding box center [878, 325] width 1379 height 506
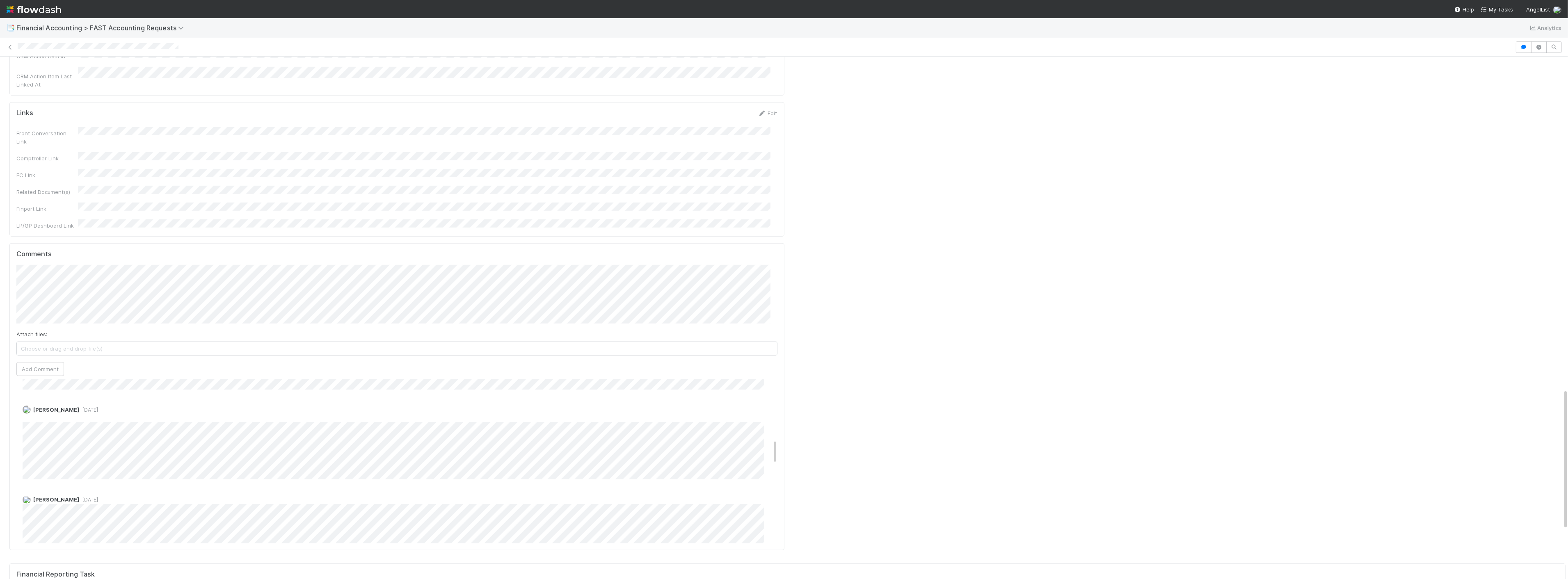
scroll to position [366, 0]
click at [42, 362] on button "Add Comment" at bounding box center [40, 369] width 47 height 14
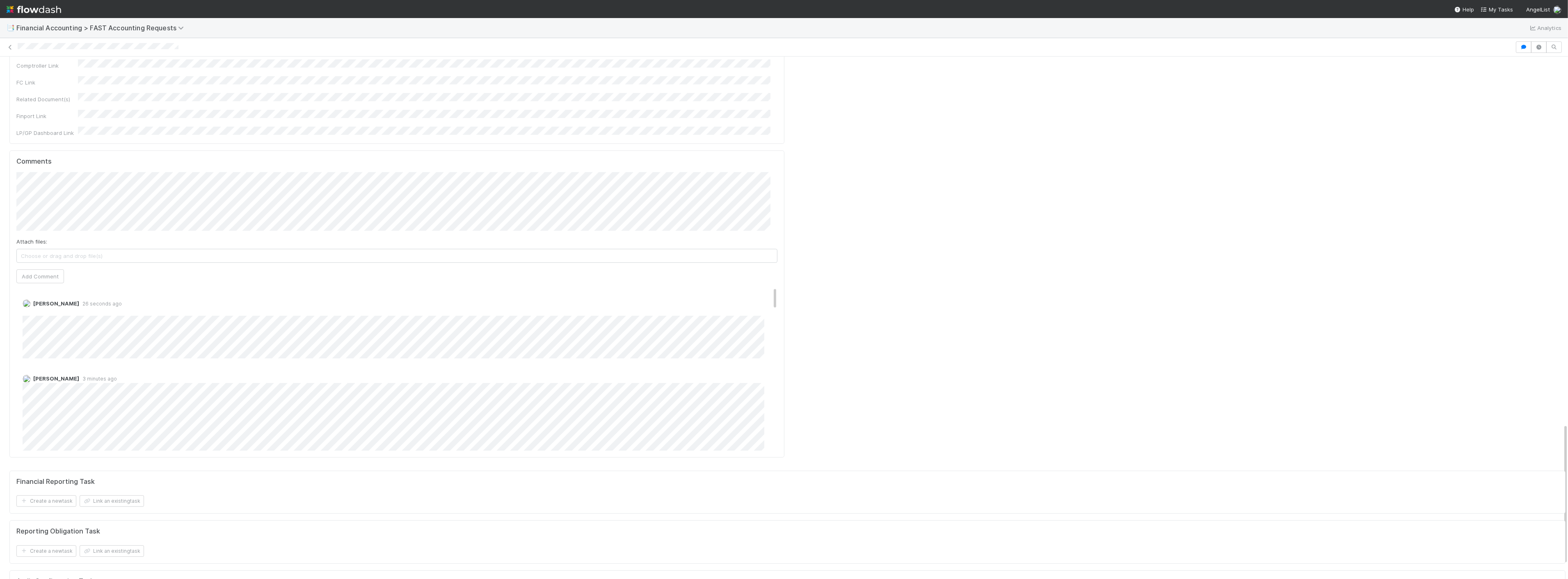
scroll to position [1091, 0]
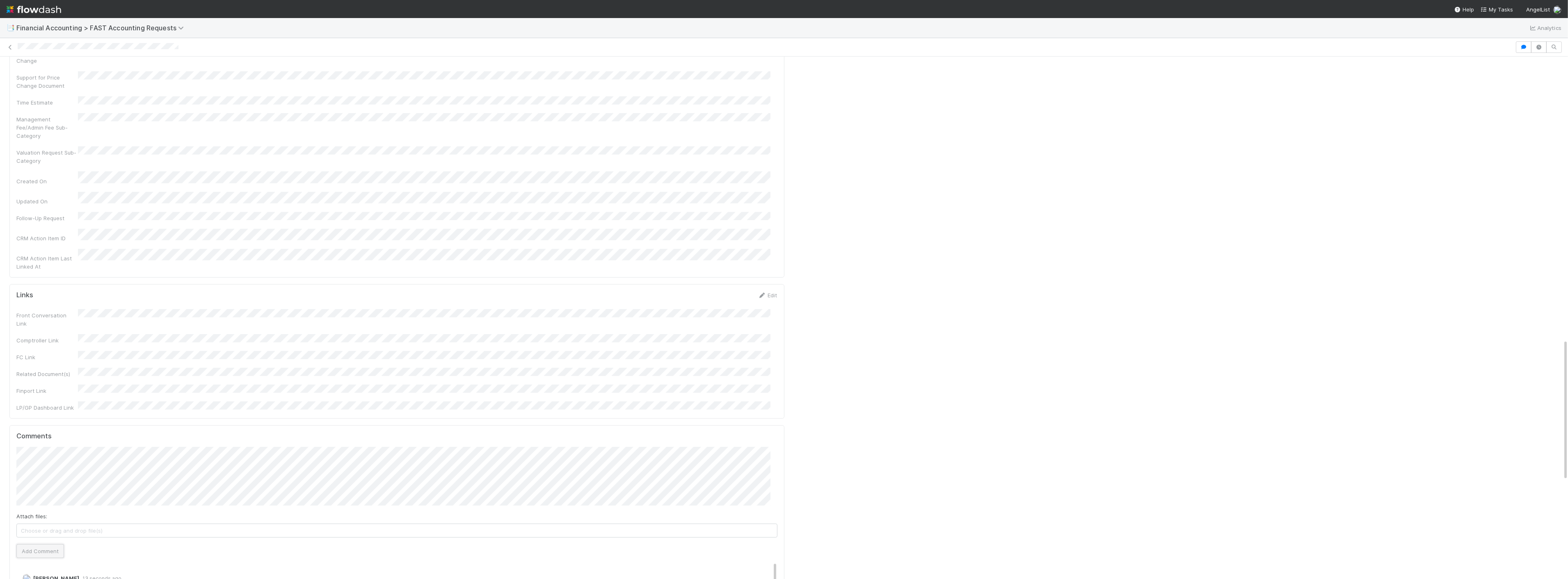
click at [45, 544] on button "Add Comment" at bounding box center [40, 550] width 47 height 14
drag, startPoint x: 206, startPoint y: 392, endPoint x: 215, endPoint y: 403, distance: 14.2
click at [206, 447] on div "Attach files: Choose or drag and drop file(s) Add Comment" at bounding box center [397, 502] width 761 height 111
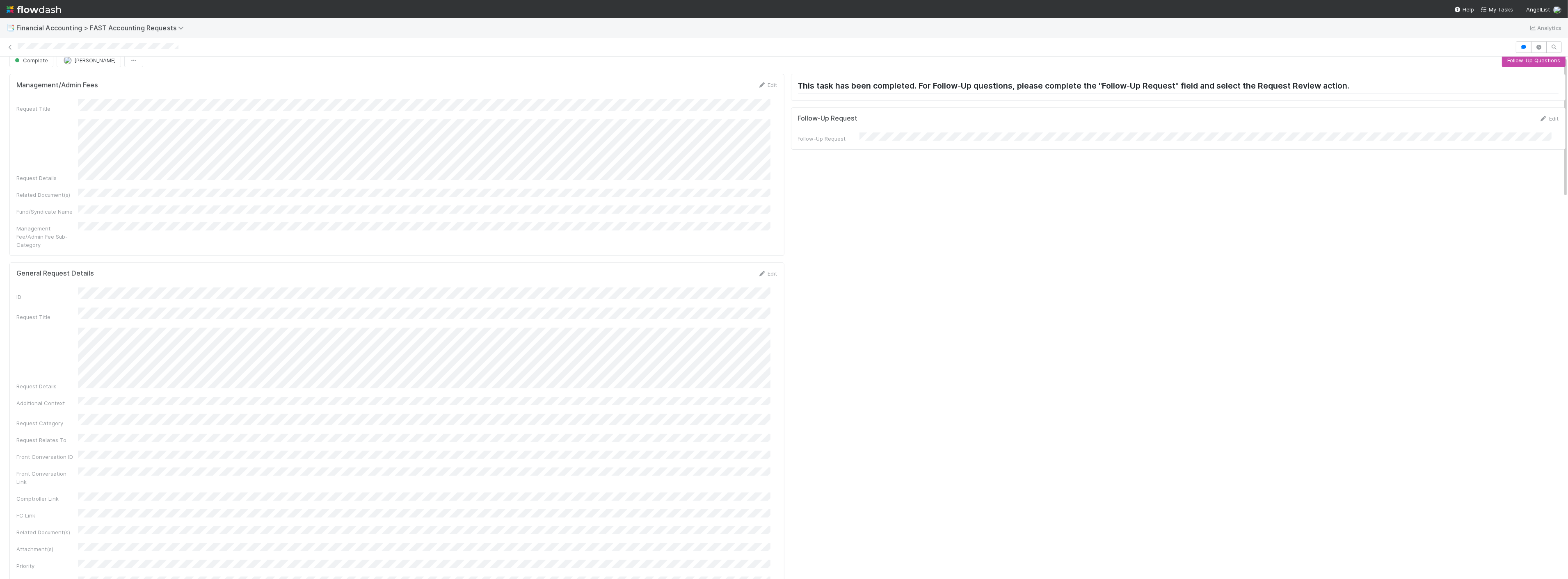
scroll to position [0, 0]
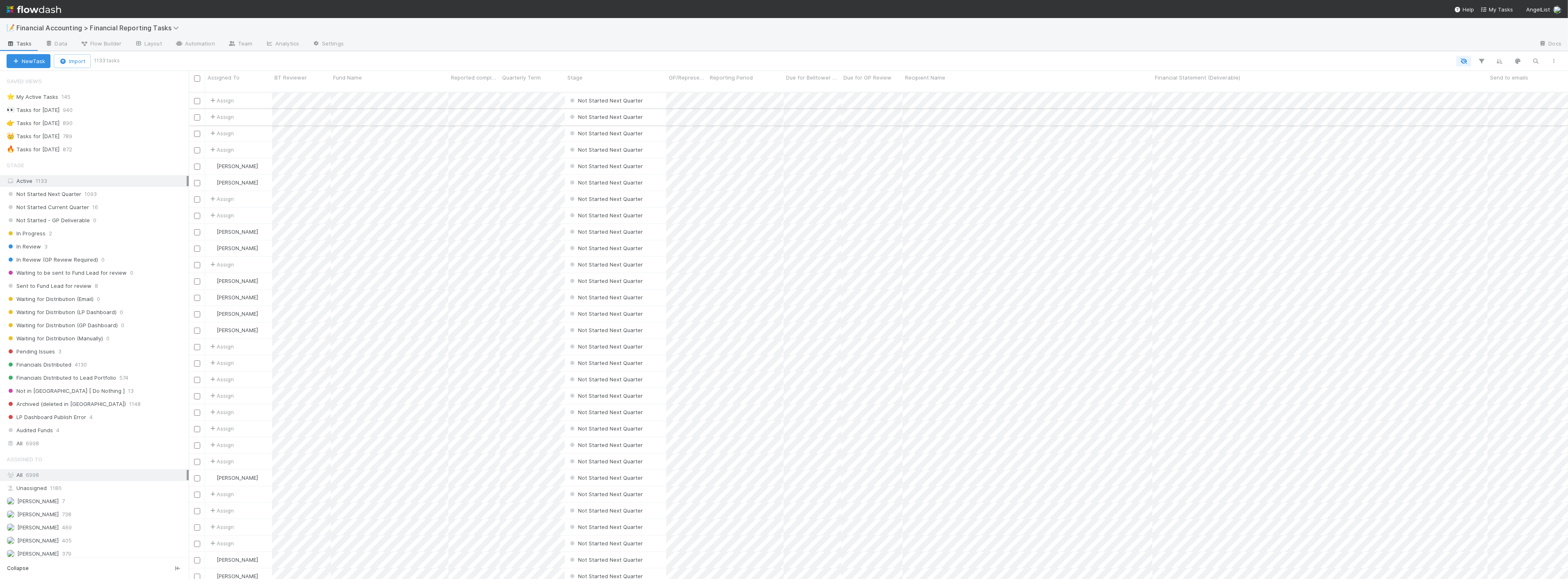
scroll to position [487, 1373]
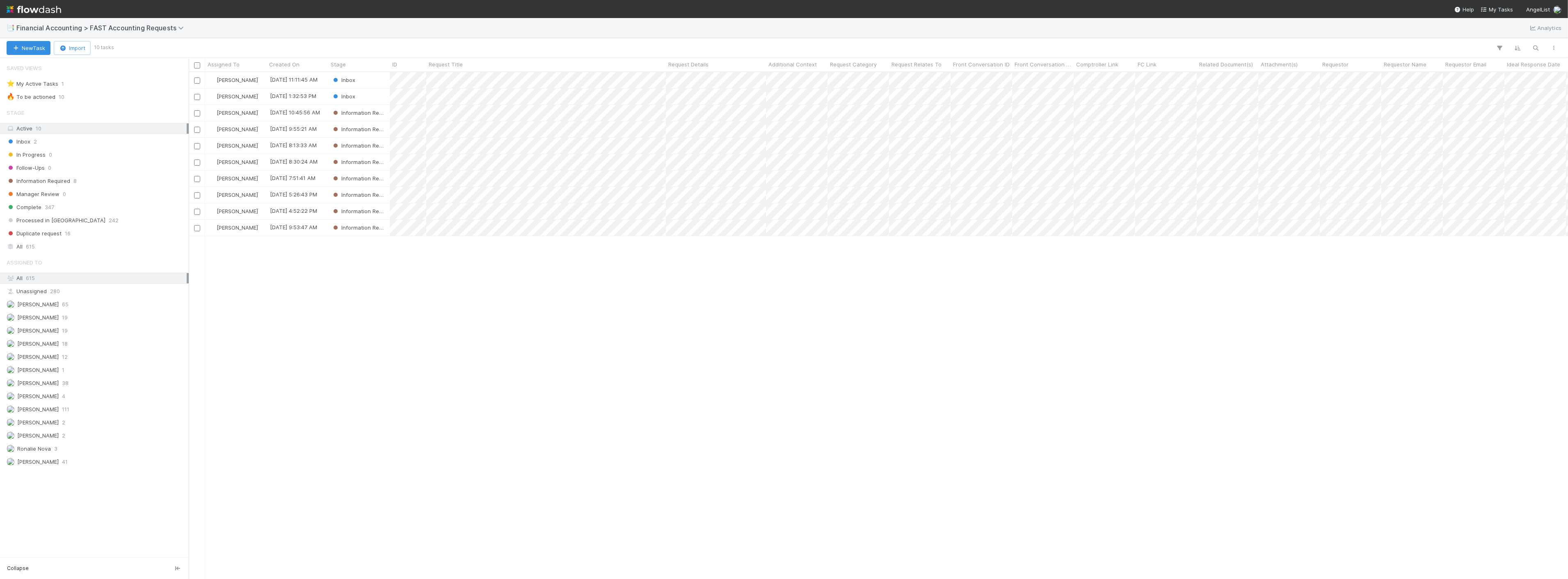
scroll to position [499, 1373]
click at [640, 316] on div "Kevin Fawcett 9/2/25, 11:11:45 AM Inbox 0 0 0 9/2/25, 11:15:39 AM Don Walker 8/…" at bounding box center [878, 325] width 1379 height 506
click at [91, 29] on span "Financial Accounting > FAST Accounting Requests" at bounding box center [102, 27] width 172 height 8
click at [116, 91] on div "💪 FAST Request Reporting Obligation" at bounding box center [107, 91] width 195 height 8
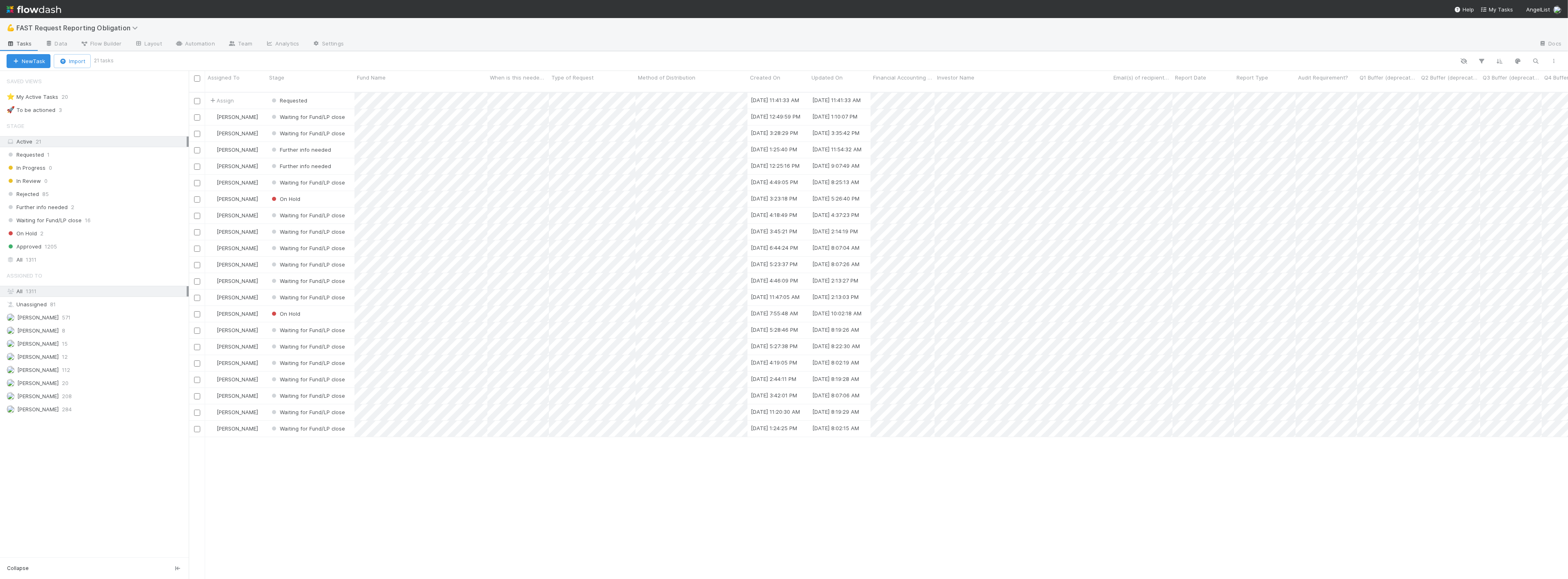
scroll to position [487, 1373]
click at [785, 485] on div "Assign Requested 9/2/25, 11:41:33 AM 9/2/25, 11:41:33 AM 0 Zach Byers Waiting f…" at bounding box center [878, 339] width 1379 height 493
click at [226, 96] on span "Assign" at bounding box center [221, 100] width 26 height 8
drag, startPoint x: 237, startPoint y: 113, endPoint x: 248, endPoint y: 113, distance: 11.0
click at [237, 113] on span "Zach Byers you" at bounding box center [248, 111] width 54 height 7
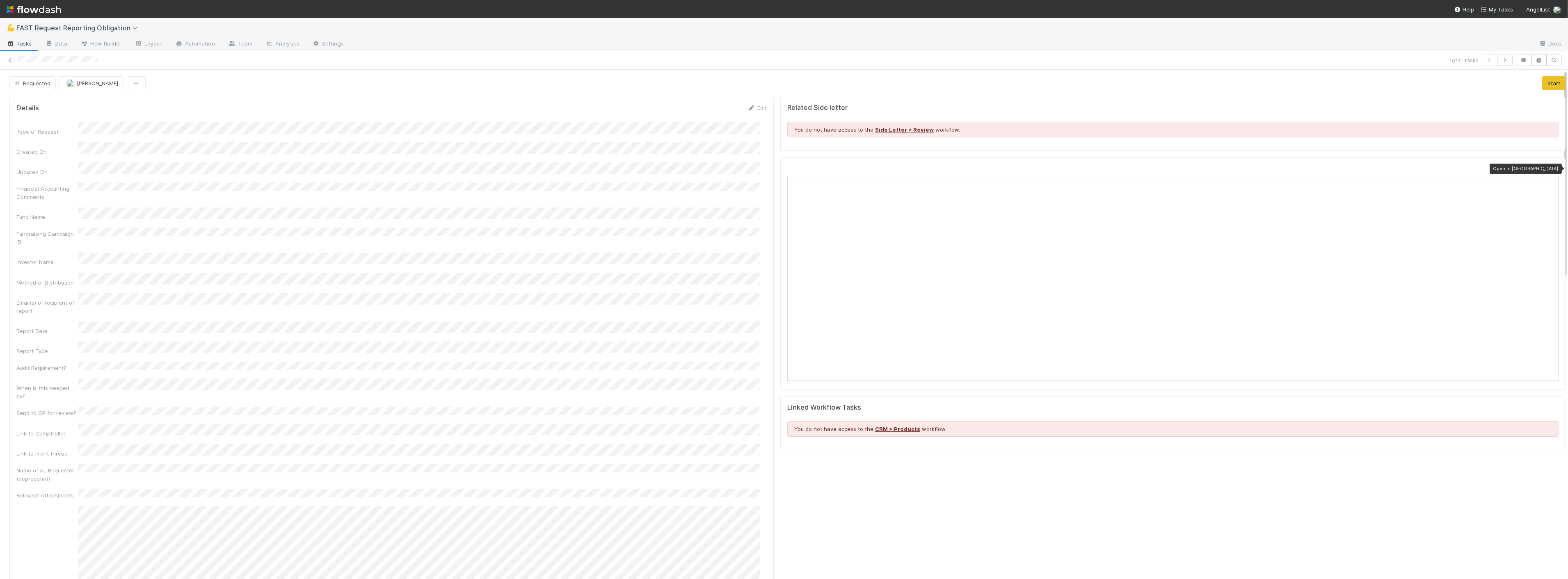
click at [1550, 168] on icon at bounding box center [1554, 168] width 8 height 5
click at [7, 57] on link at bounding box center [10, 60] width 8 height 8
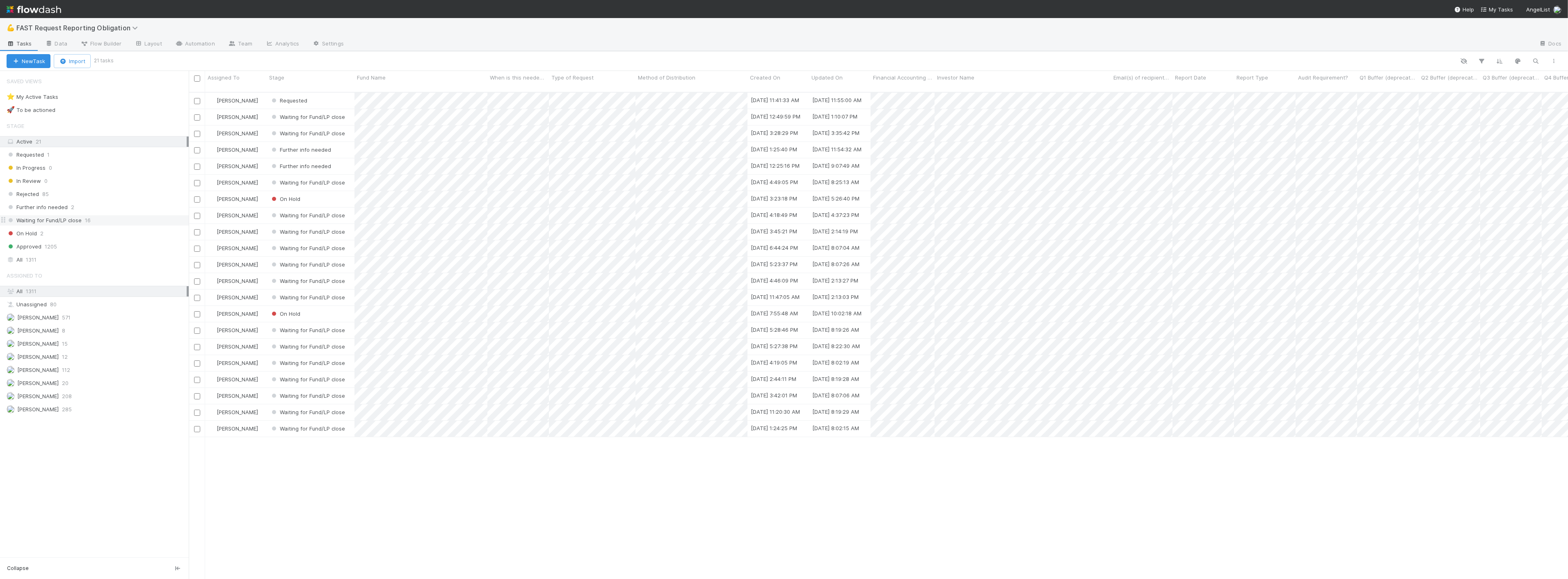
scroll to position [487, 1373]
click at [38, 256] on div "All 1311" at bounding box center [97, 260] width 180 height 10
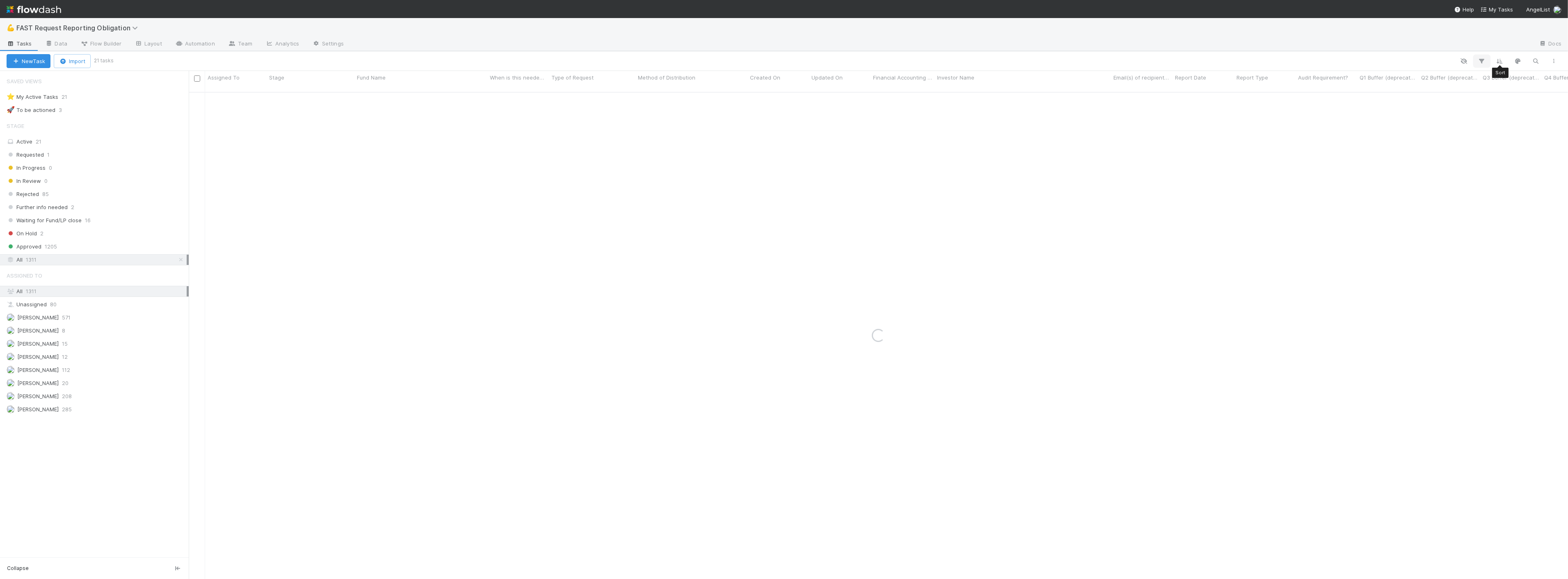
click at [1485, 60] on icon "button" at bounding box center [1482, 61] width 8 height 7
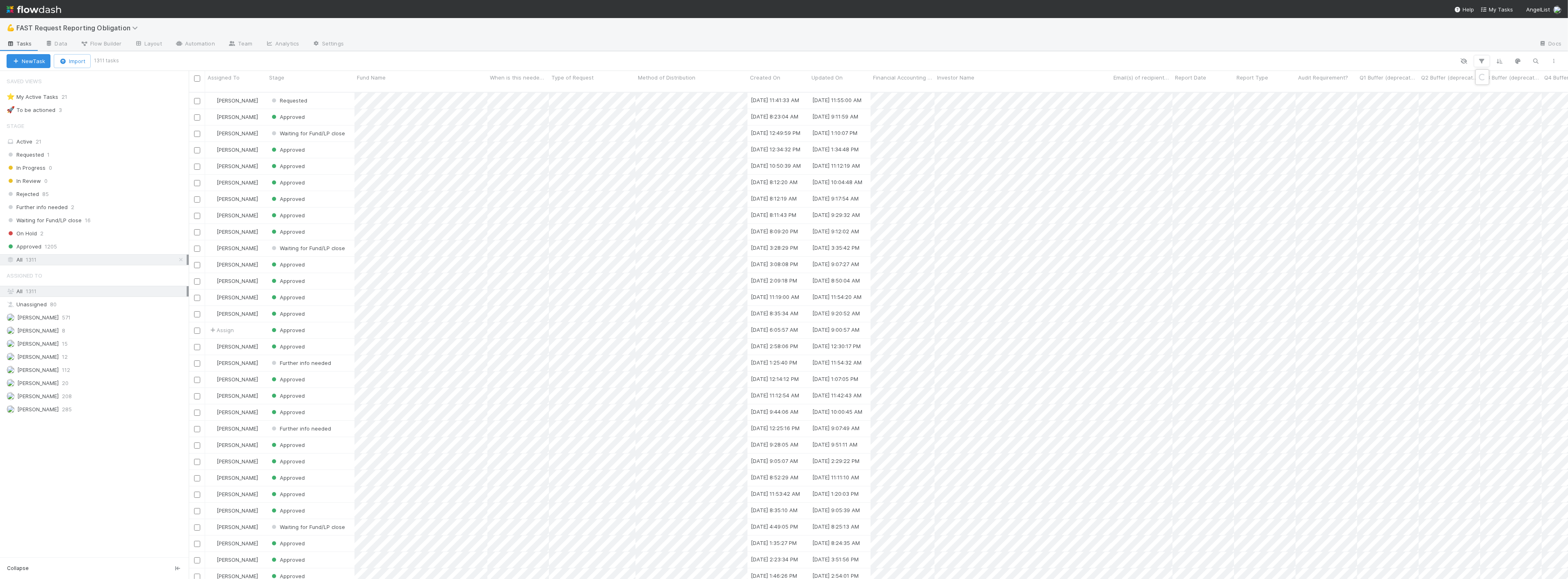
scroll to position [487, 1373]
click at [1410, 82] on button "Add Filter" at bounding box center [1356, 86] width 246 height 12
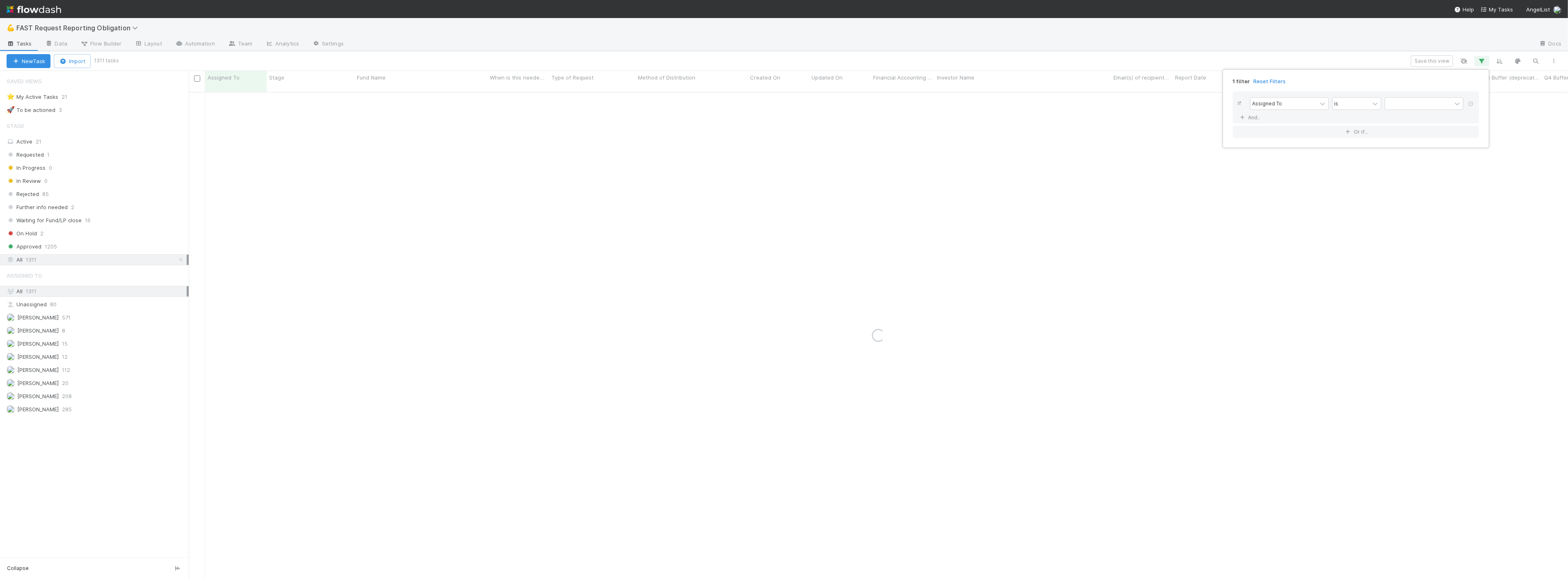
click at [1290, 95] on div "If Assigned To is And.." at bounding box center [1356, 107] width 246 height 32
click at [1288, 105] on div "Assigned To" at bounding box center [1283, 103] width 66 height 12
click at [1283, 186] on div "Fund Name" at bounding box center [1289, 186] width 79 height 14
click at [1452, 101] on input "text" at bounding box center [1424, 103] width 79 height 12
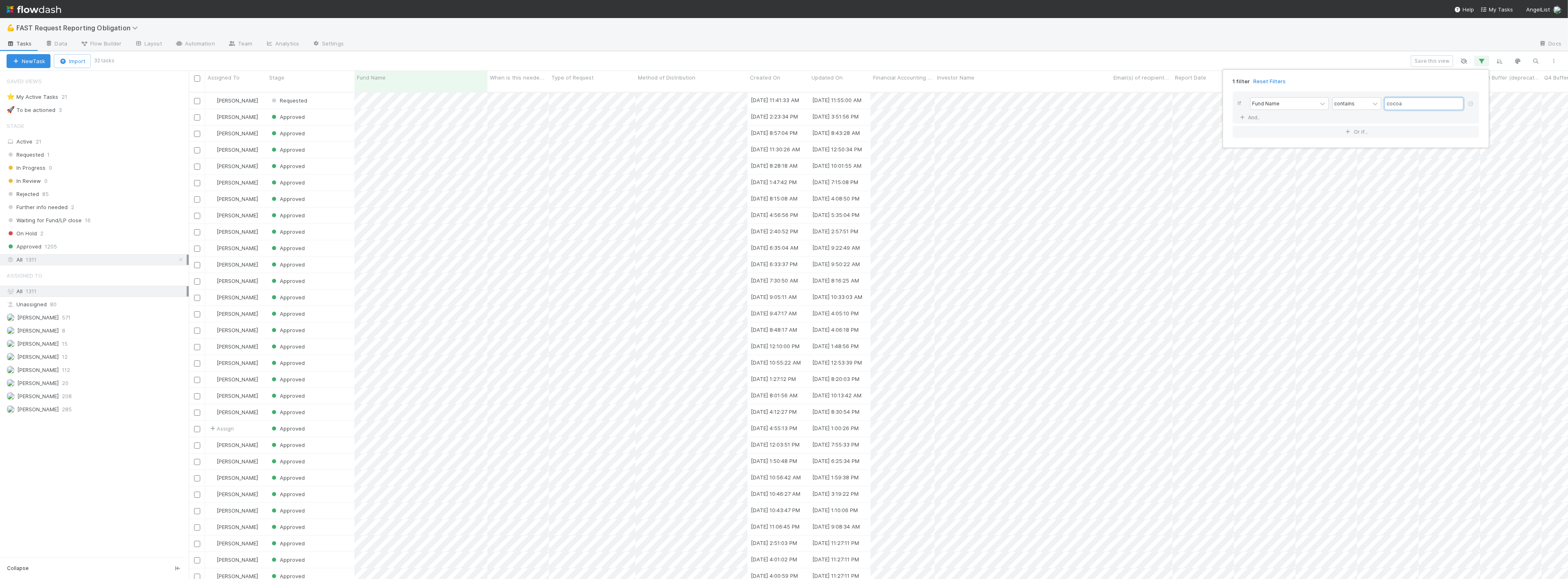
scroll to position [487, 1373]
type input "cocoa"
click at [479, 45] on div "1 filter Reset Filters If Fund Name contains cocoa And.. Or if..." at bounding box center [784, 290] width 1568 height 579
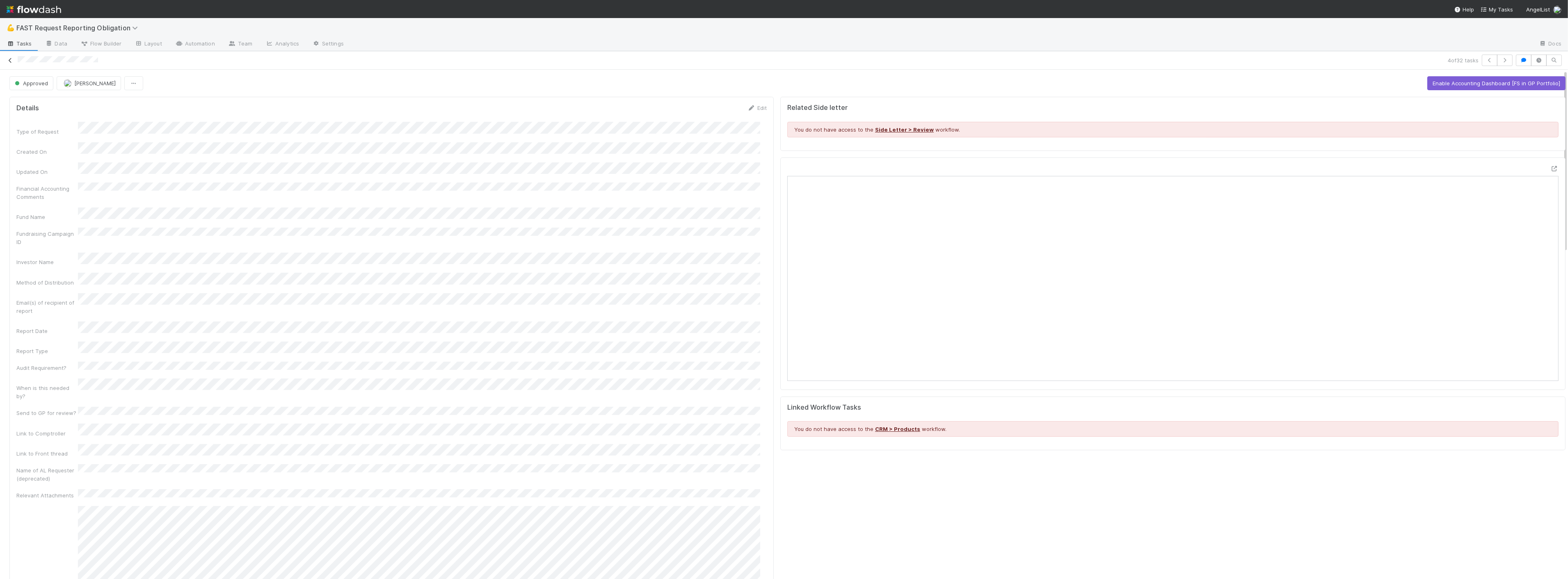
click at [12, 60] on icon at bounding box center [10, 60] width 8 height 5
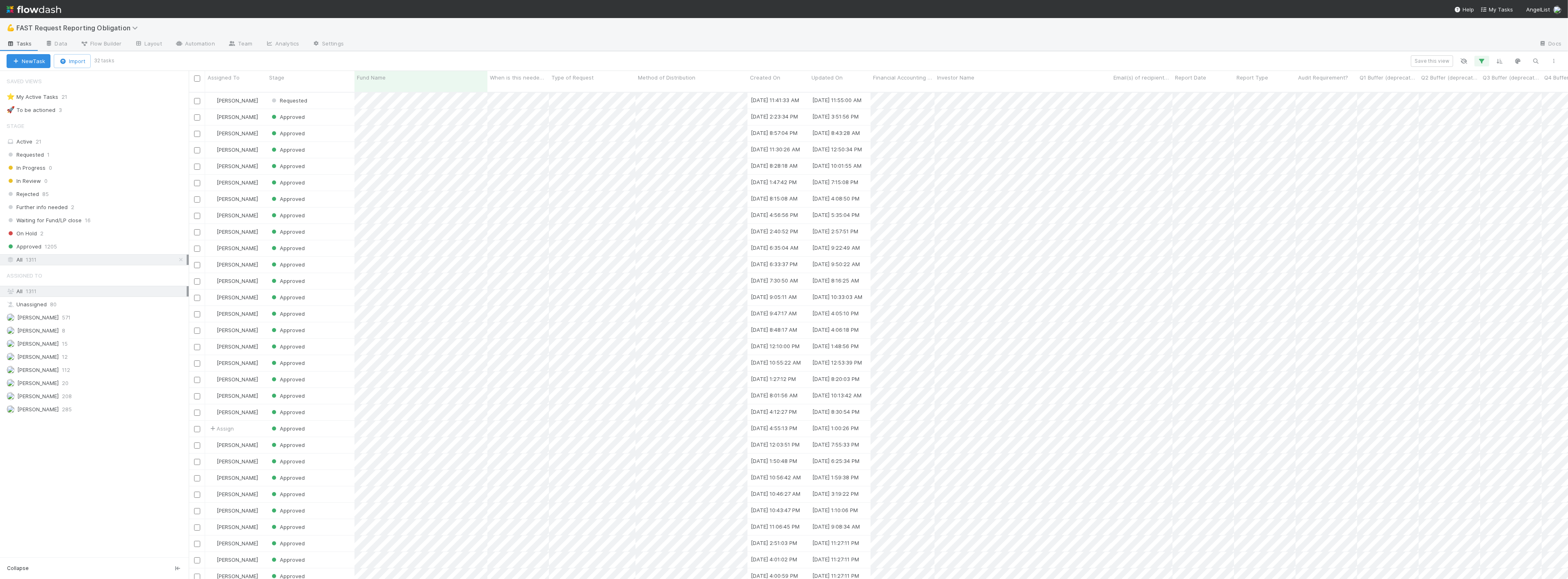
scroll to position [487, 1373]
click at [43, 142] on div "Active 21" at bounding box center [97, 141] width 180 height 10
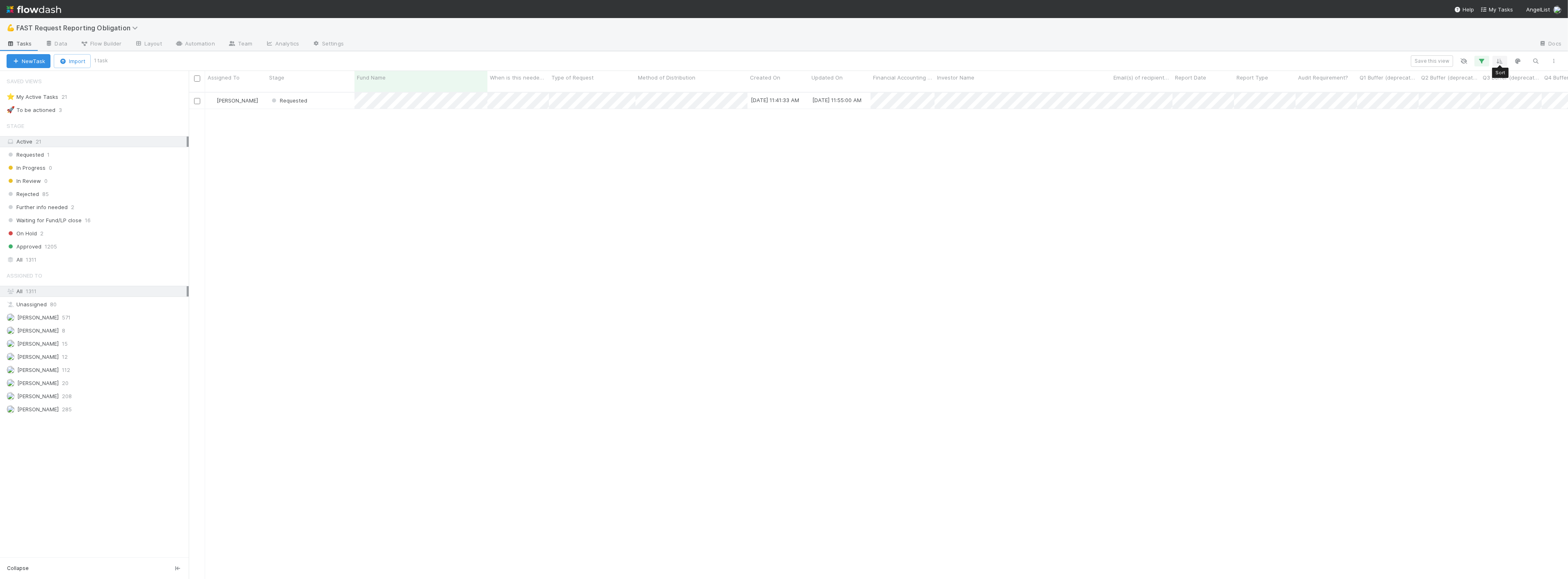
scroll to position [487, 1373]
click at [1486, 61] on icon "button" at bounding box center [1482, 61] width 8 height 7
click at [1474, 104] on icon at bounding box center [1471, 103] width 8 height 5
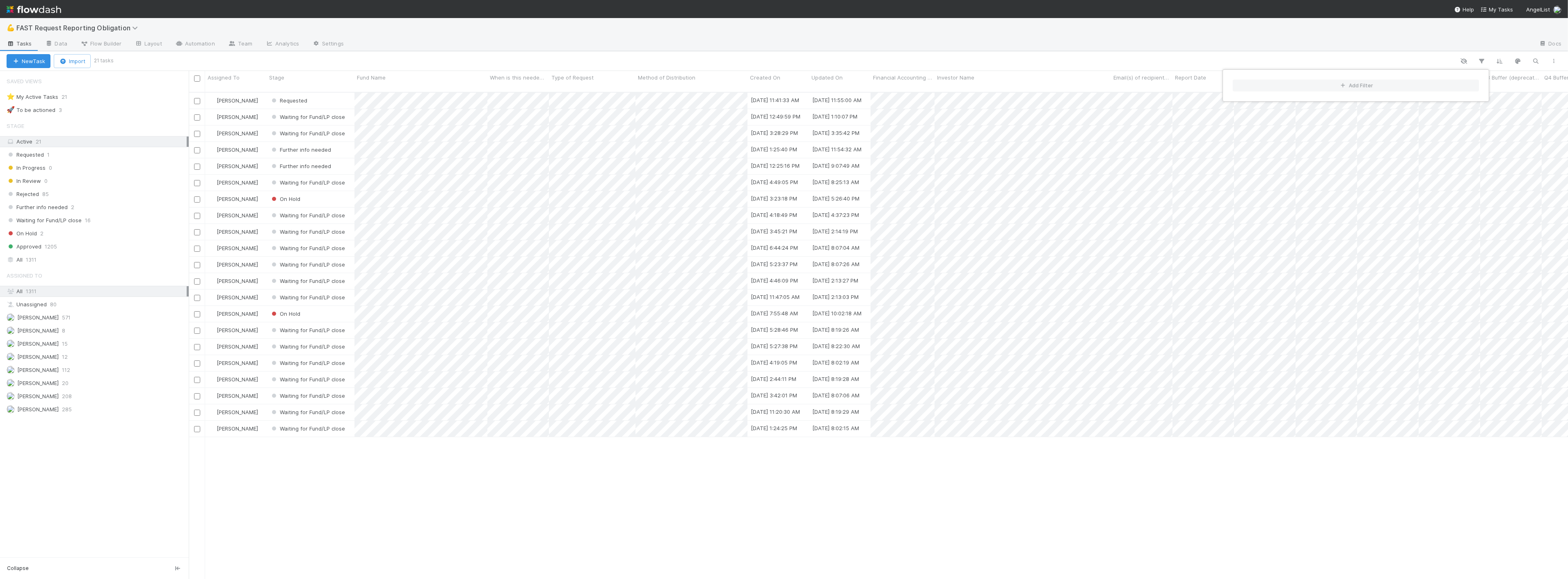
click at [548, 101] on div "Add Filter" at bounding box center [784, 290] width 1568 height 579
click at [530, 92] on div "Add Filter" at bounding box center [784, 290] width 1568 height 579
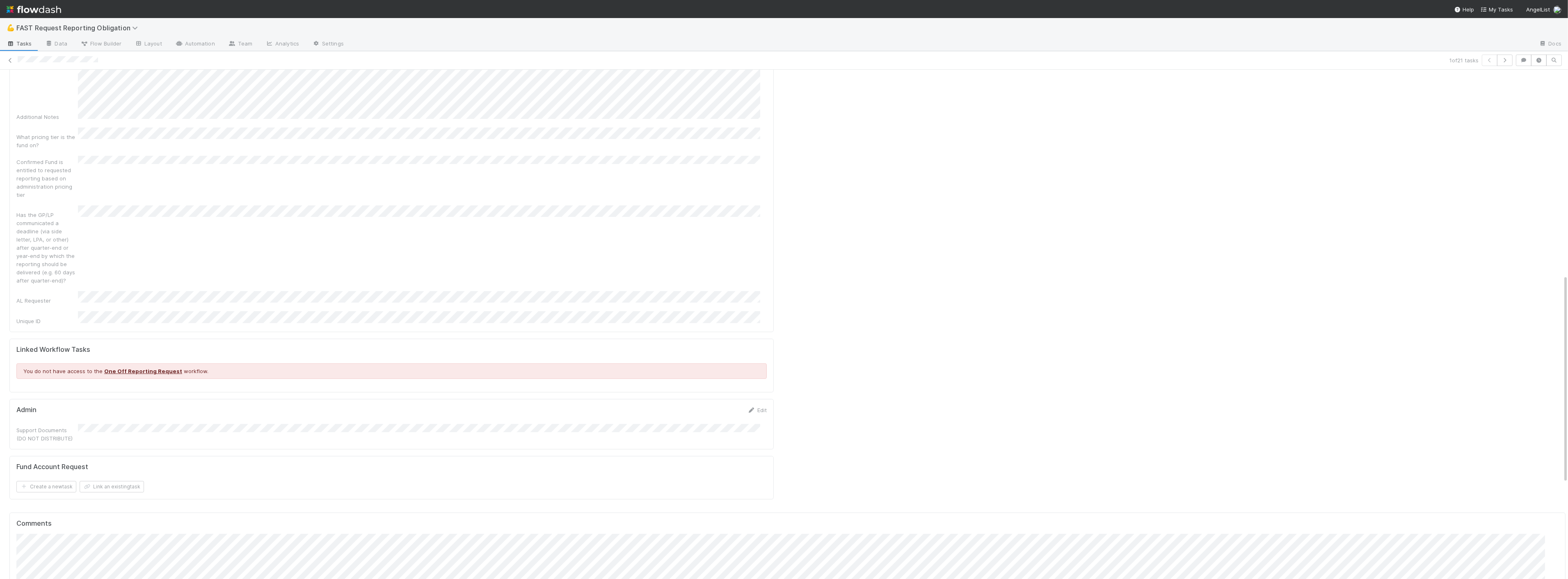
scroll to position [501, 0]
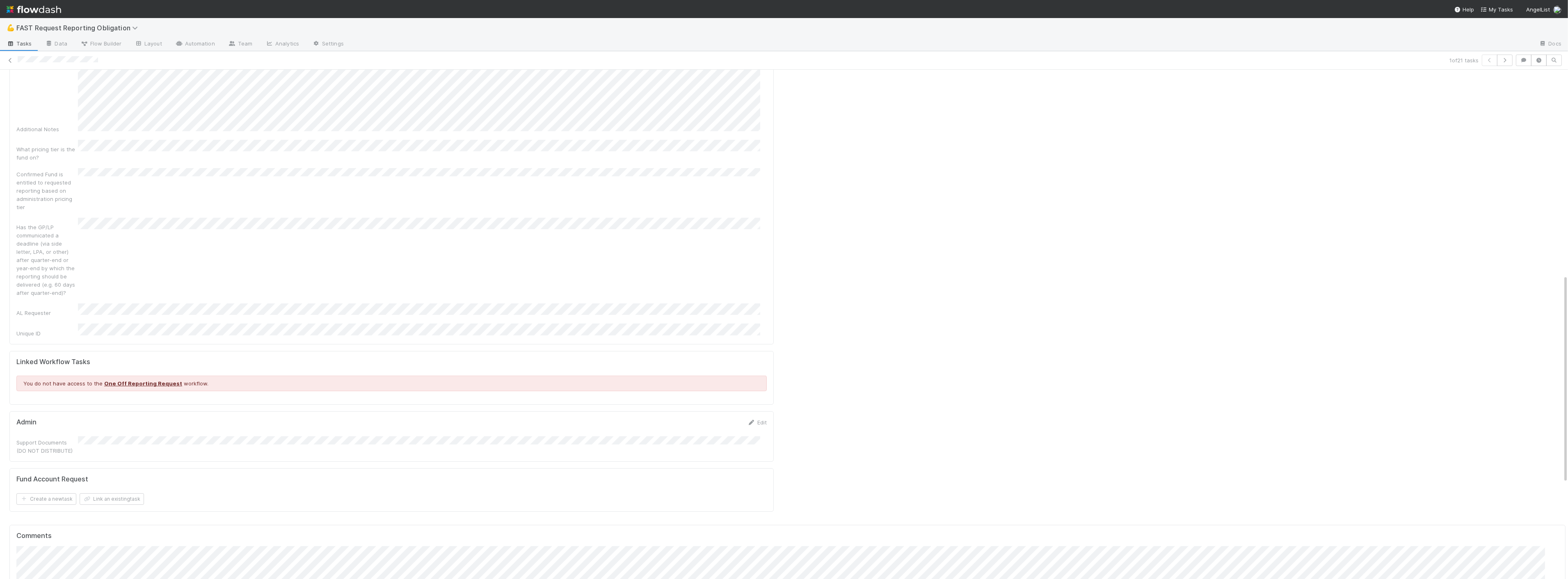
click at [755, 418] on div "Edit" at bounding box center [757, 421] width 19 height 8
click at [755, 419] on link "Edit" at bounding box center [757, 422] width 19 height 7
click at [755, 418] on button "Cancel" at bounding box center [752, 425] width 29 height 14
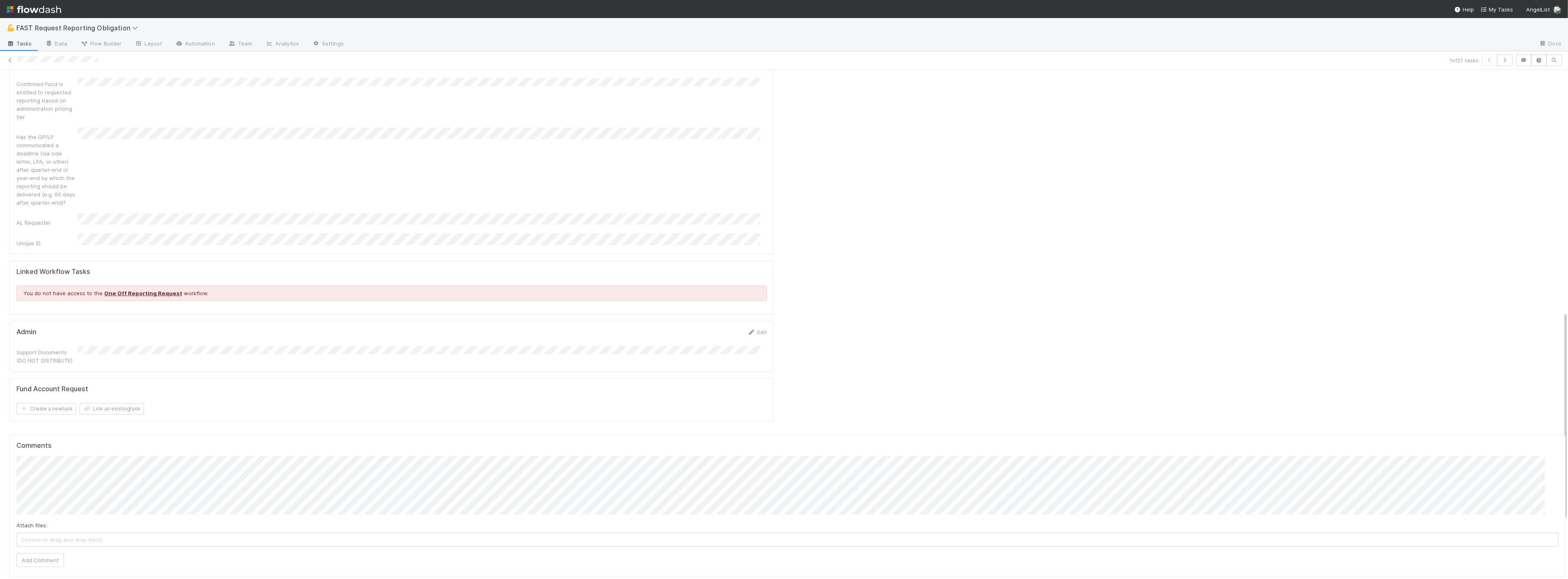
scroll to position [592, 0]
click at [38, 553] on button "Add Comment" at bounding box center [40, 560] width 47 height 14
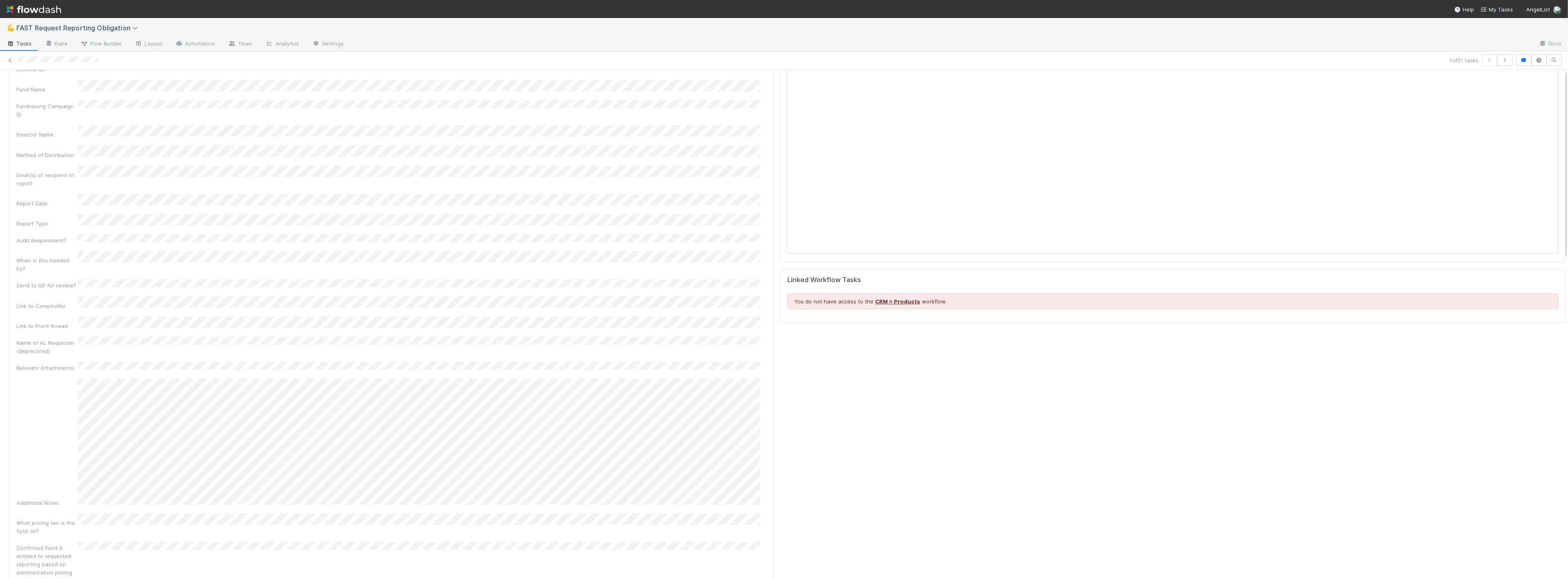
scroll to position [0, 0]
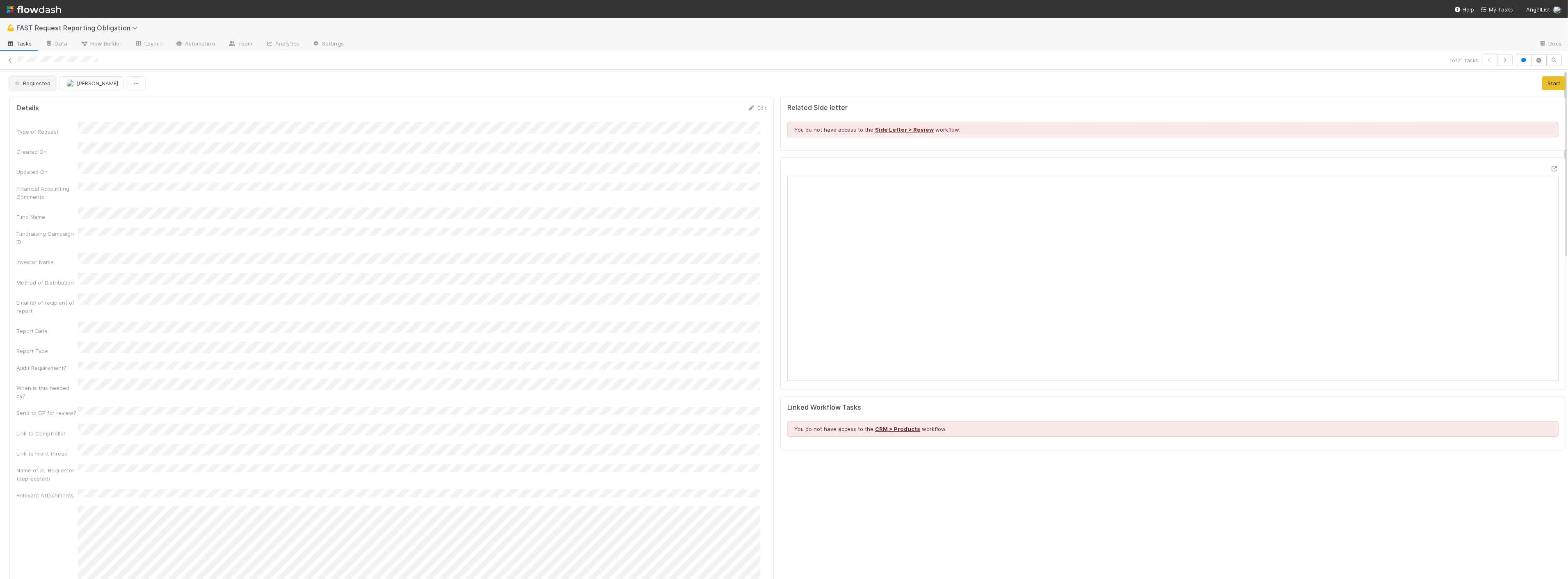
click at [24, 85] on span "Requested" at bounding box center [32, 83] width 37 height 7
click at [40, 206] on span "Approved" at bounding box center [29, 207] width 35 height 7
click at [13, 57] on link at bounding box center [10, 60] width 8 height 8
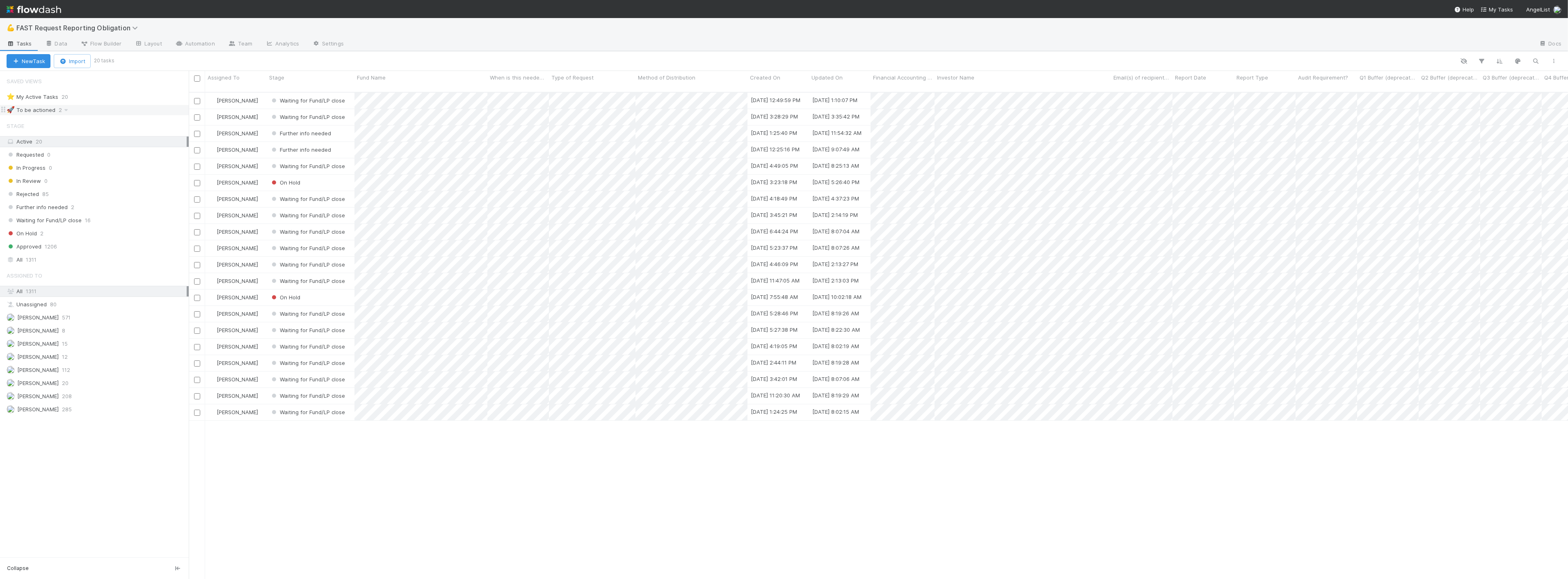
scroll to position [487, 1373]
